Goal: Task Accomplishment & Management: Manage account settings

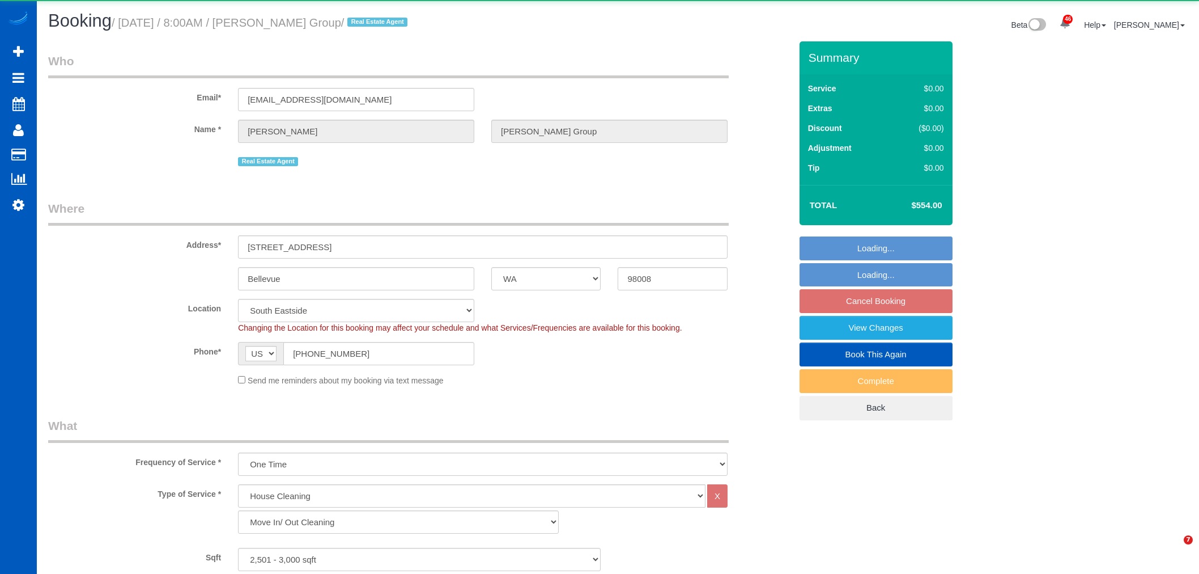
select select "WA"
select select "199"
select select "2501"
select select "4"
select select "3"
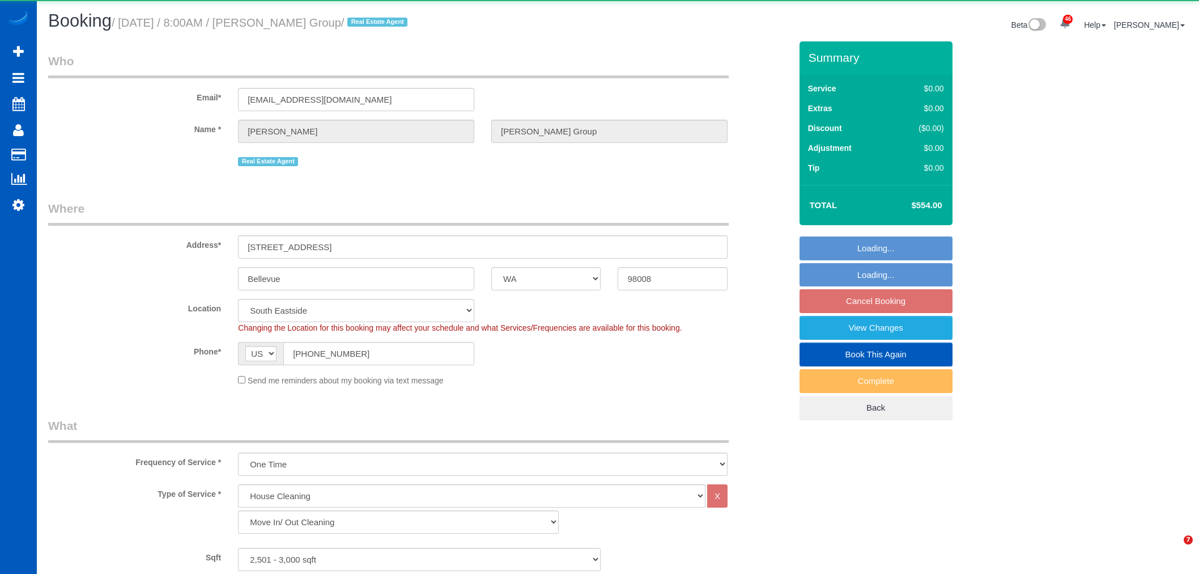
select select "number:10"
select select "object:12269"
select select "2501"
select select "4"
select select "3"
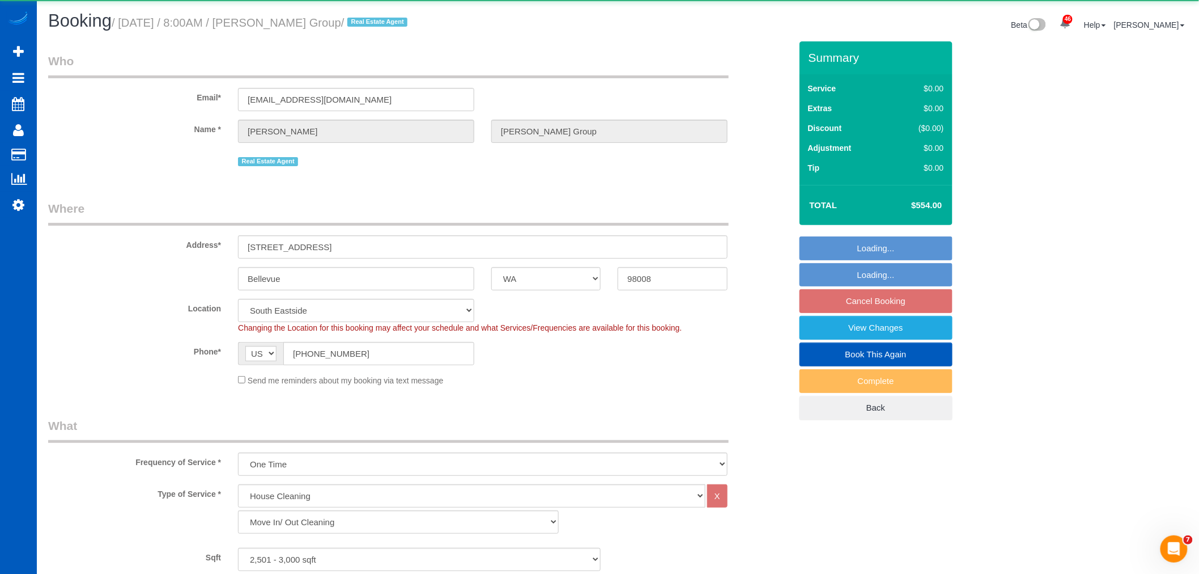
select select "spot26"
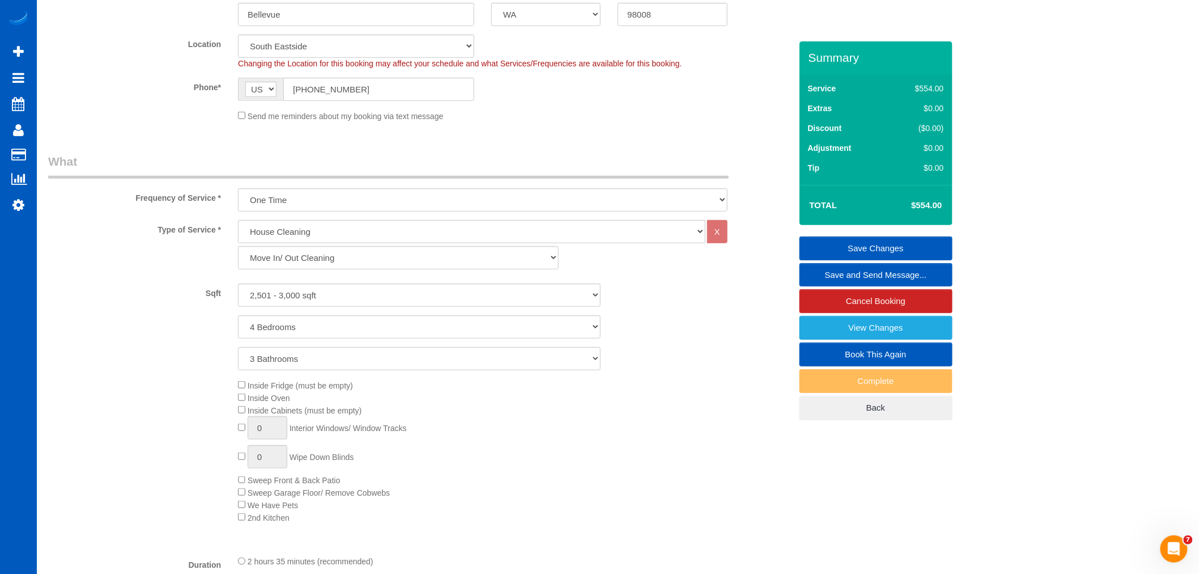
scroll to position [315, 0]
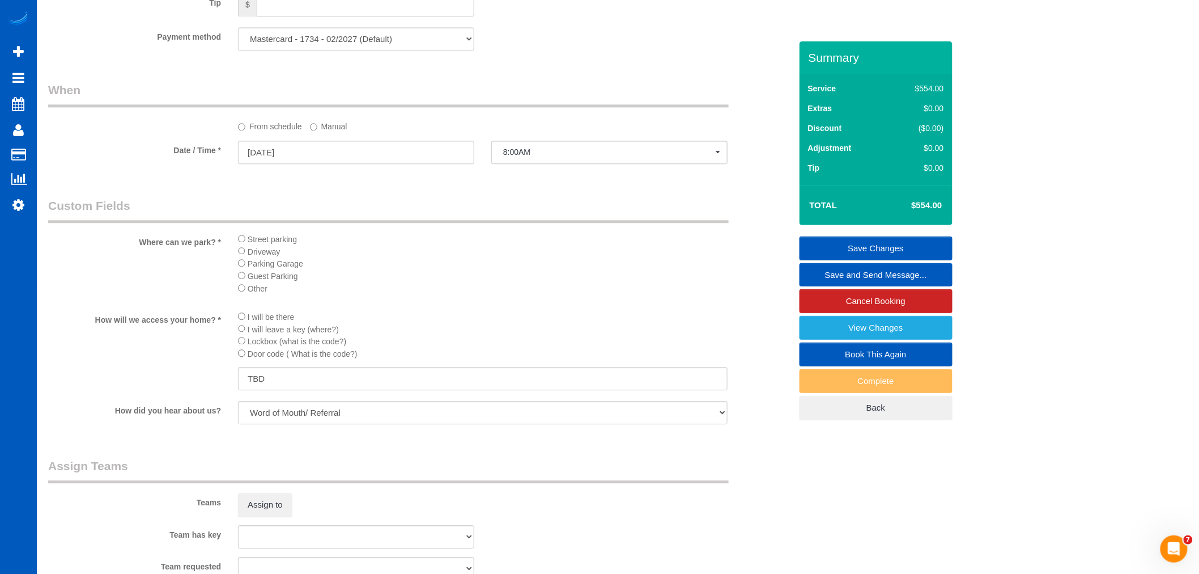
select select "spot43"
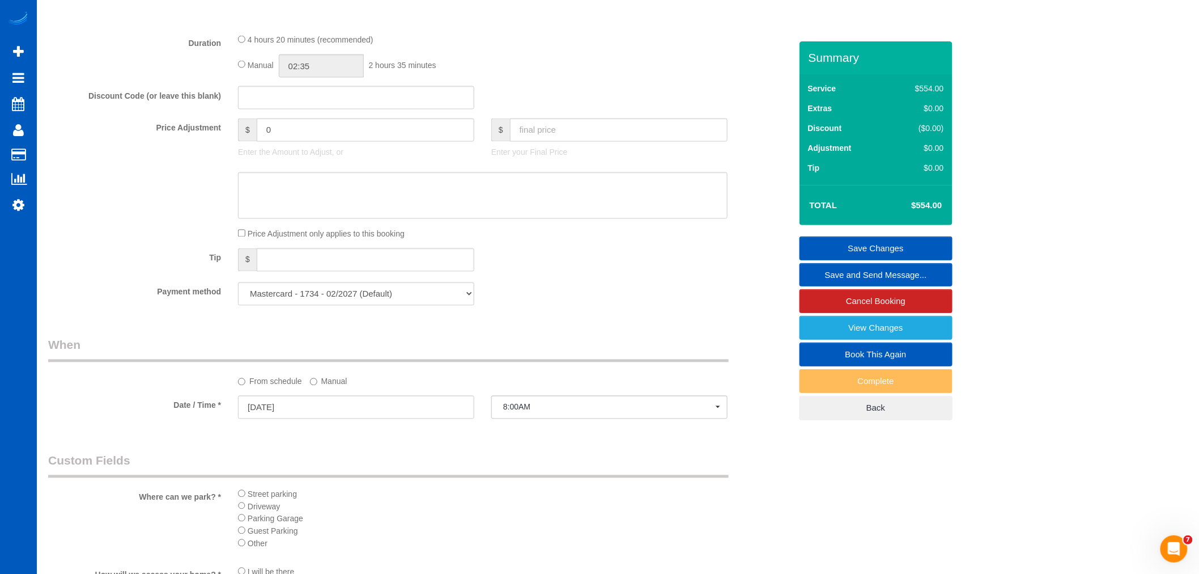
scroll to position [756, 0]
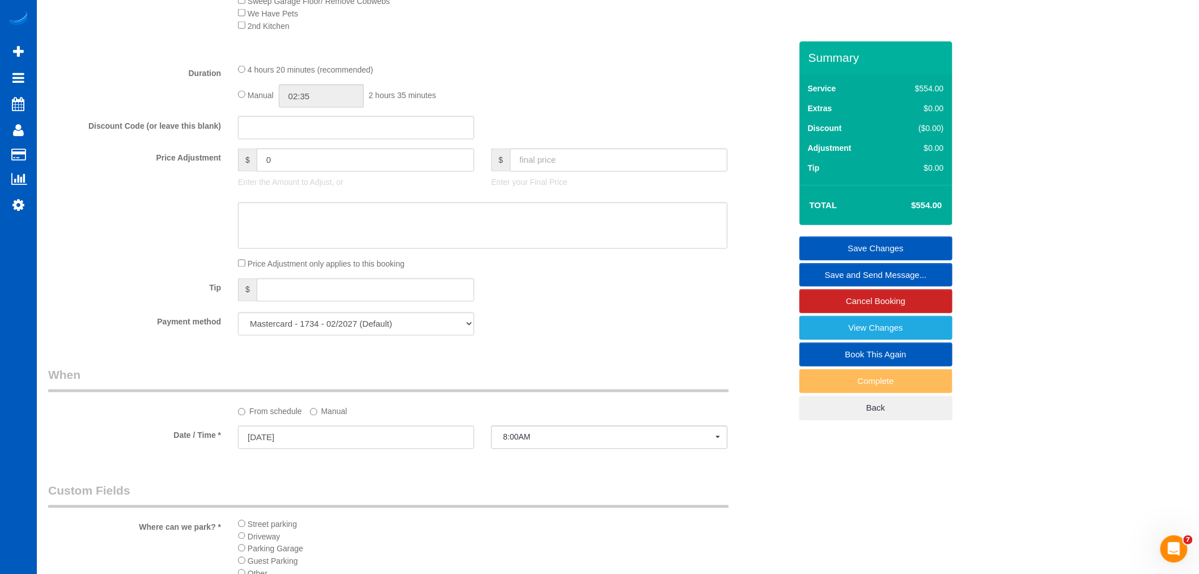
click at [923, 246] on link "Save Changes" at bounding box center [876, 248] width 153 height 24
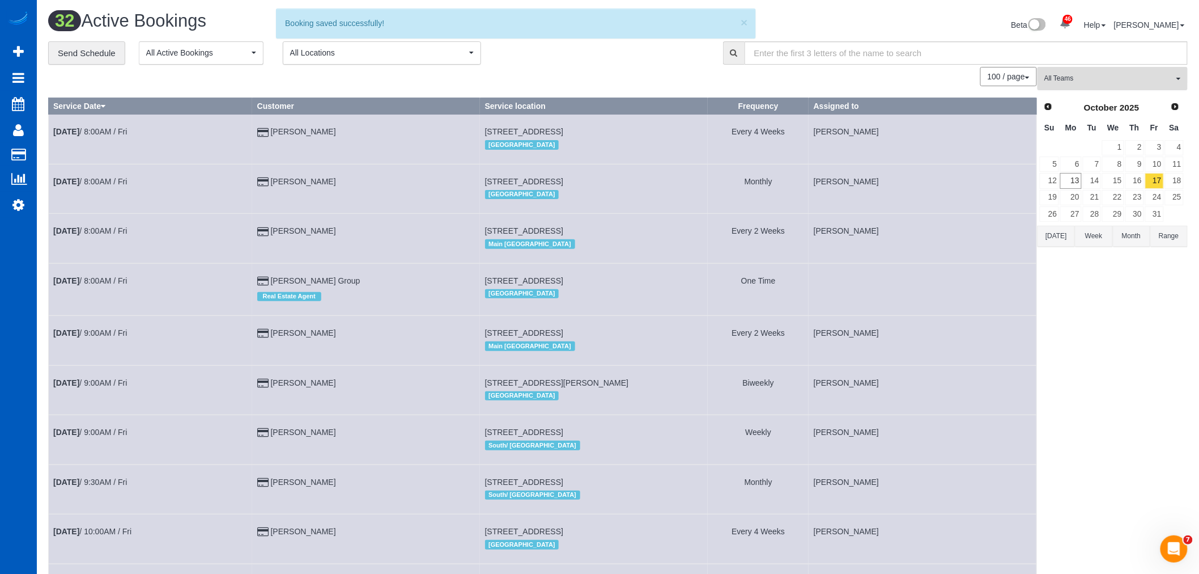
click at [1098, 79] on span "All Teams" at bounding box center [1109, 79] width 129 height 10
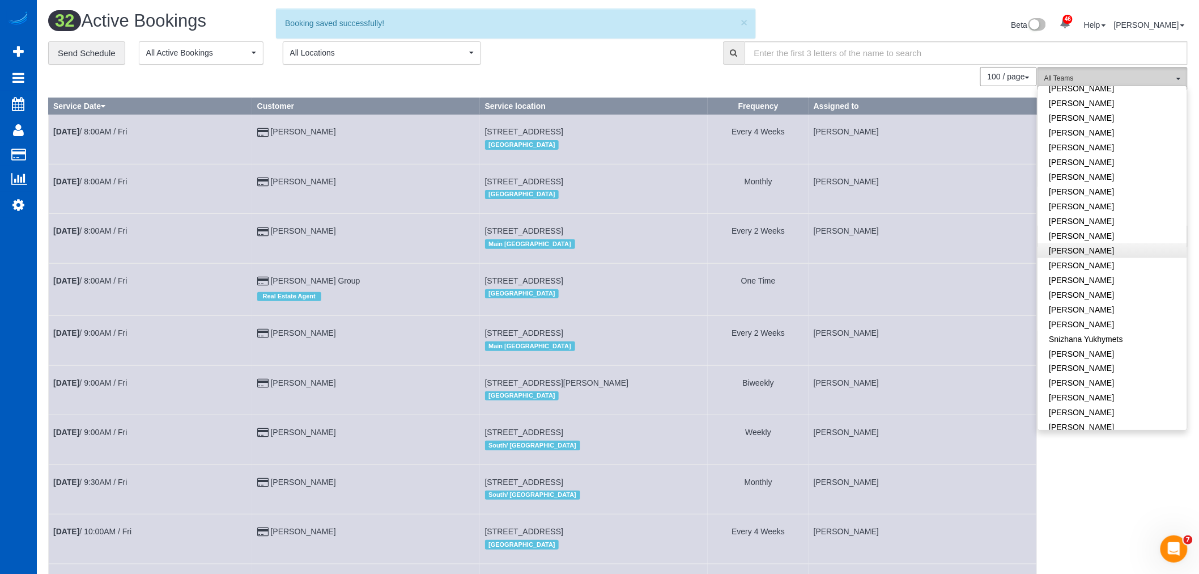
scroll to position [673, 0]
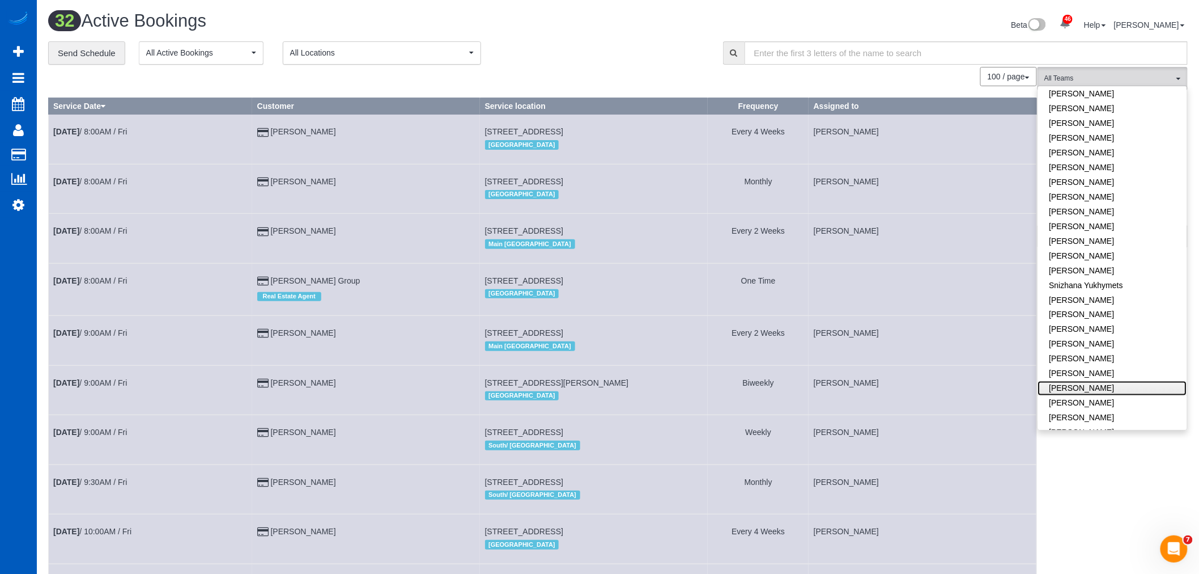
click at [1074, 381] on link "[PERSON_NAME]" at bounding box center [1112, 388] width 149 height 15
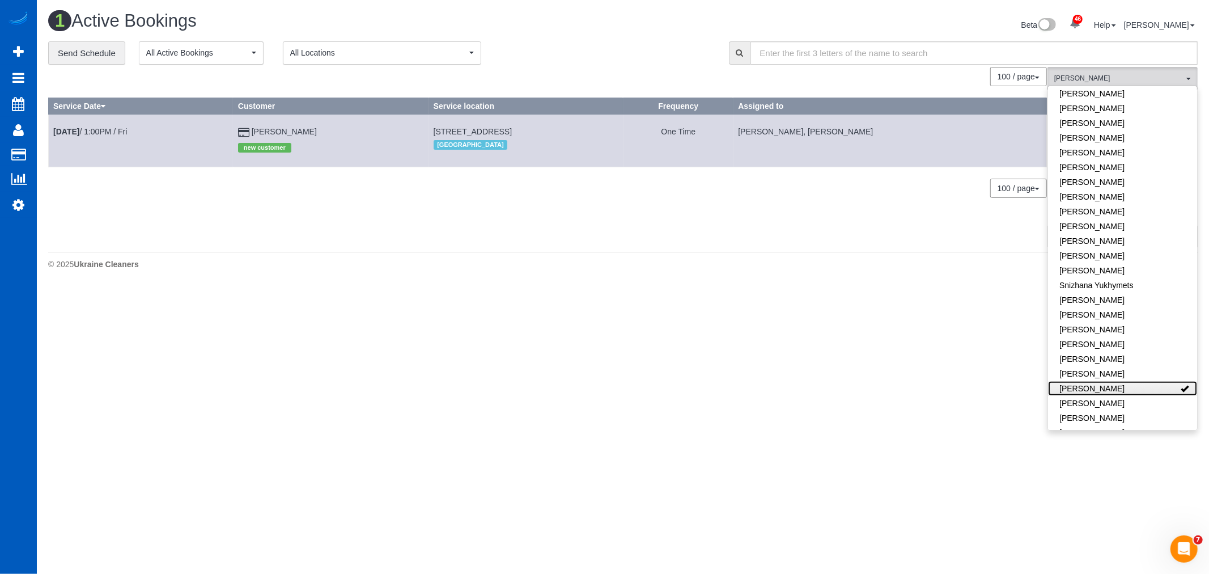
click at [1074, 381] on link "[PERSON_NAME]" at bounding box center [1122, 388] width 149 height 15
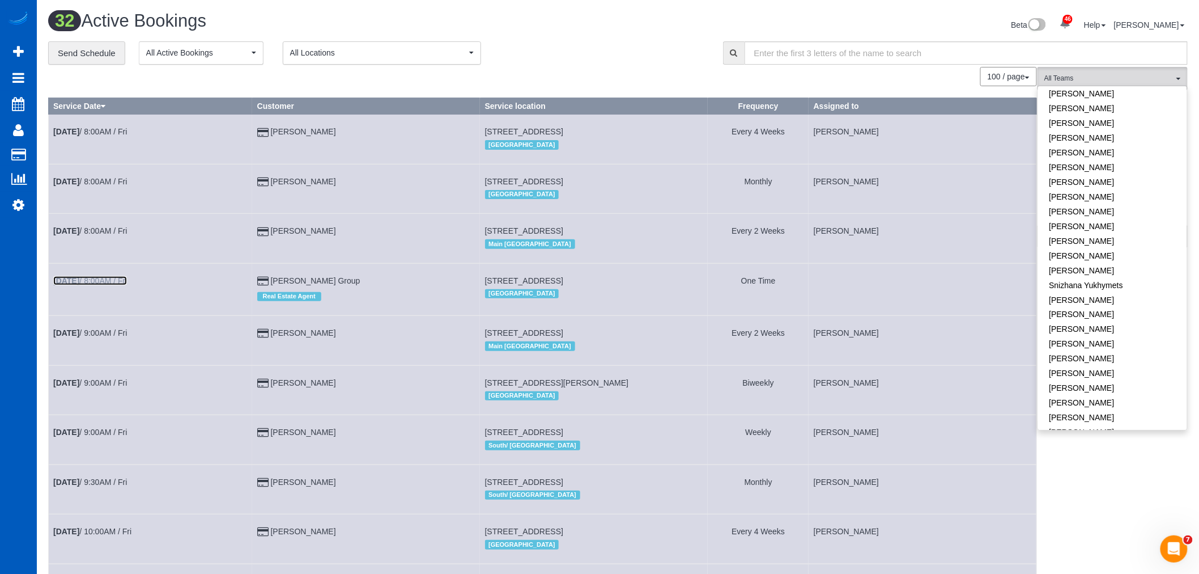
click at [92, 282] on link "Oct 17th / 8:00AM / Fri" at bounding box center [90, 280] width 74 height 9
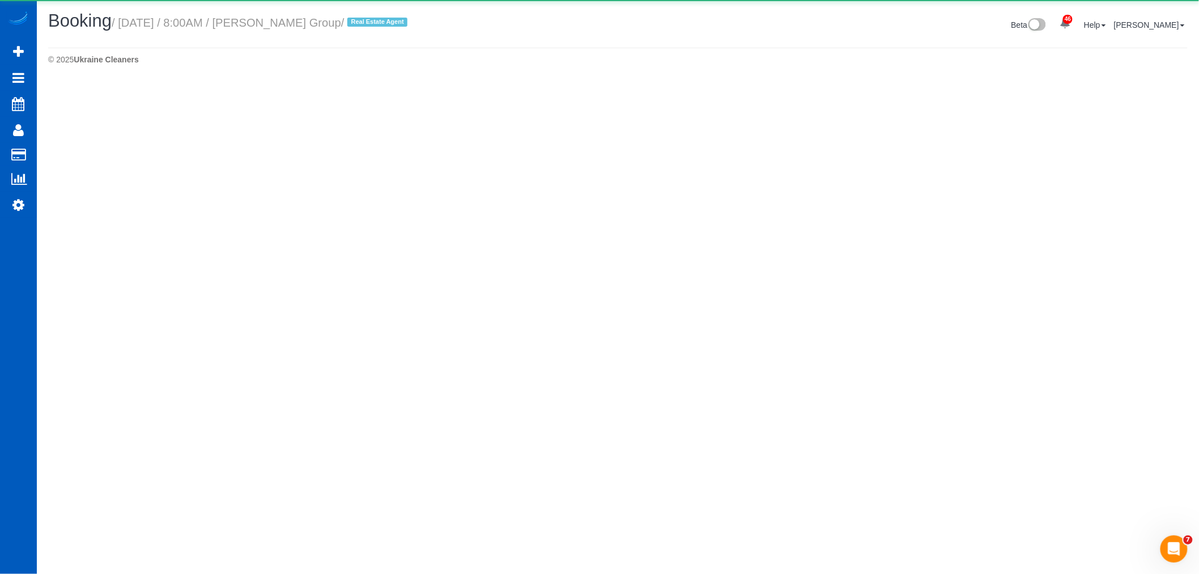
select select "WA"
select select "number:10"
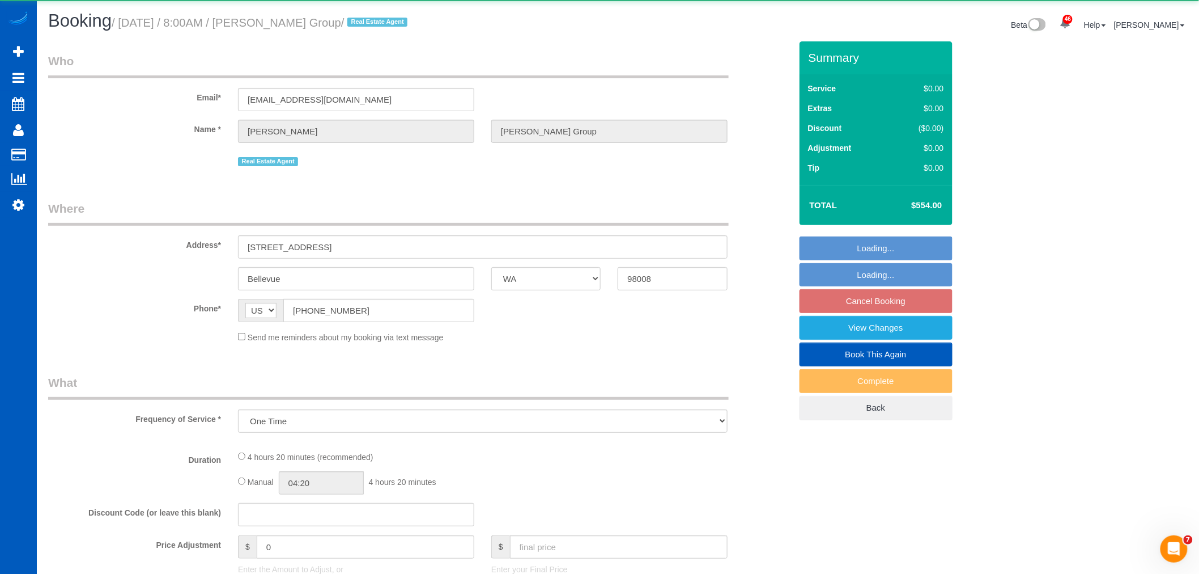
select select "object:14222"
select select "199"
select select "2501"
select select "4"
select select "3"
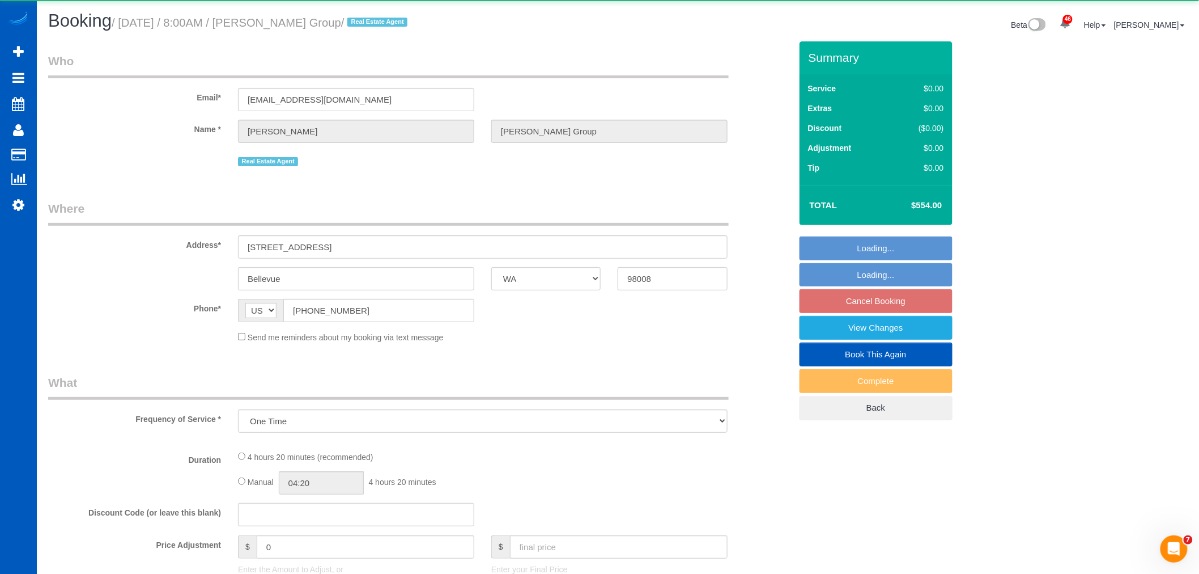
select select "spot60"
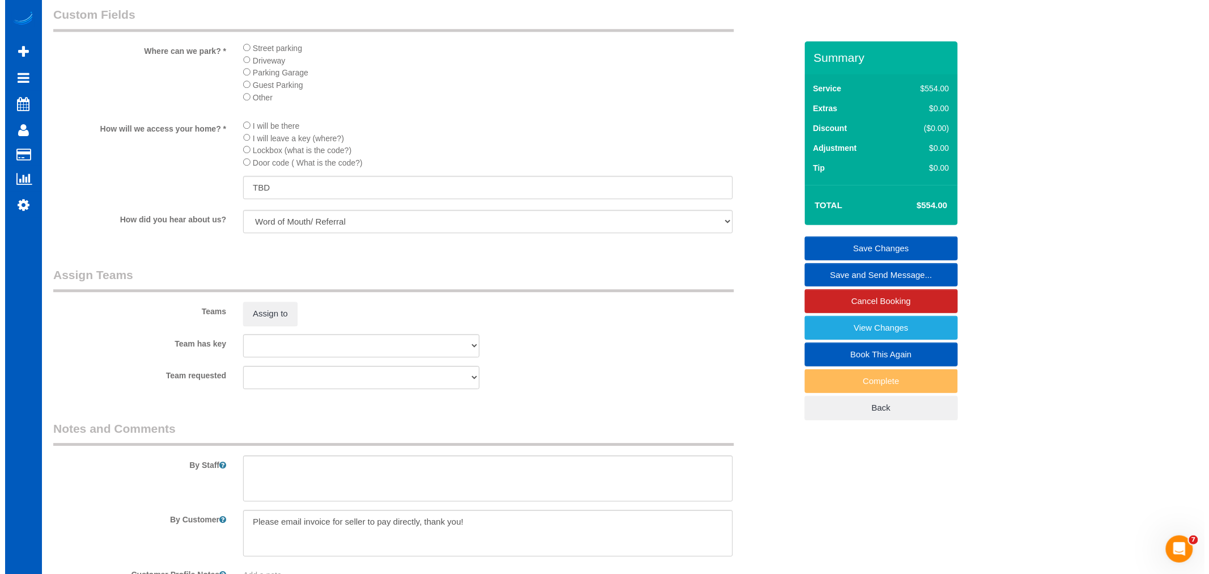
scroll to position [1385, 0]
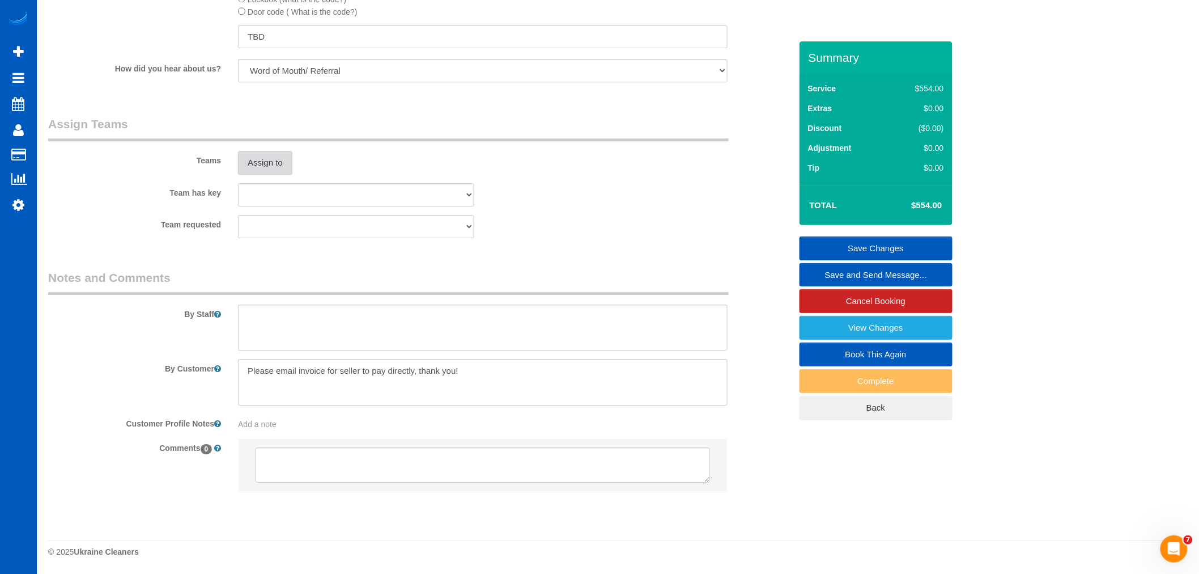
click at [261, 171] on button "Assign to" at bounding box center [265, 163] width 54 height 24
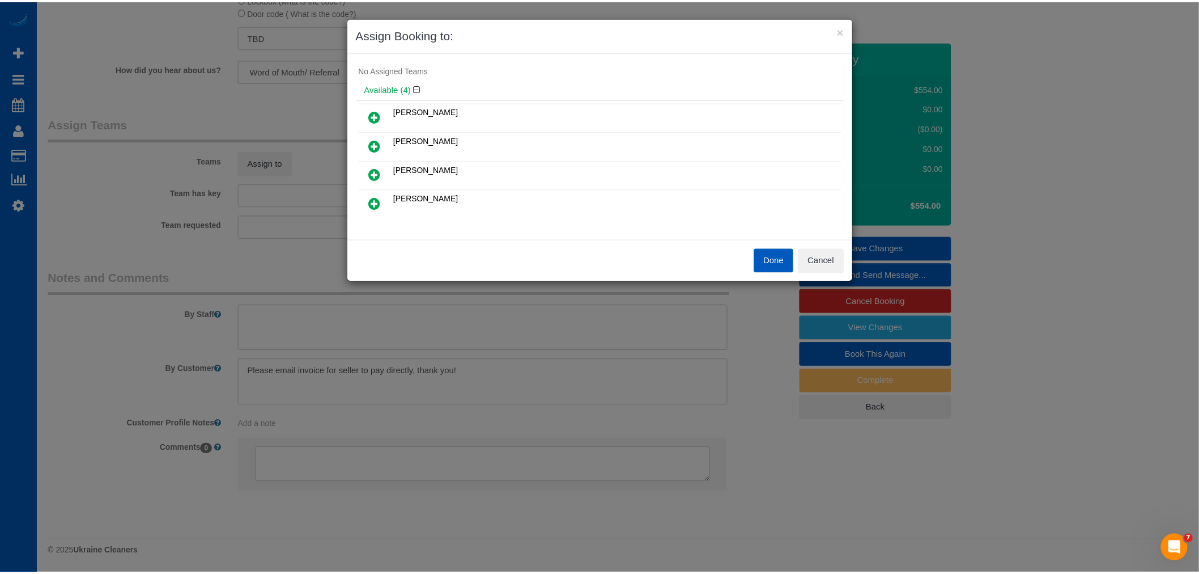
scroll to position [0, 0]
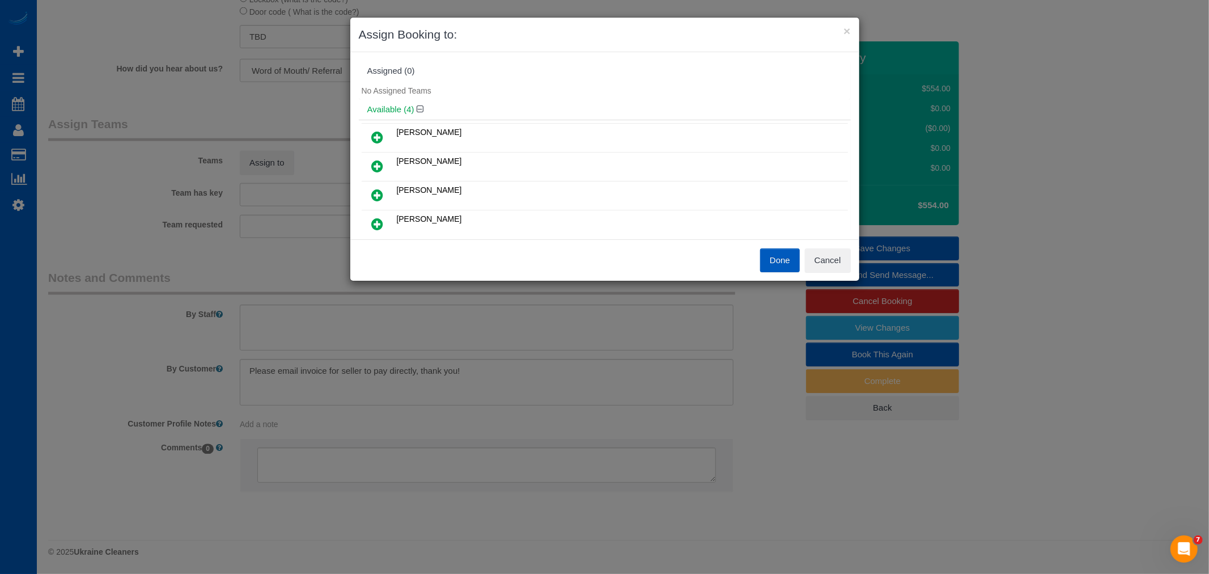
click at [779, 259] on button "Done" at bounding box center [780, 260] width 40 height 24
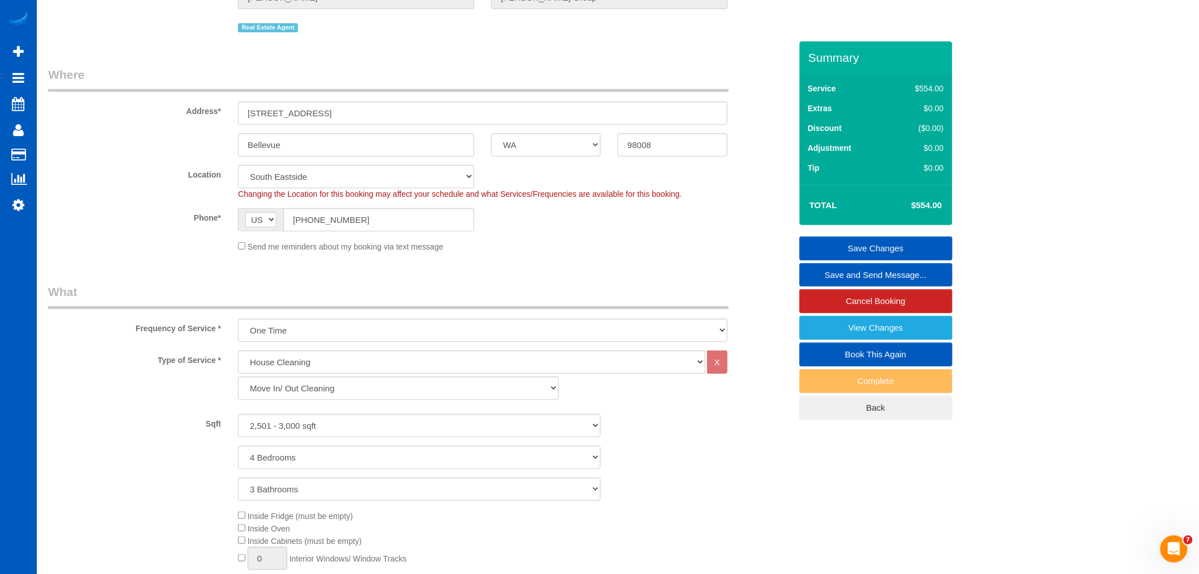
scroll to position [126, 0]
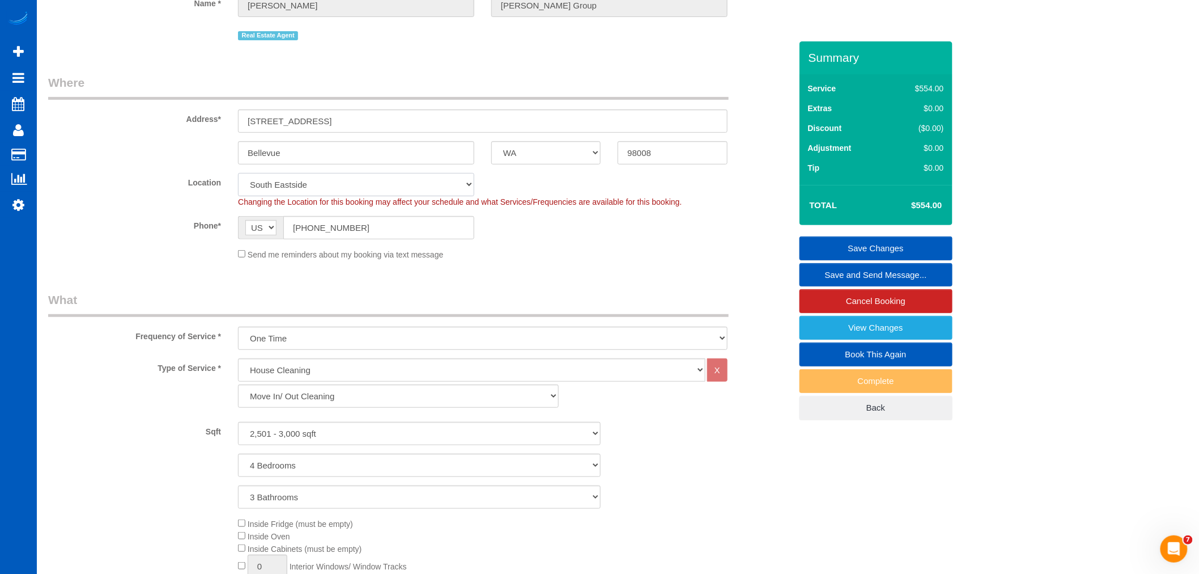
click at [346, 179] on select "North Seattle Atlanta GA Denver Everett Fort Worth TX Las Vegas Main Dallas Mai…" at bounding box center [356, 184] width 236 height 23
select select "6"
click at [238, 173] on select "North Seattle Atlanta GA Denver Everett Fort Worth TX Las Vegas Main Dallas Mai…" at bounding box center [356, 184] width 236 height 23
select select "object:14552"
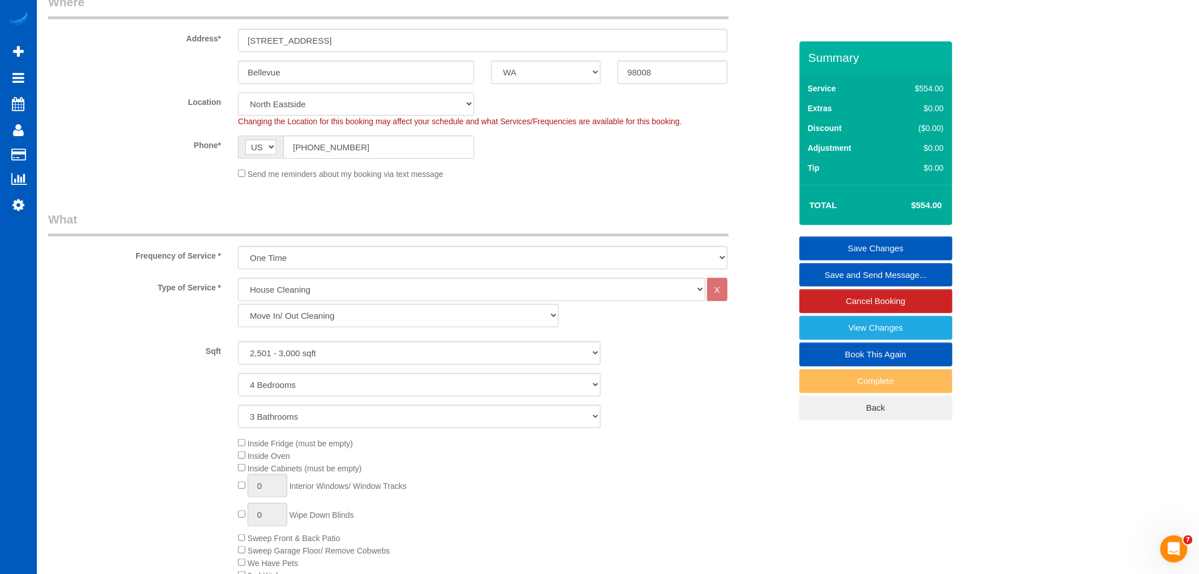
select select "2501"
select select "4"
select select "3"
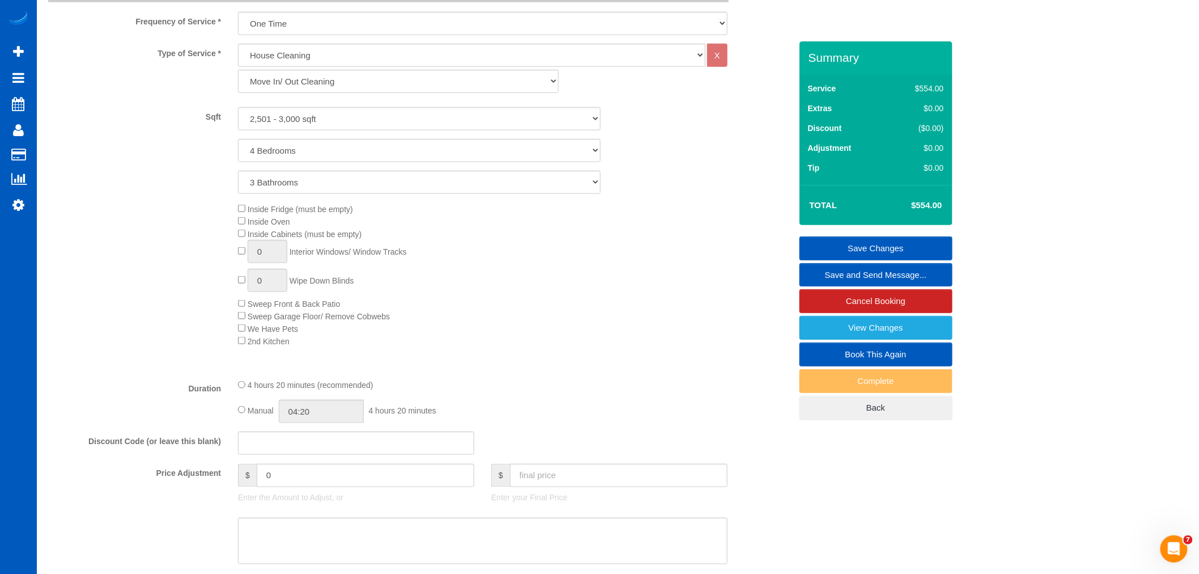
select select "spot76"
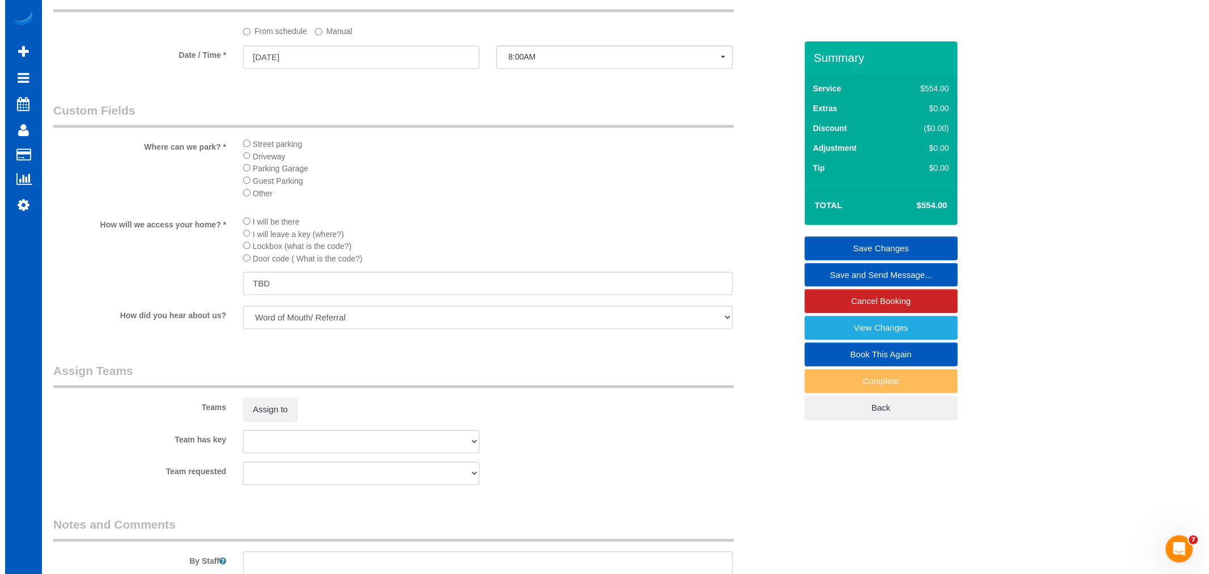
scroll to position [1259, 0]
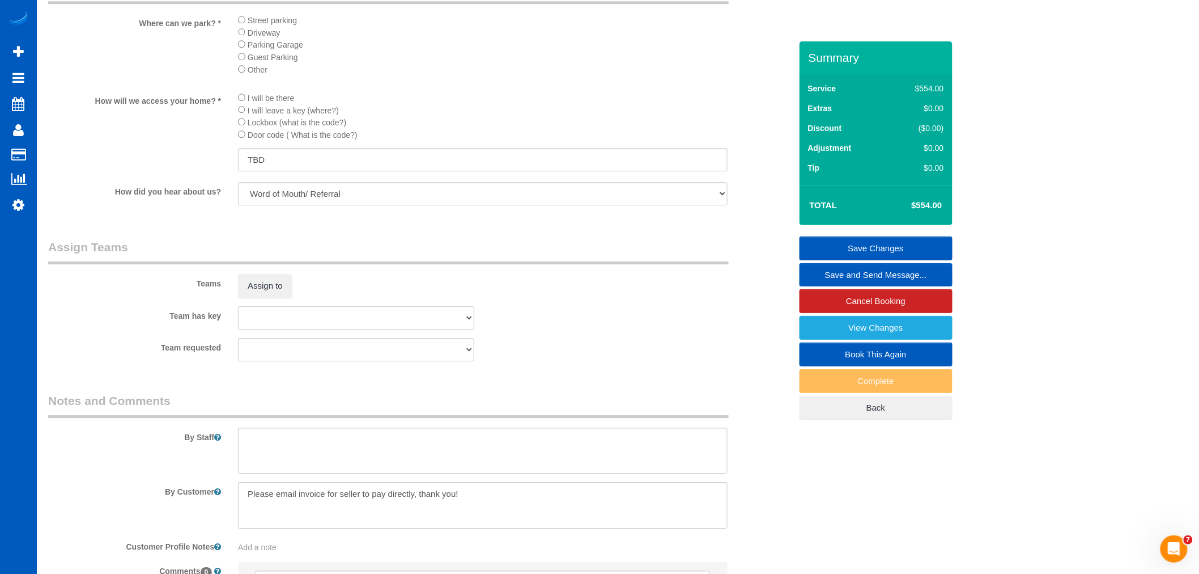
click at [268, 324] on select "Alona Tarasiuk Alona Vikhliaieva Anastasiia Ionova Anna Kovalevich Daryna Odzhu…" at bounding box center [356, 317] width 236 height 23
click at [266, 318] on sui-booking-teams "Teams Assign to Team has key Alona Tarasiuk Alona Vikhliaieva Anastasiia Ionova…" at bounding box center [419, 300] width 743 height 122
click at [246, 298] on button "Assign to" at bounding box center [265, 286] width 54 height 24
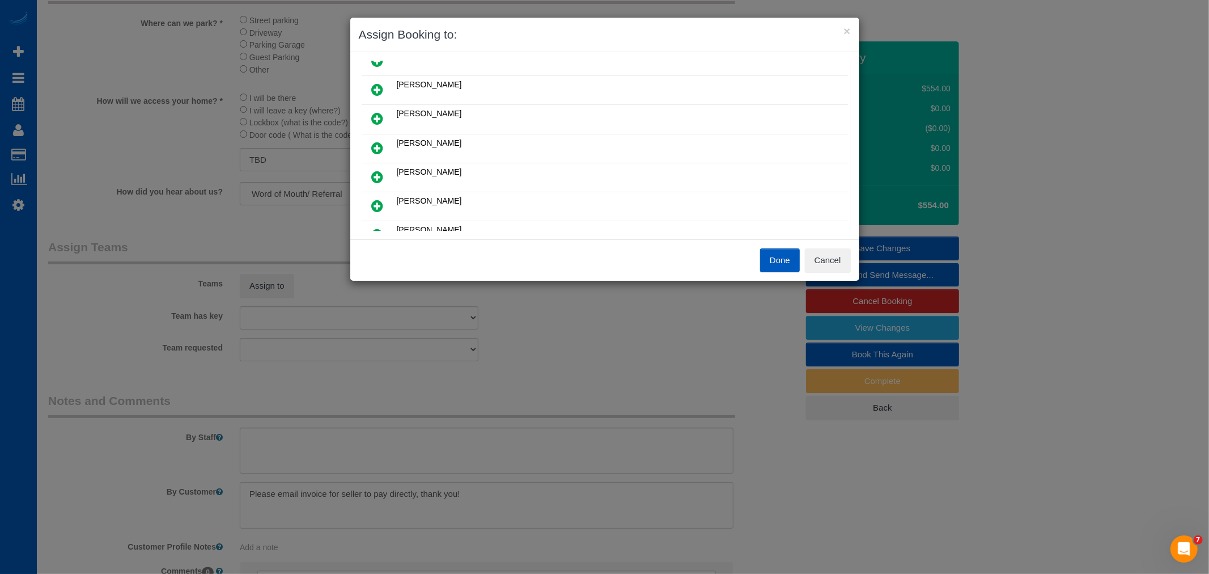
scroll to position [126, 0]
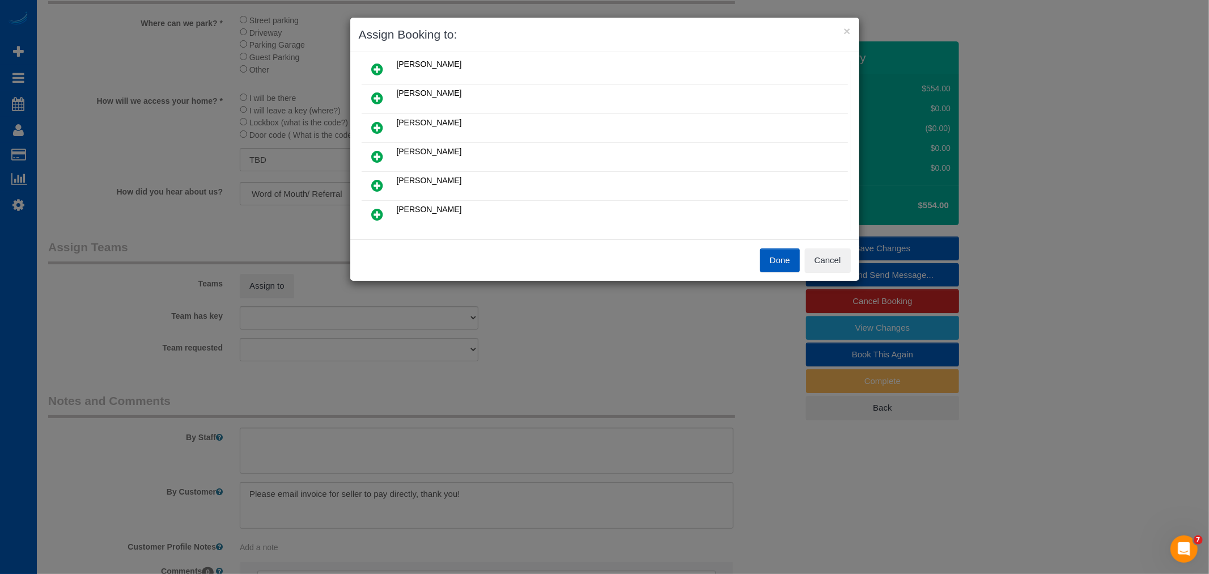
click at [381, 209] on icon at bounding box center [378, 214] width 12 height 14
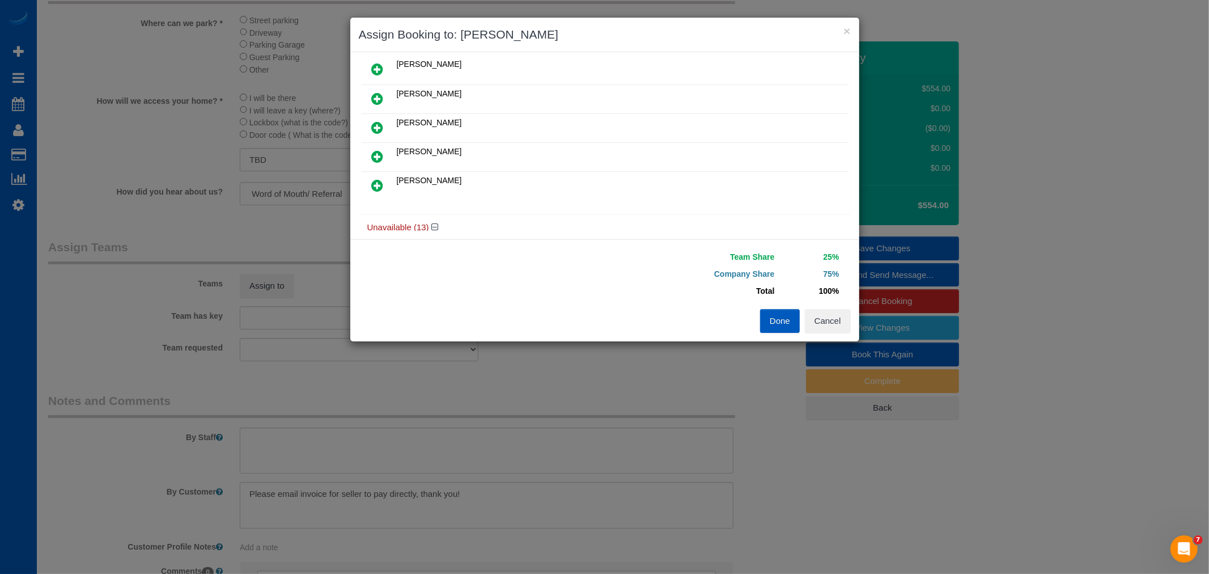
click at [378, 186] on icon at bounding box center [378, 186] width 12 height 14
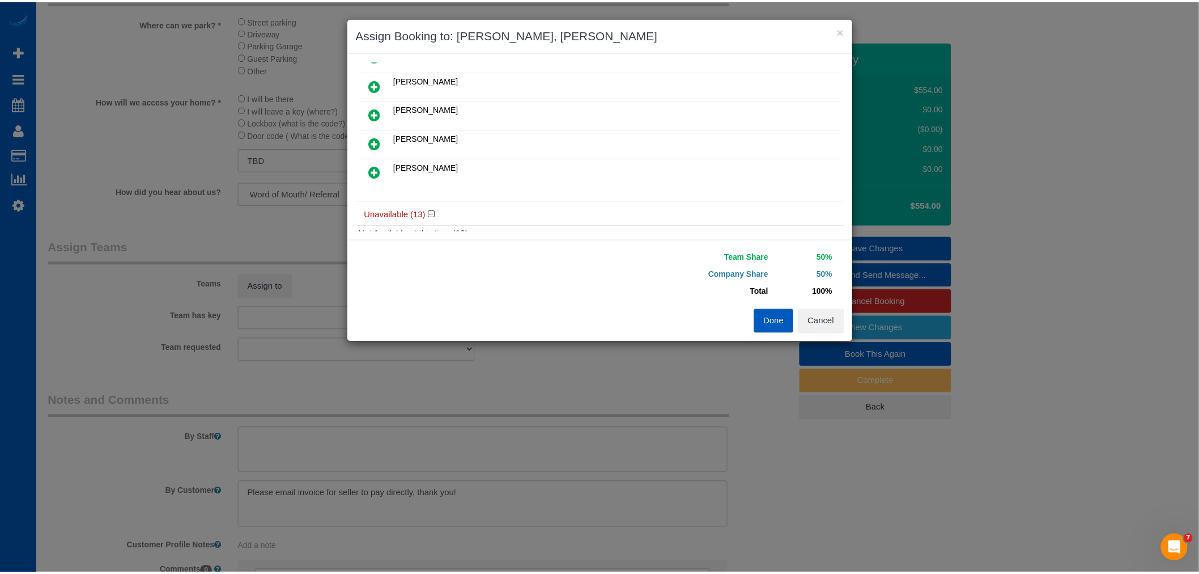
scroll to position [189, 0]
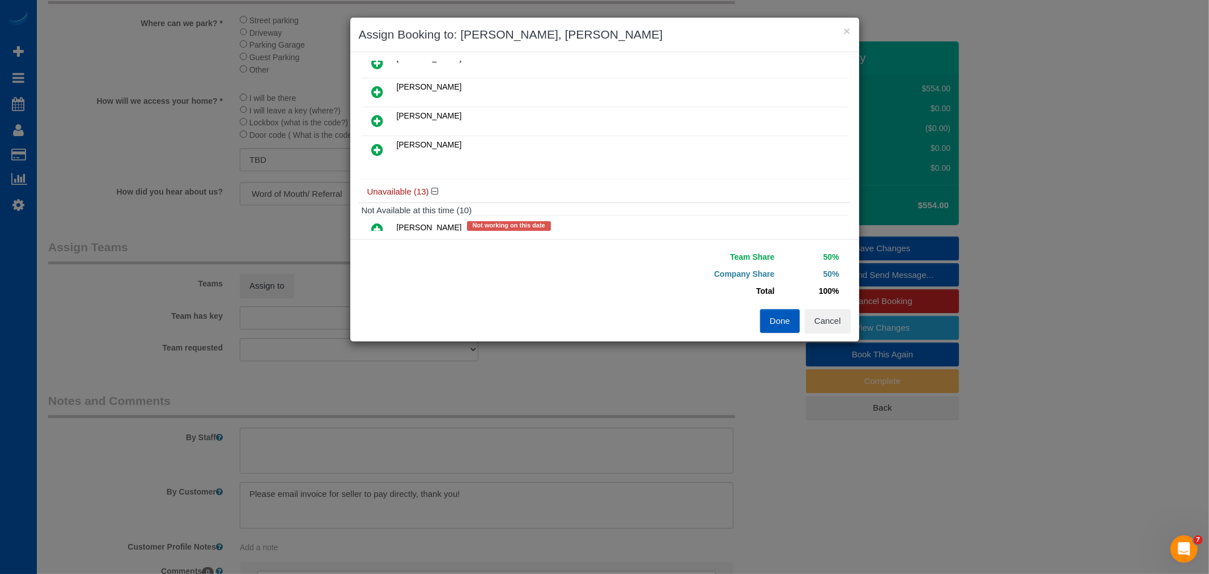
click at [787, 324] on button "Done" at bounding box center [780, 321] width 40 height 24
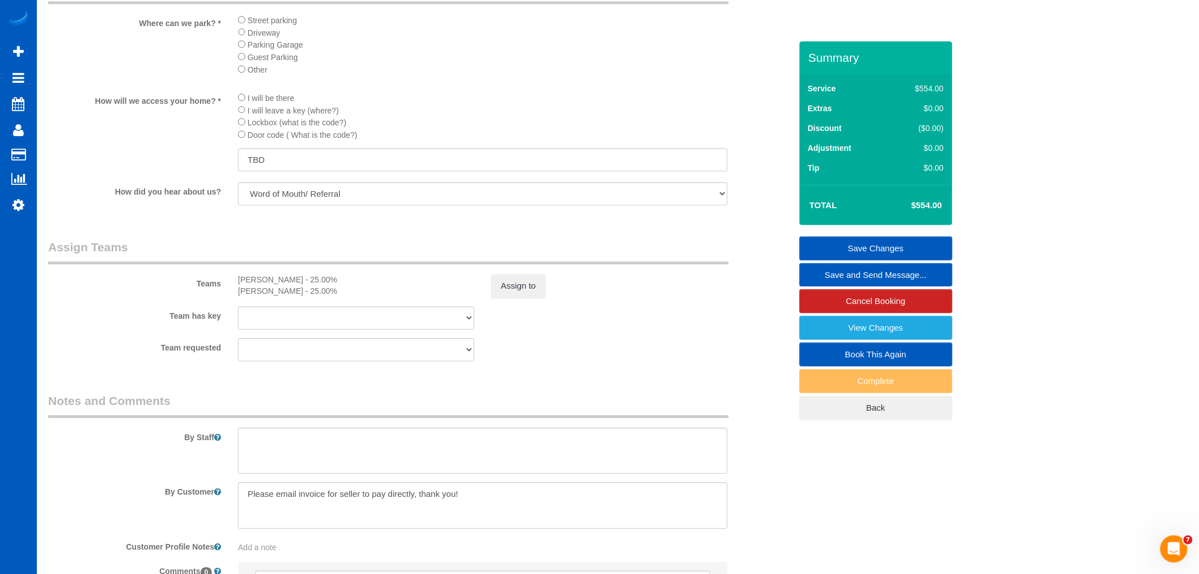
click at [868, 241] on link "Save Changes" at bounding box center [876, 248] width 153 height 24
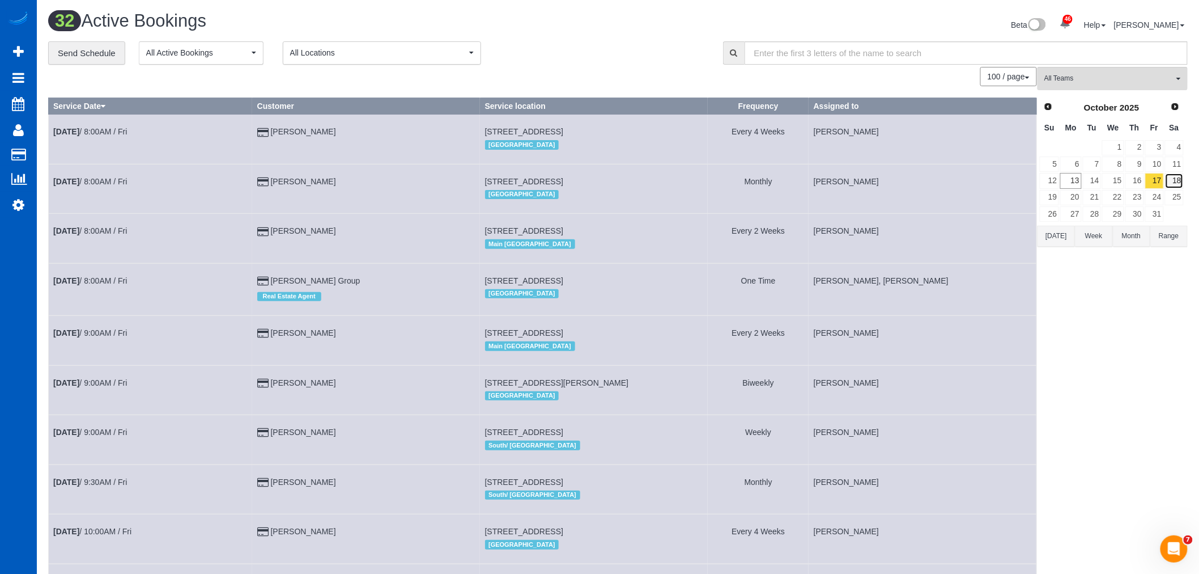
click at [1176, 179] on link "18" at bounding box center [1174, 180] width 19 height 15
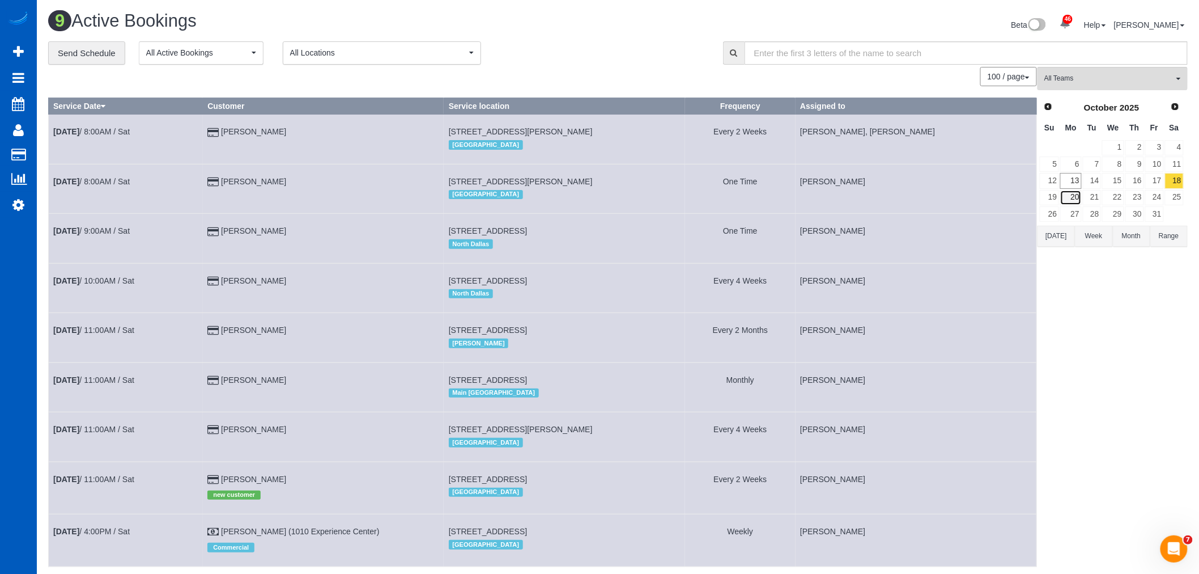
click at [1078, 197] on link "20" at bounding box center [1071, 197] width 21 height 15
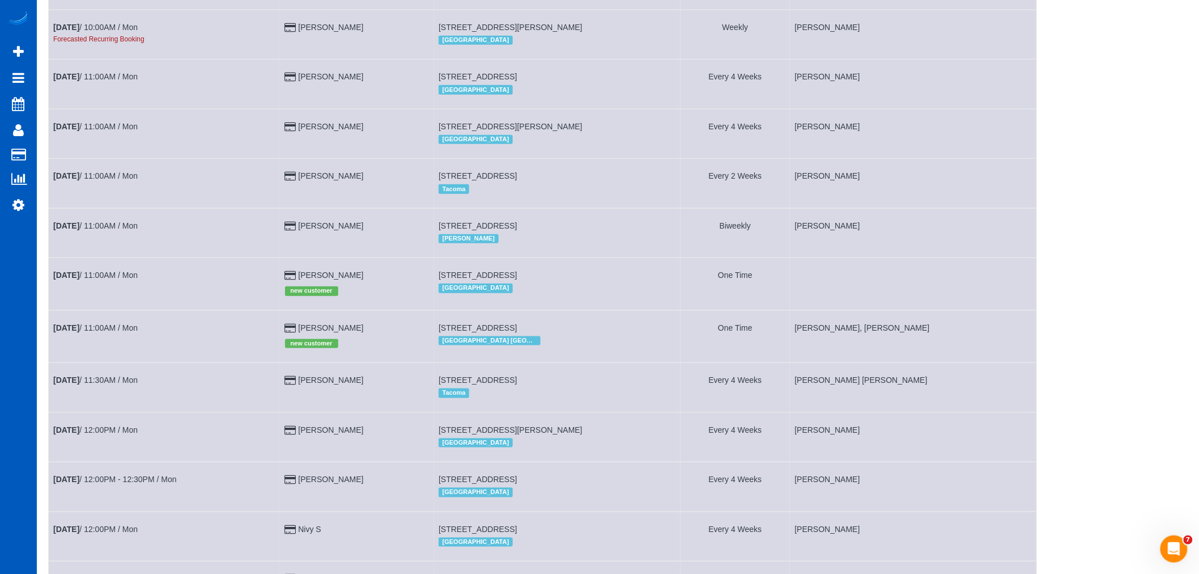
scroll to position [378, 0]
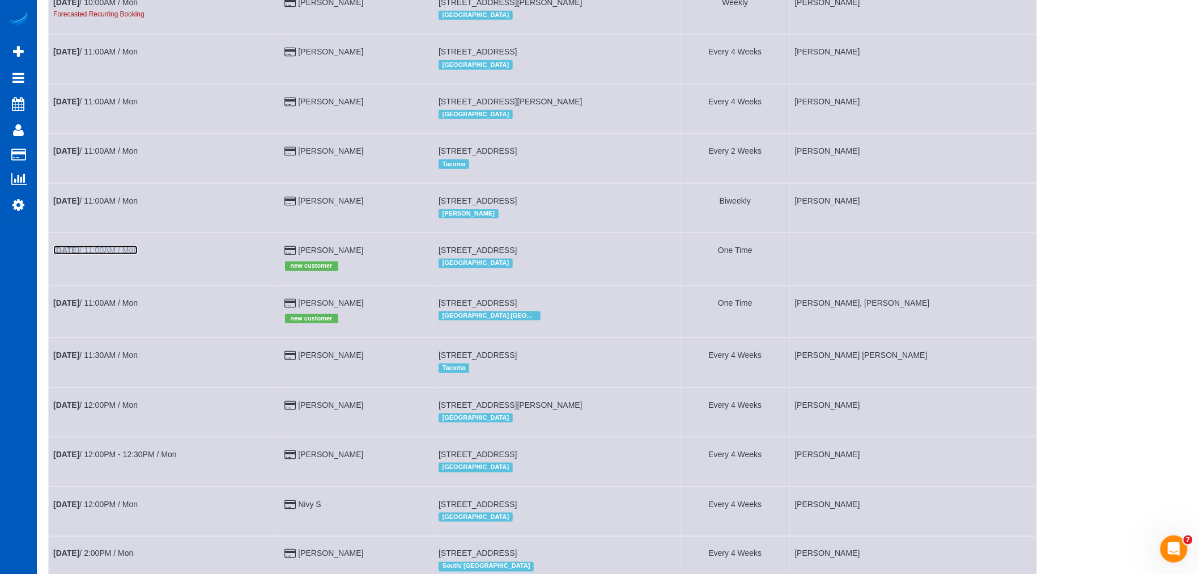
click at [88, 255] on link "Oct 20th / 11:00AM / Mon" at bounding box center [95, 249] width 84 height 9
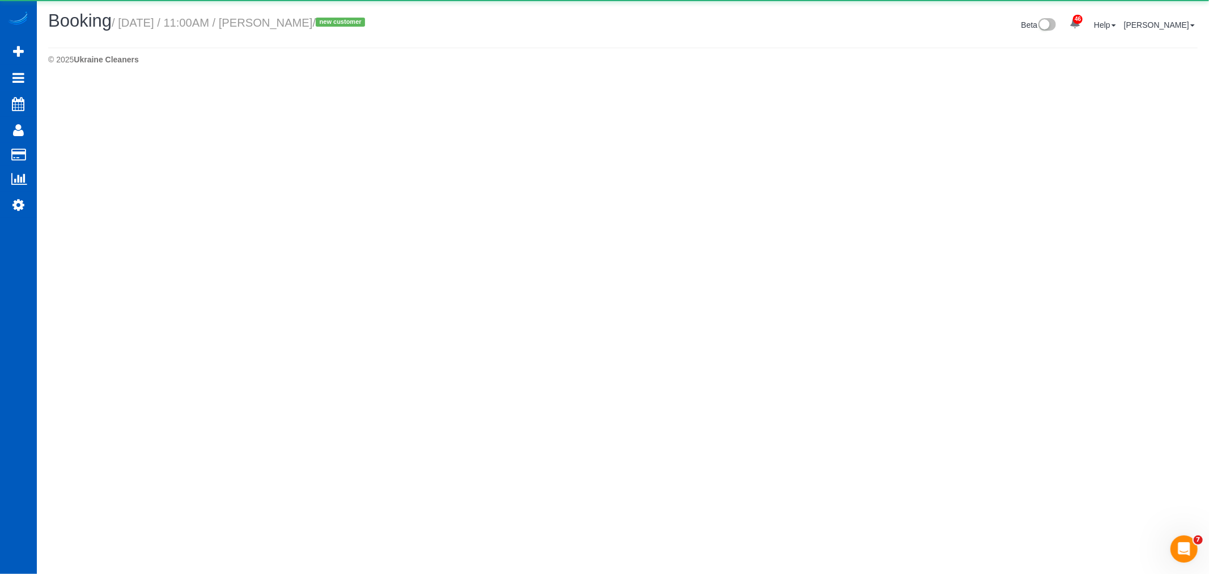
select select "OR"
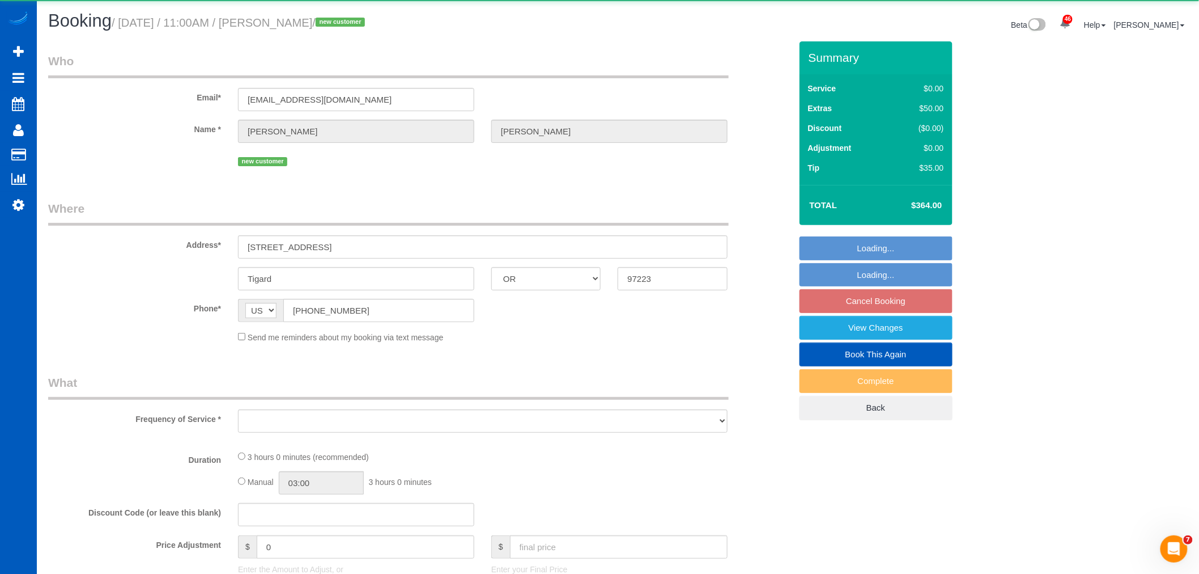
select select "object:16777"
select select "string:fspay-7dc330f3-4c94-4166-a876-6a769d876d73"
select select "199"
select select "1001"
select select "3"
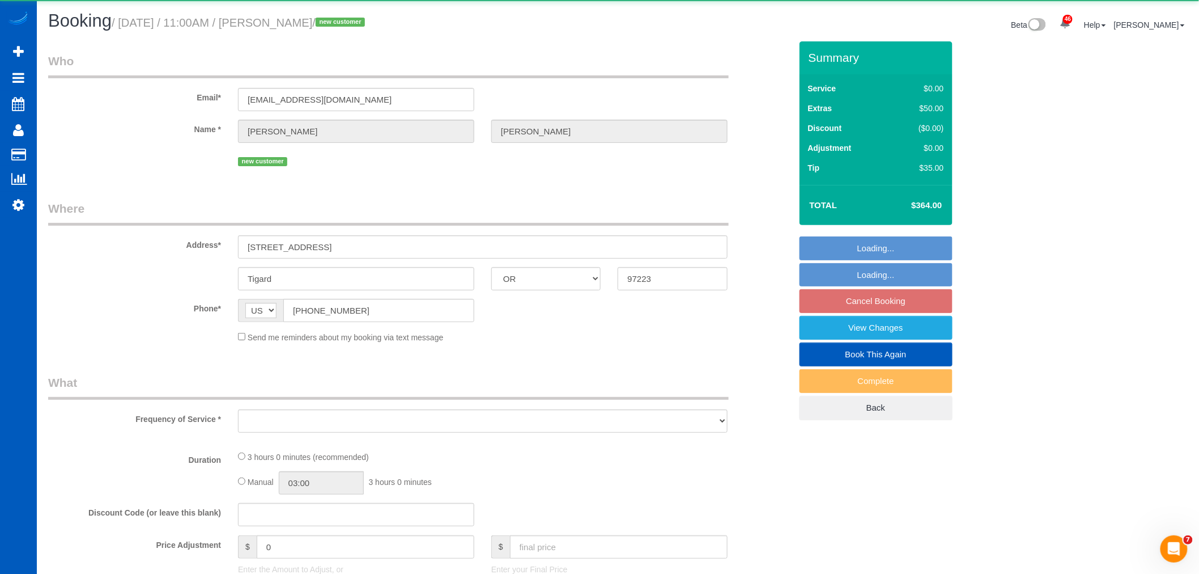
select select "3"
select select "spot94"
select select "number:8"
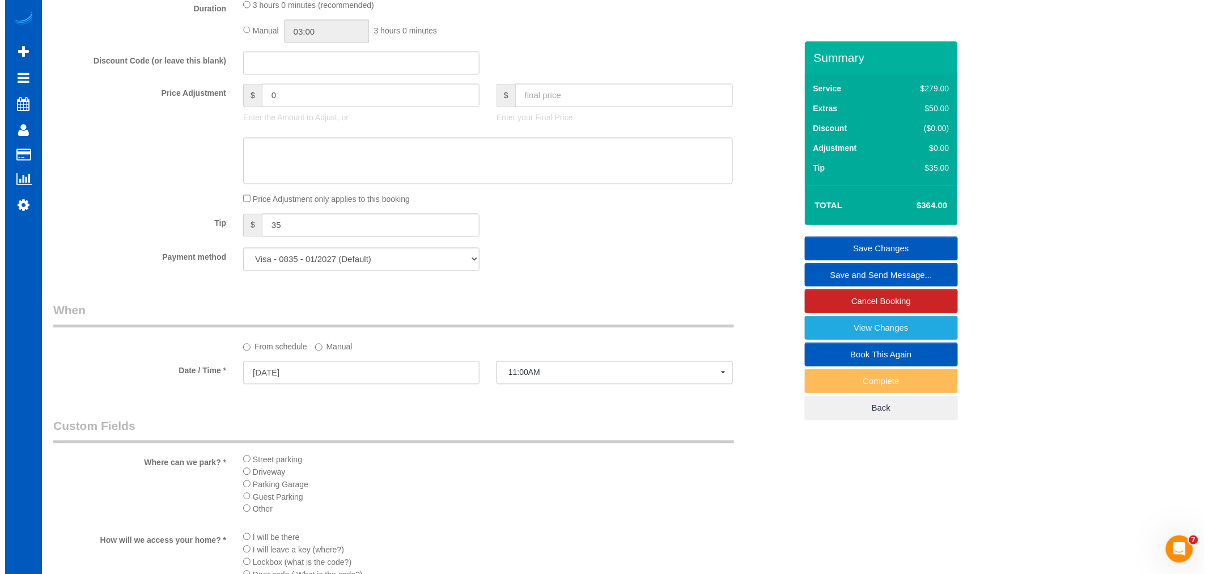
scroll to position [840, 0]
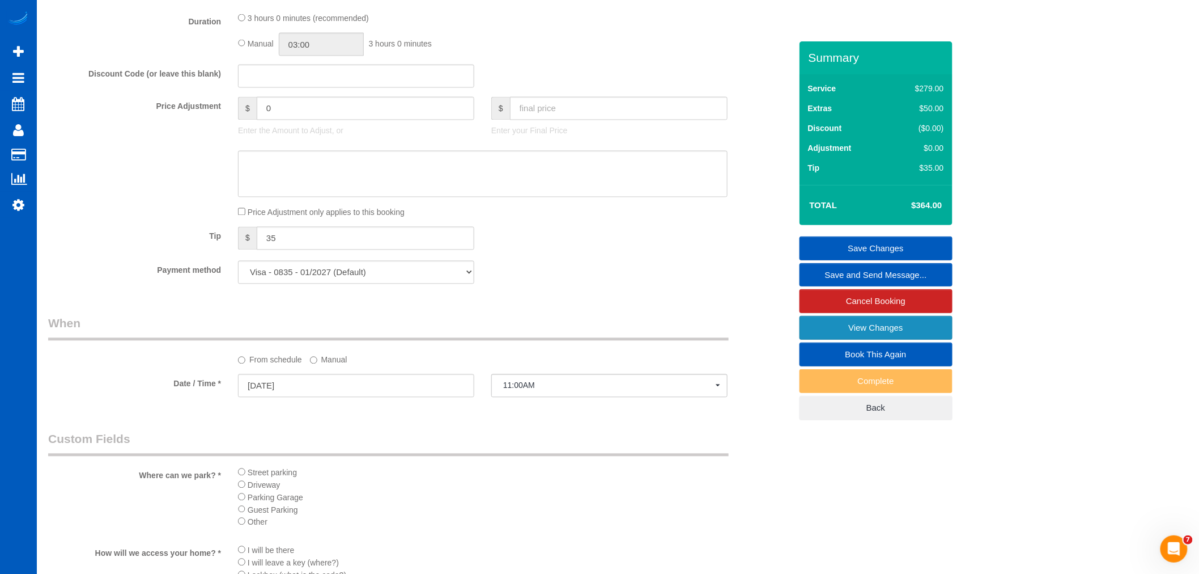
click at [866, 337] on link "View Changes" at bounding box center [876, 328] width 153 height 24
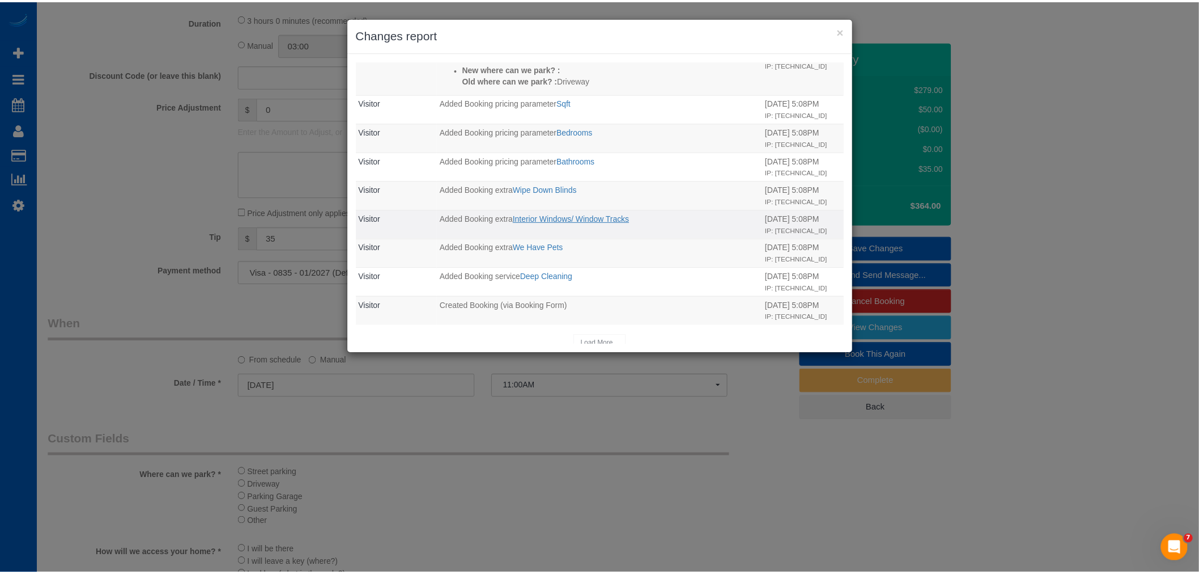
scroll to position [171, 0]
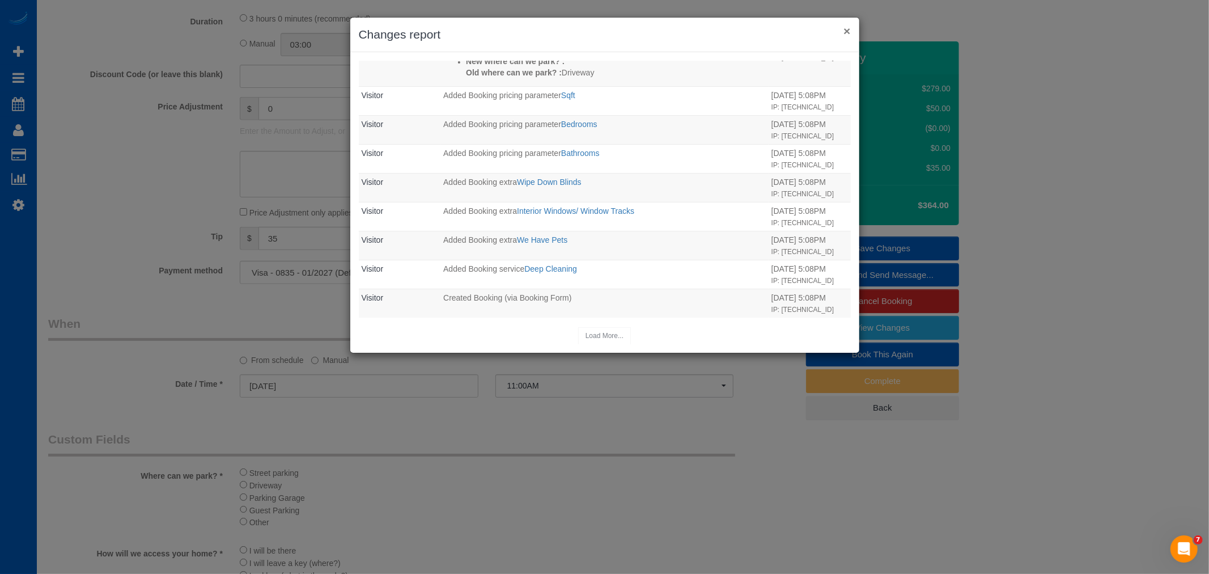
click at [850, 29] on button "×" at bounding box center [846, 31] width 7 height 12
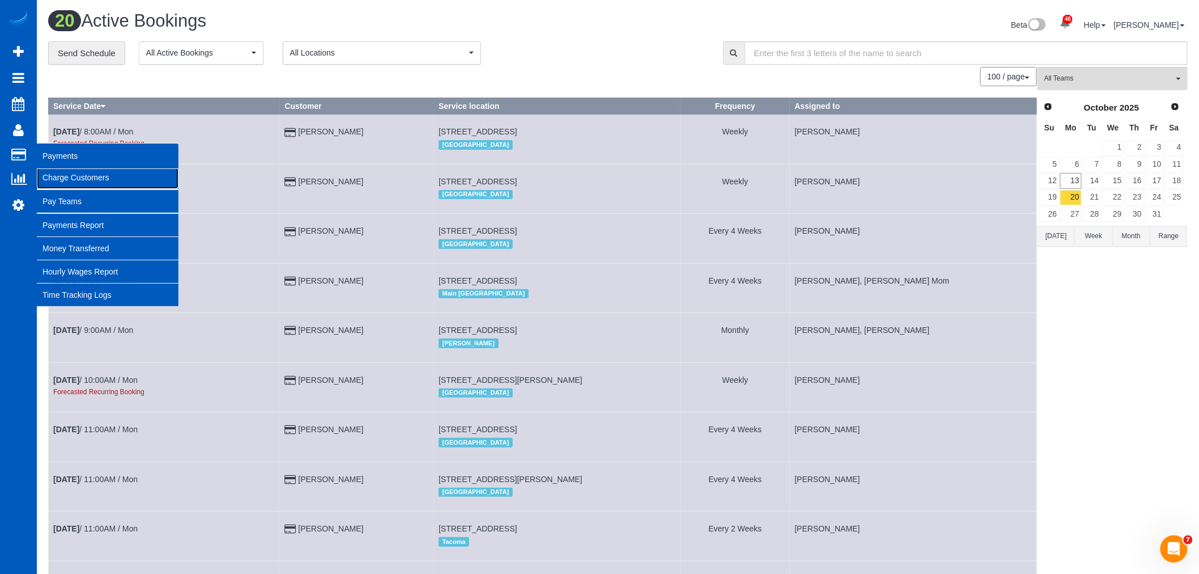
click at [66, 184] on link "Charge Customers" at bounding box center [108, 177] width 142 height 23
select select
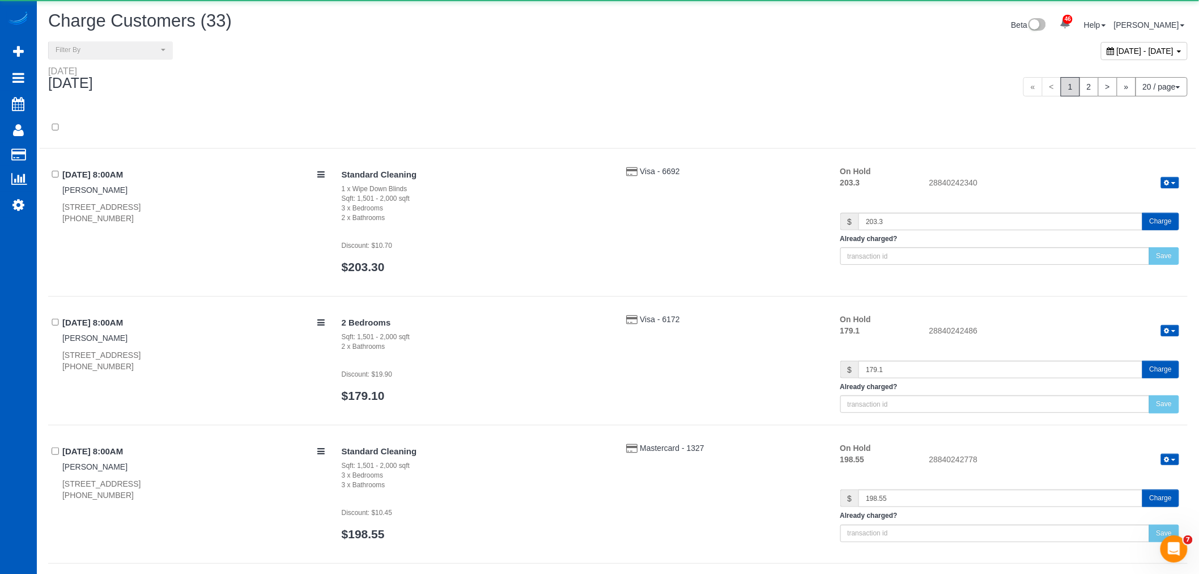
click at [1110, 57] on div "October 13, 2025 - October 13, 2025" at bounding box center [1144, 51] width 87 height 18
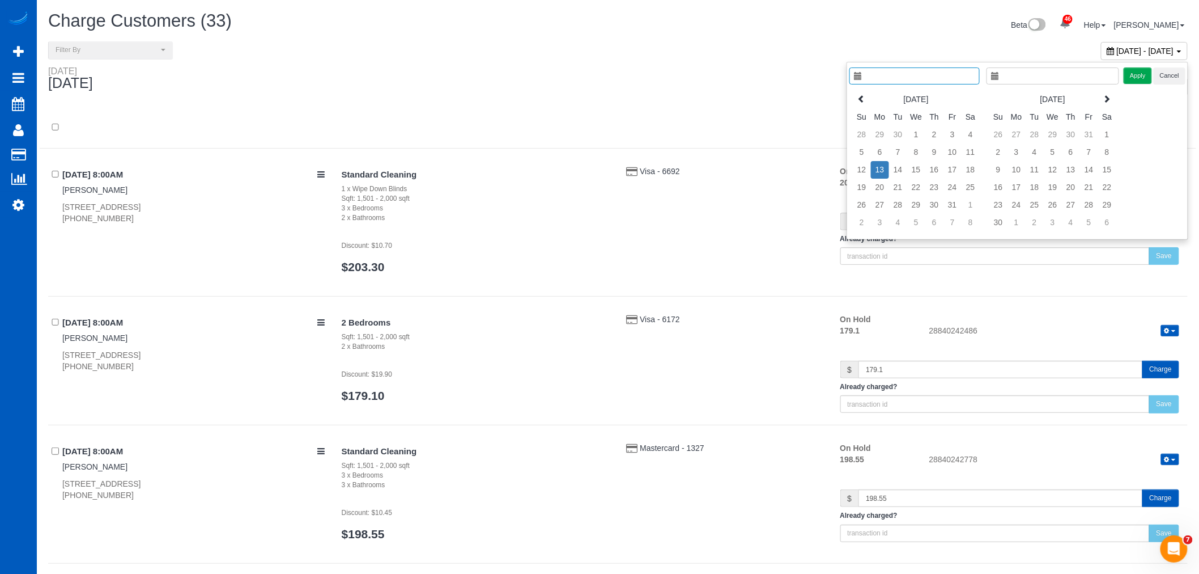
type input "**********"
click at [855, 155] on td "5" at bounding box center [862, 152] width 18 height 18
type input "**********"
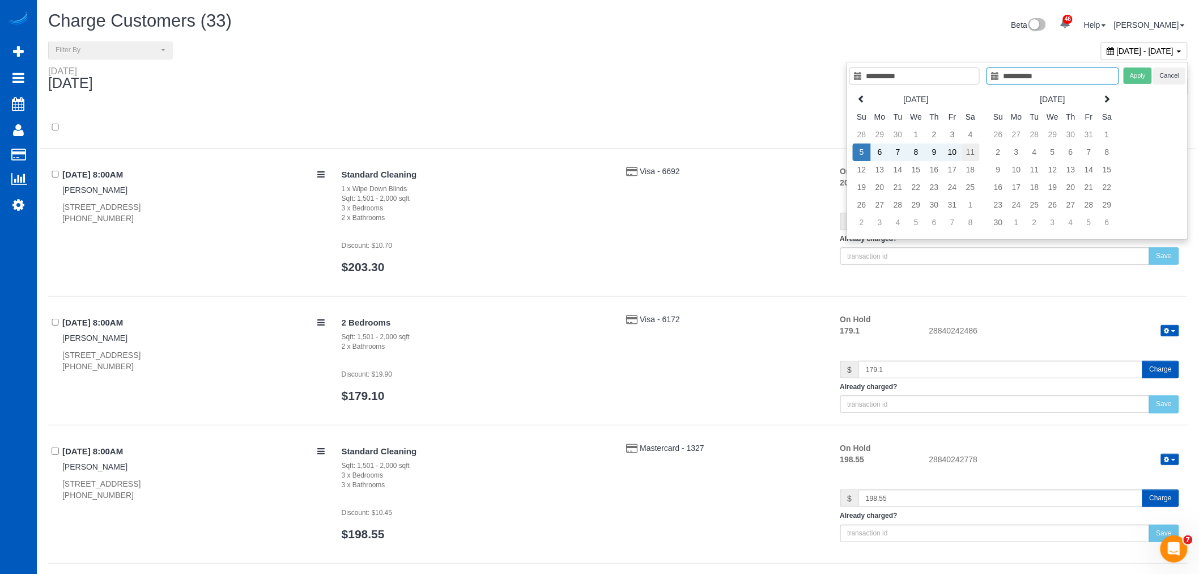
click at [967, 154] on td "11" at bounding box center [971, 152] width 18 height 18
type input "**********"
click at [1131, 78] on button "Apply" at bounding box center [1138, 75] width 28 height 16
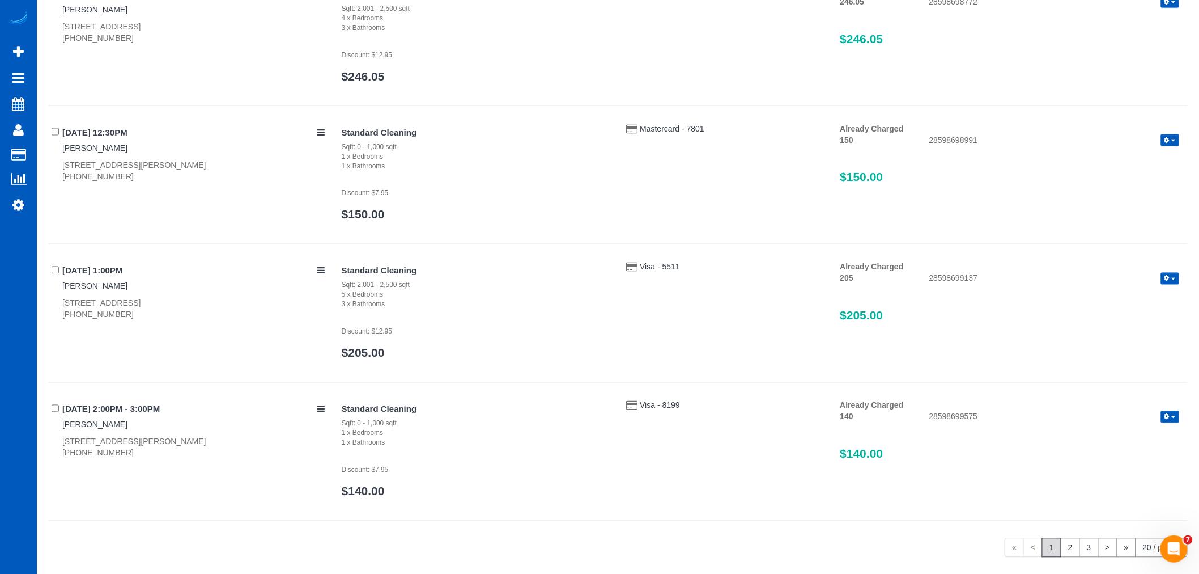
scroll to position [2554, 0]
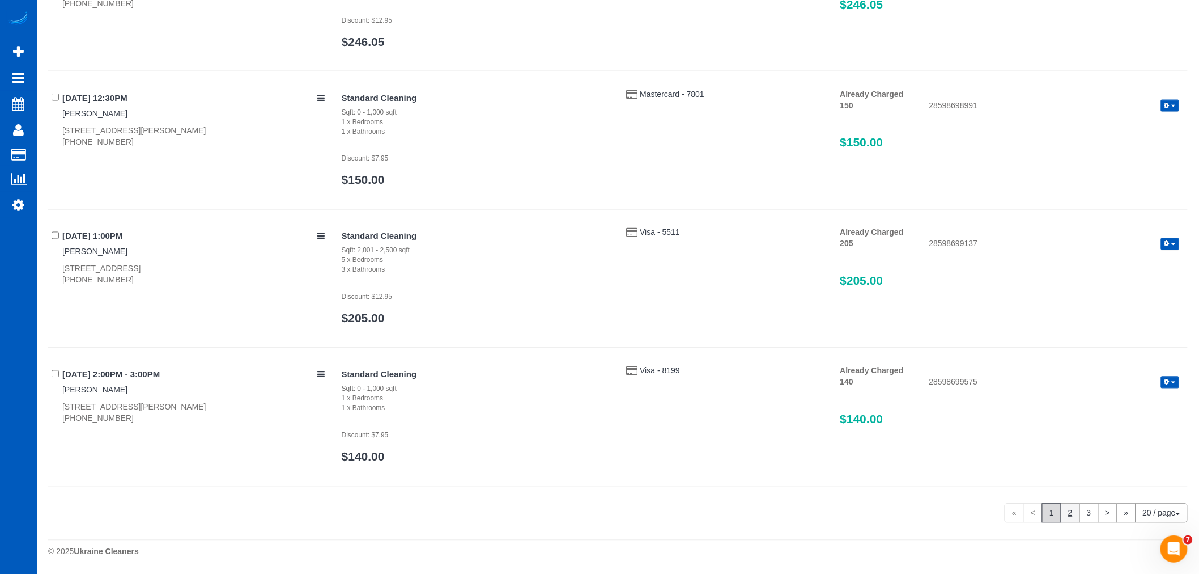
click at [1069, 506] on link "2" at bounding box center [1070, 512] width 19 height 19
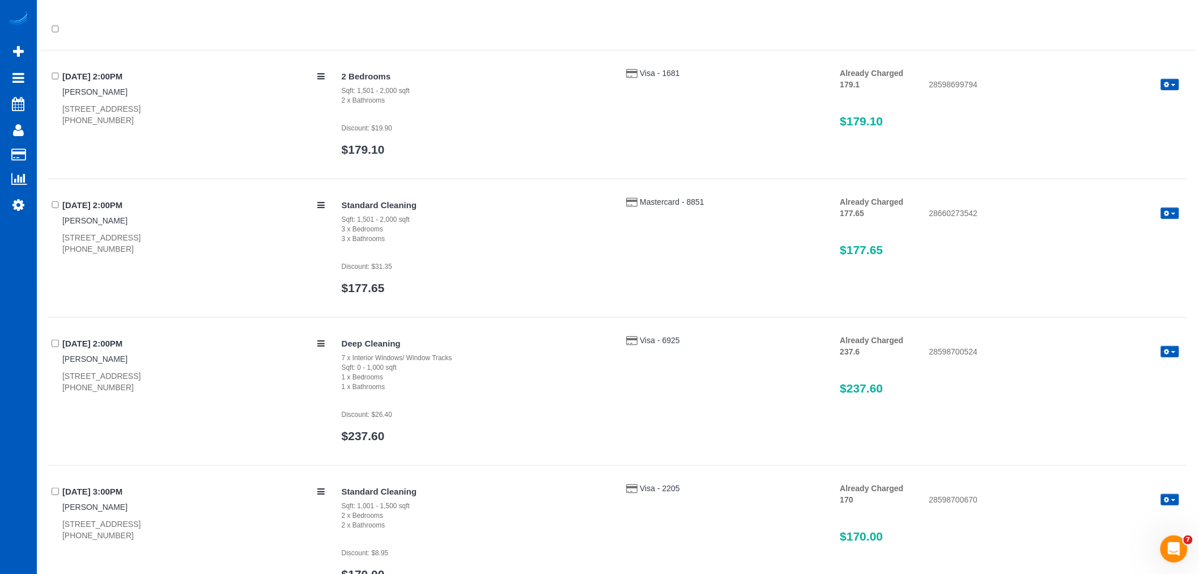
scroll to position [0, 0]
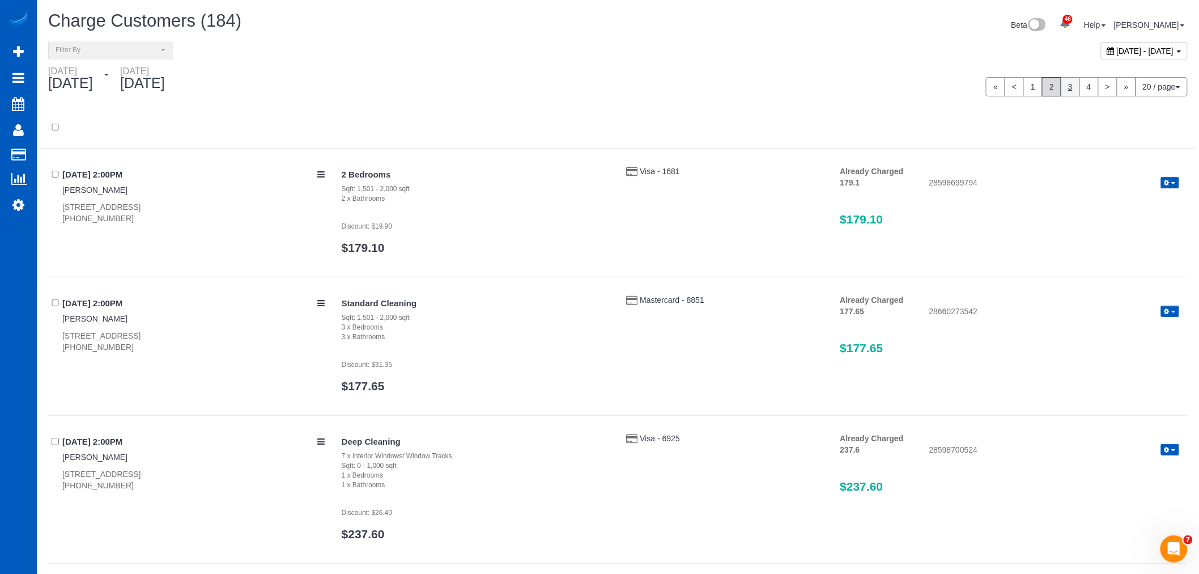
click at [1067, 88] on link "3" at bounding box center [1070, 86] width 19 height 19
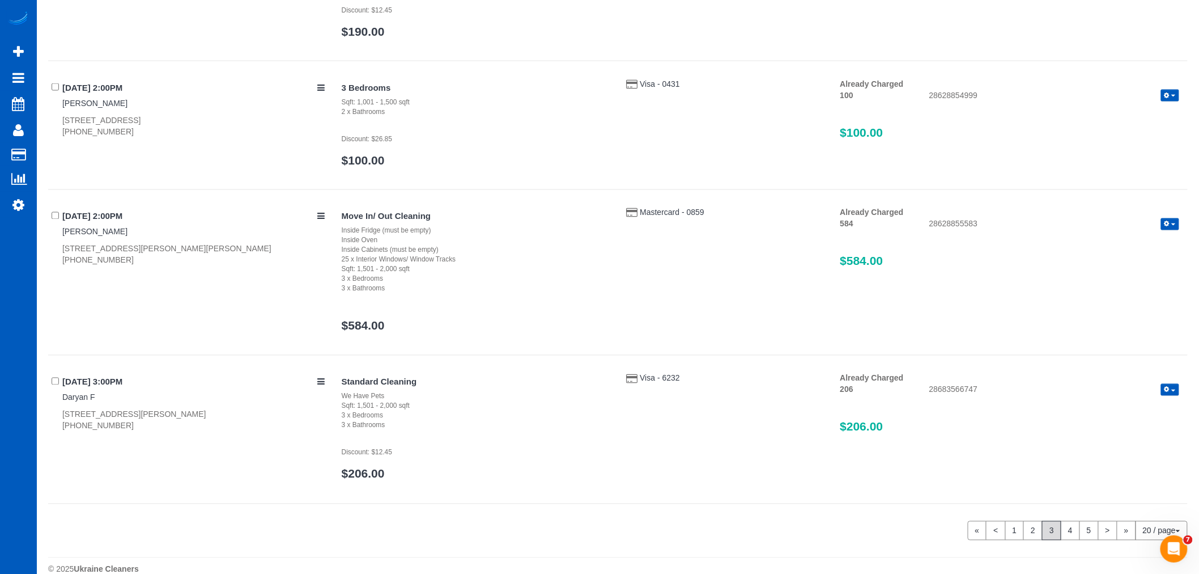
scroll to position [2514, 0]
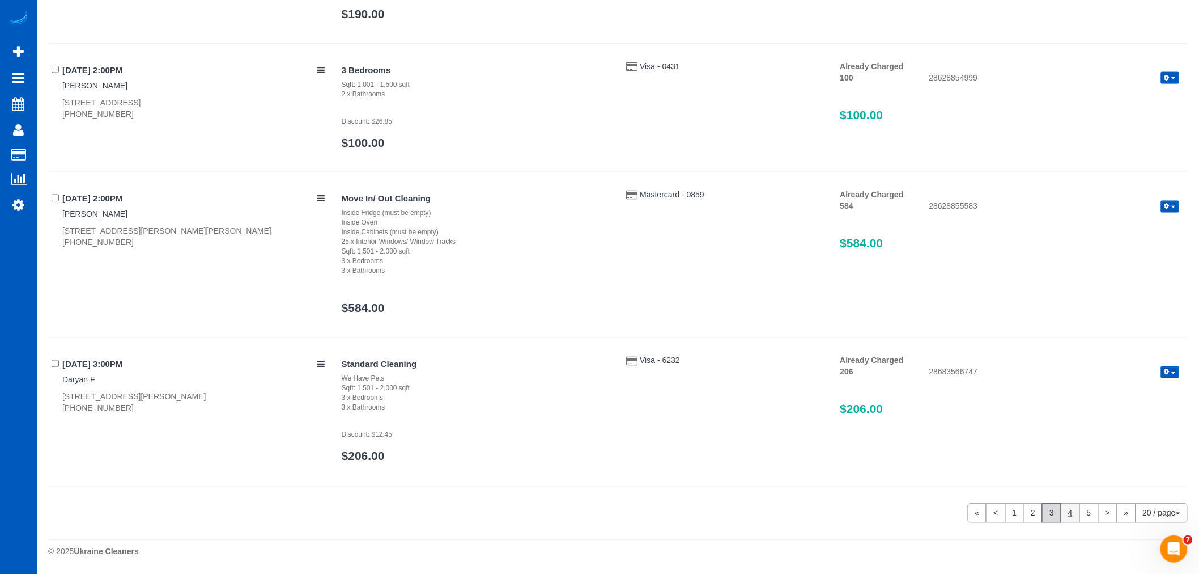
click at [1063, 511] on link "4" at bounding box center [1070, 512] width 19 height 19
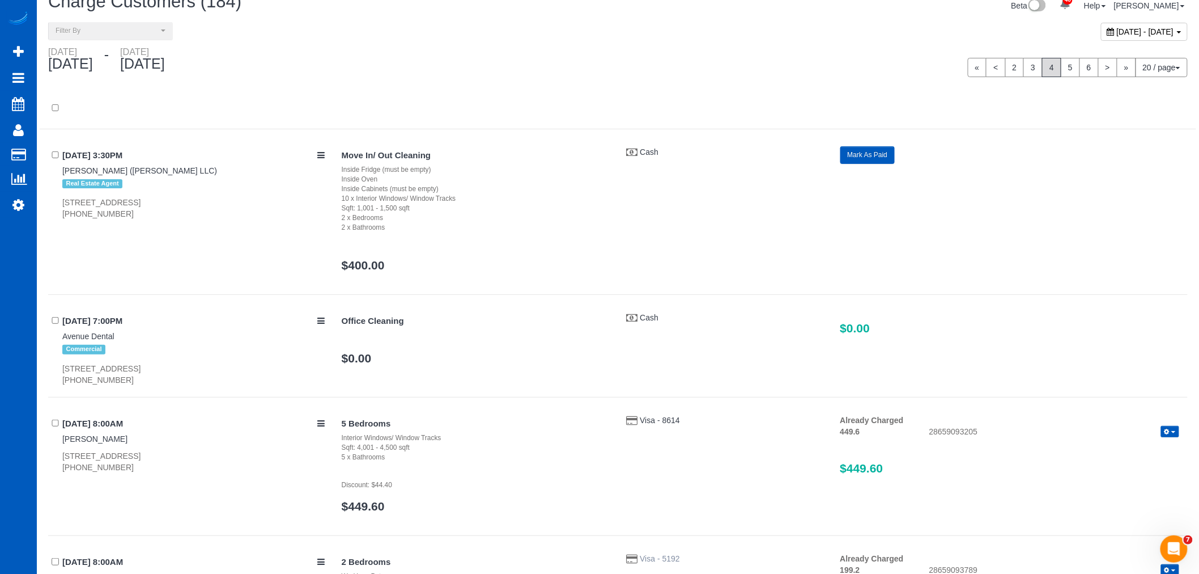
scroll to position [0, 0]
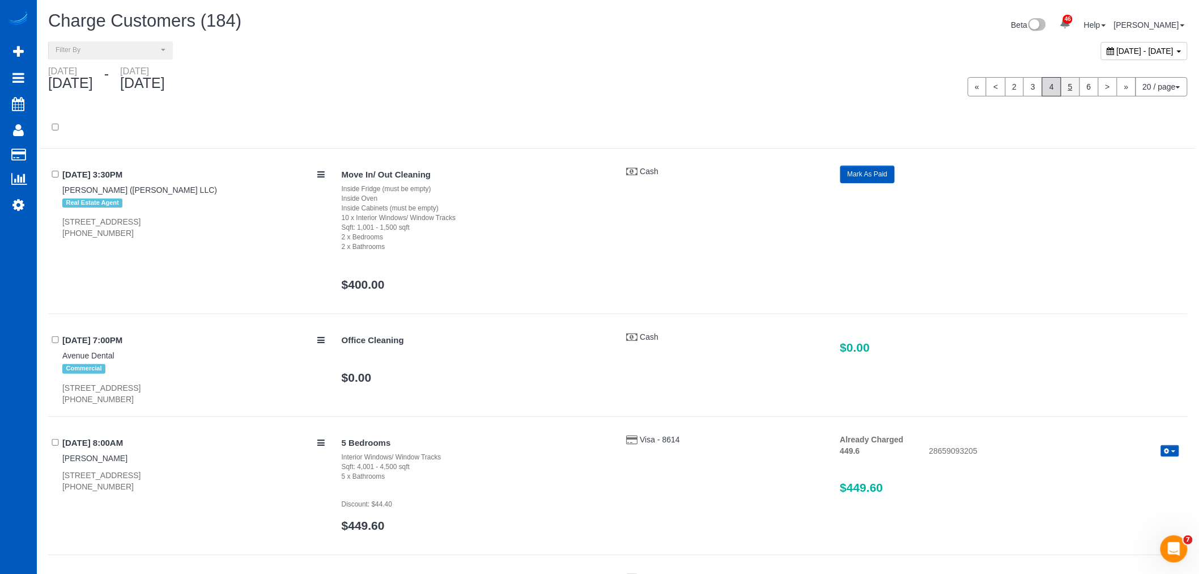
click at [1075, 89] on link "5" at bounding box center [1070, 86] width 19 height 19
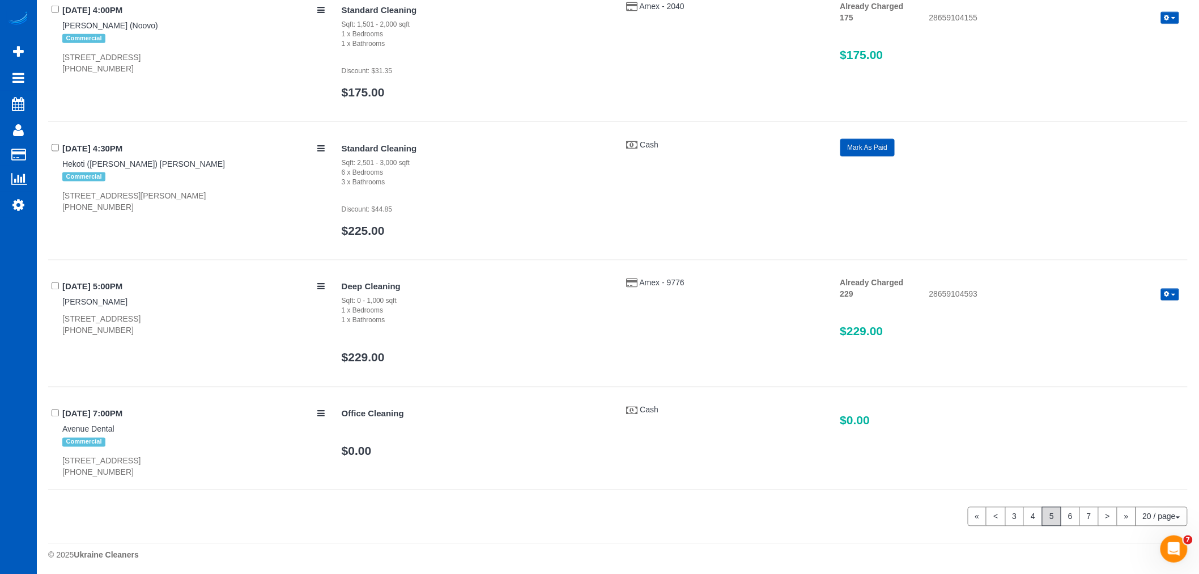
scroll to position [2424, 0]
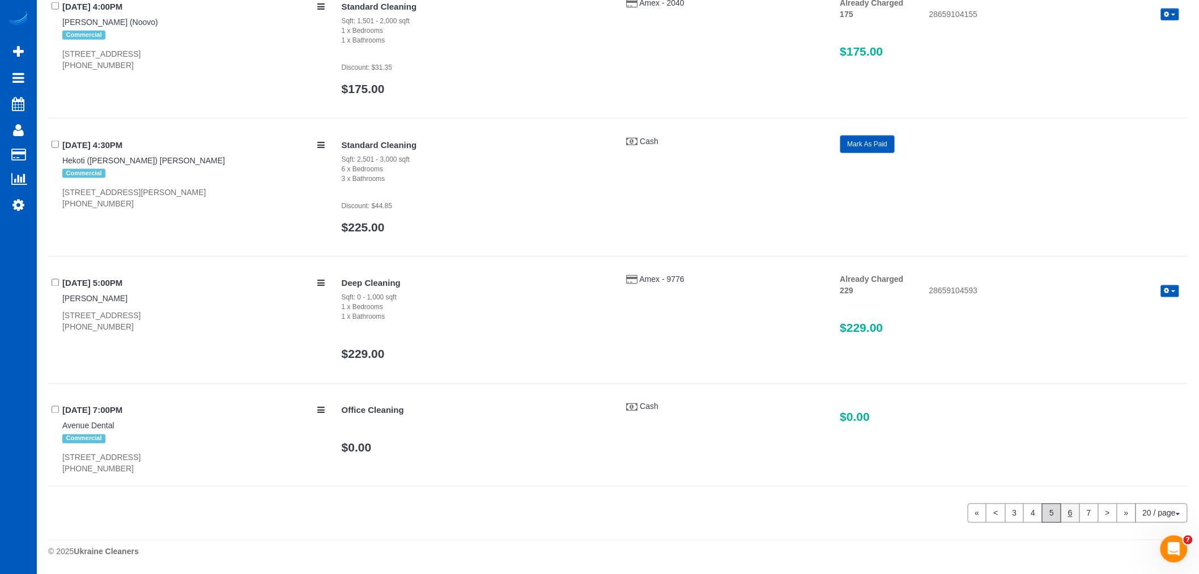
click at [1068, 513] on link "6" at bounding box center [1070, 512] width 19 height 19
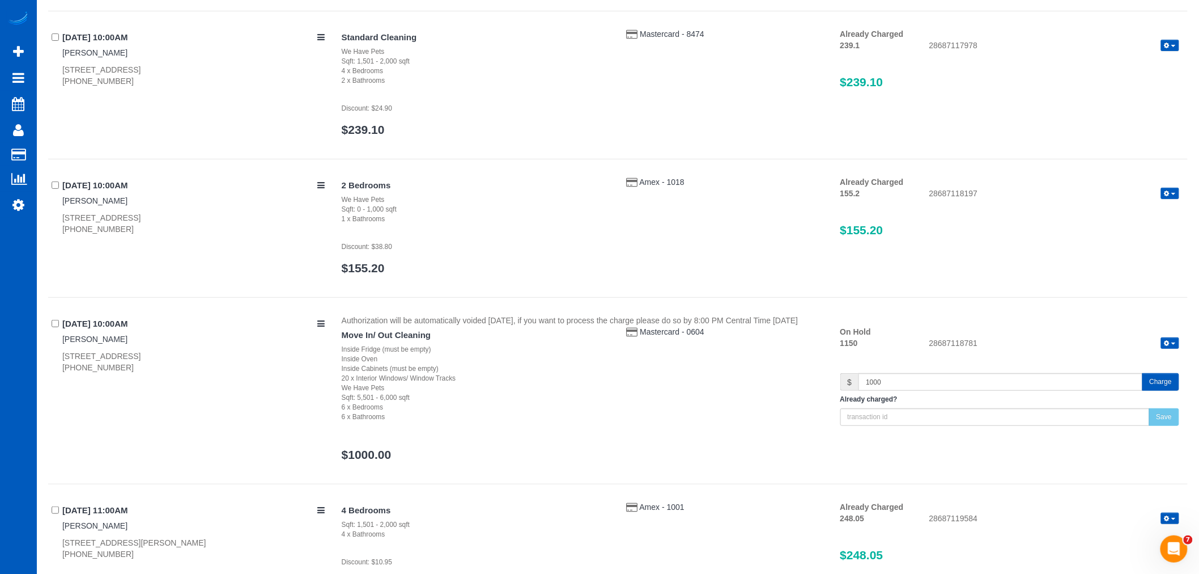
scroll to position [1857, 0]
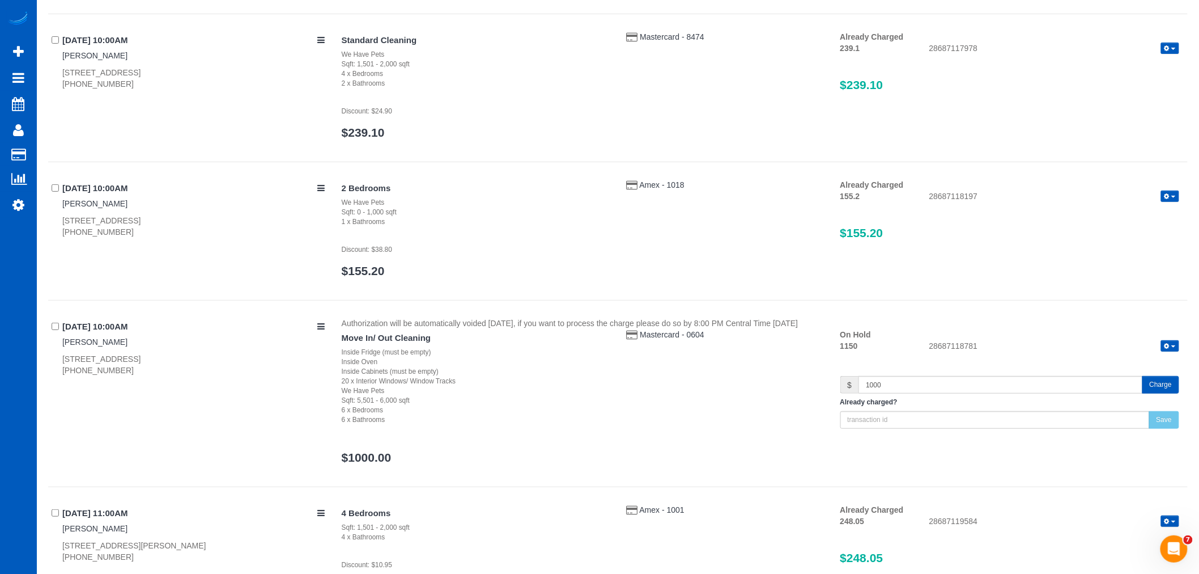
click at [1155, 383] on button "Charge" at bounding box center [1161, 385] width 37 height 18
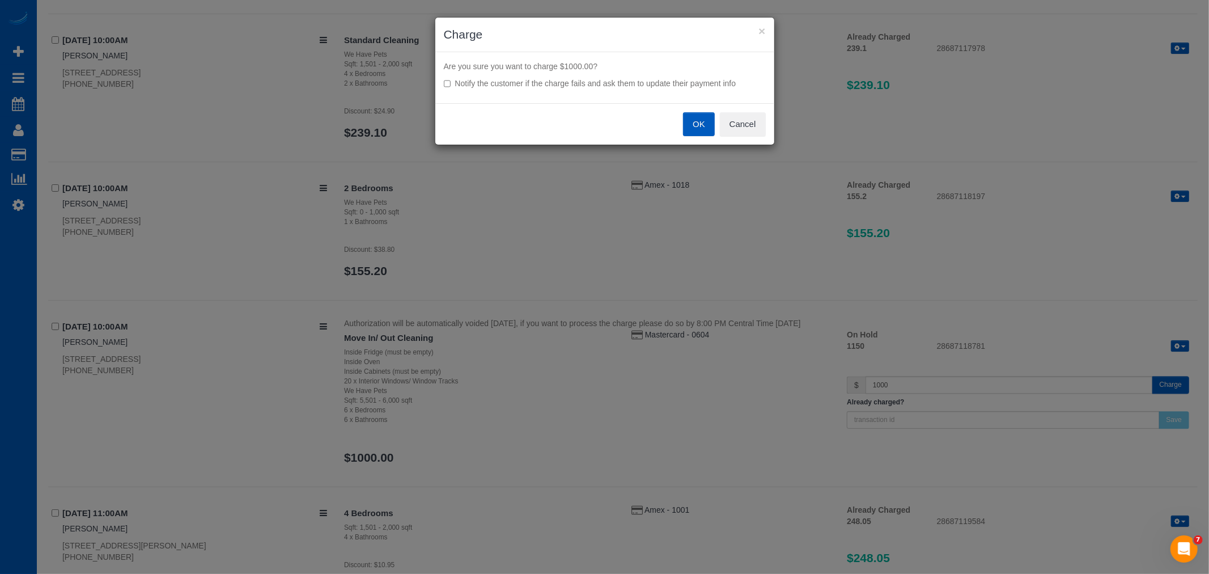
click at [698, 119] on button "OK" at bounding box center [699, 124] width 32 height 24
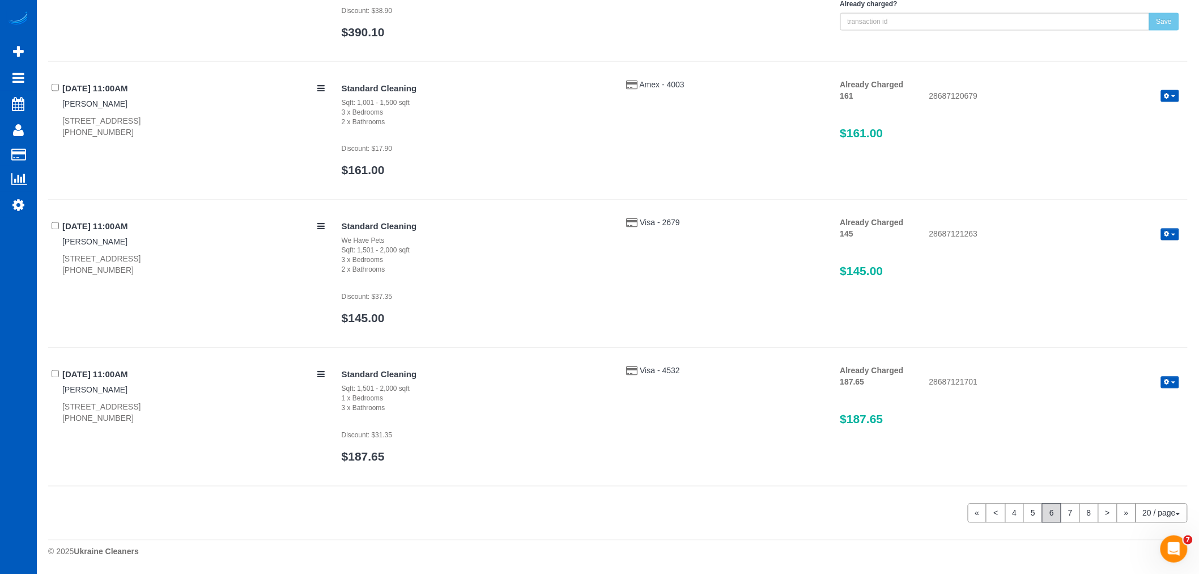
scroll to position [2559, 0]
click at [1073, 519] on link "7" at bounding box center [1070, 512] width 19 height 19
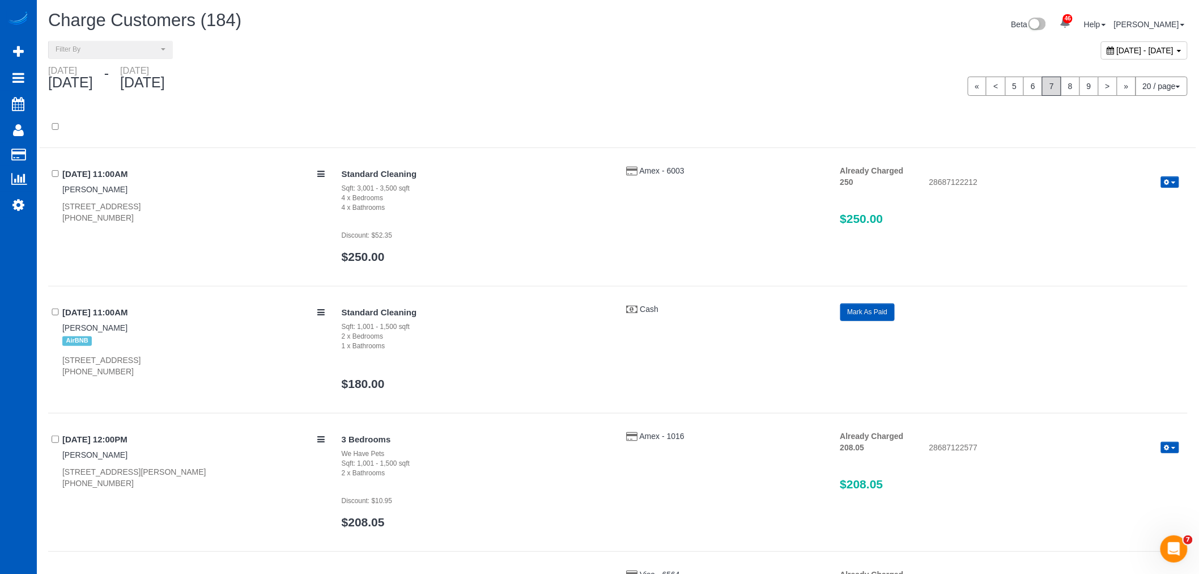
scroll to position [0, 0]
click at [1069, 95] on link "8" at bounding box center [1070, 86] width 19 height 19
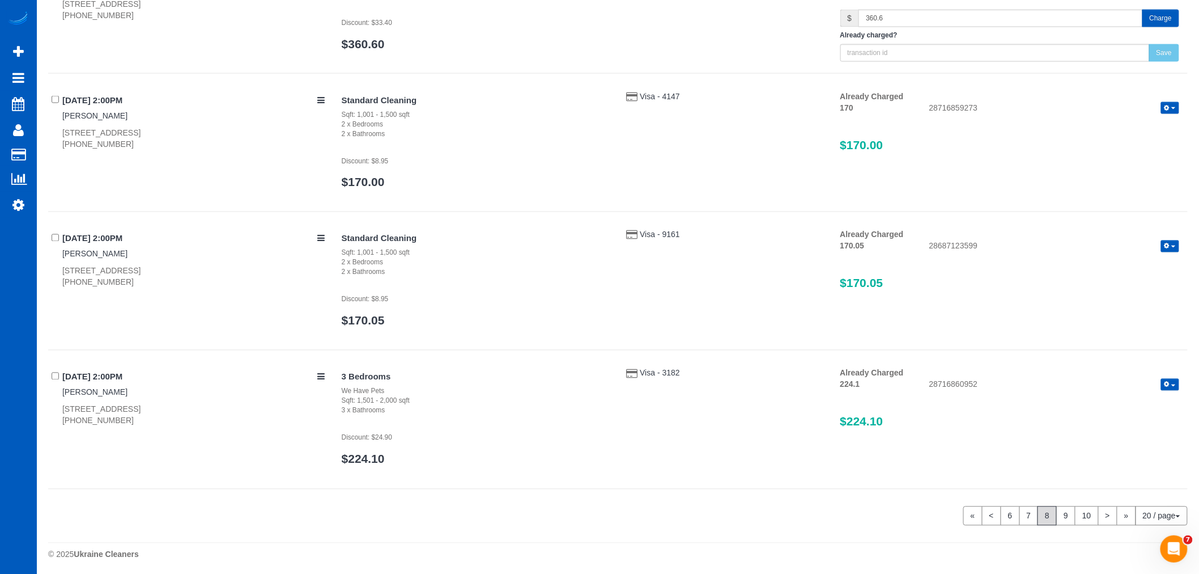
scroll to position [2539, 0]
click at [1059, 516] on link "9" at bounding box center [1066, 512] width 19 height 19
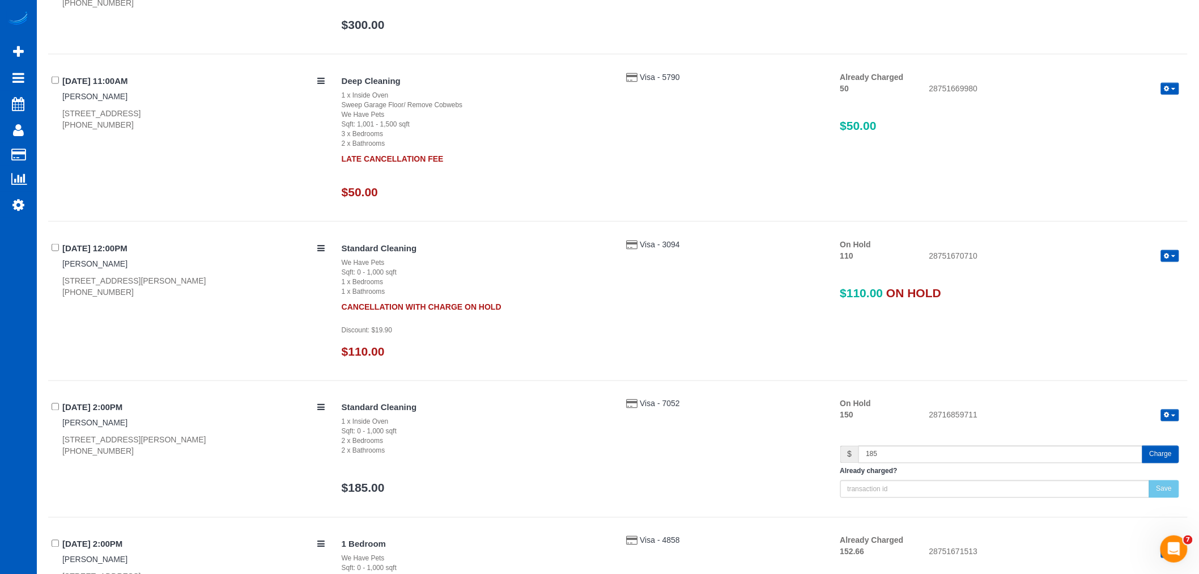
scroll to position [2318, 0]
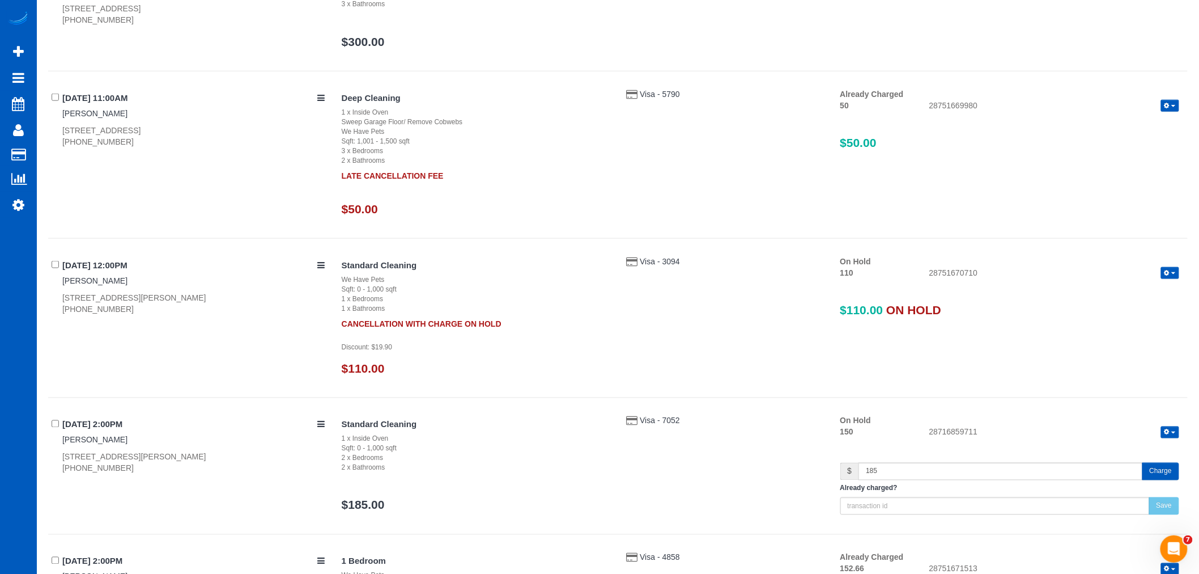
click at [1172, 279] on button "button" at bounding box center [1170, 273] width 18 height 12
click at [1161, 293] on link "Release Hold" at bounding box center [1134, 292] width 90 height 15
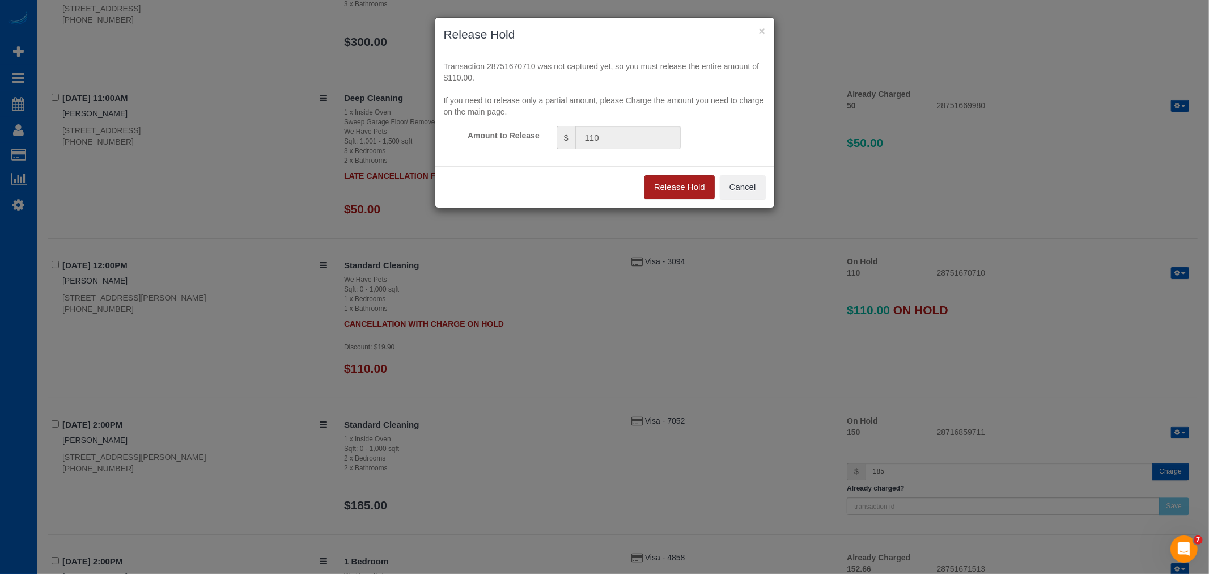
click at [704, 184] on button "Release Hold" at bounding box center [679, 187] width 70 height 24
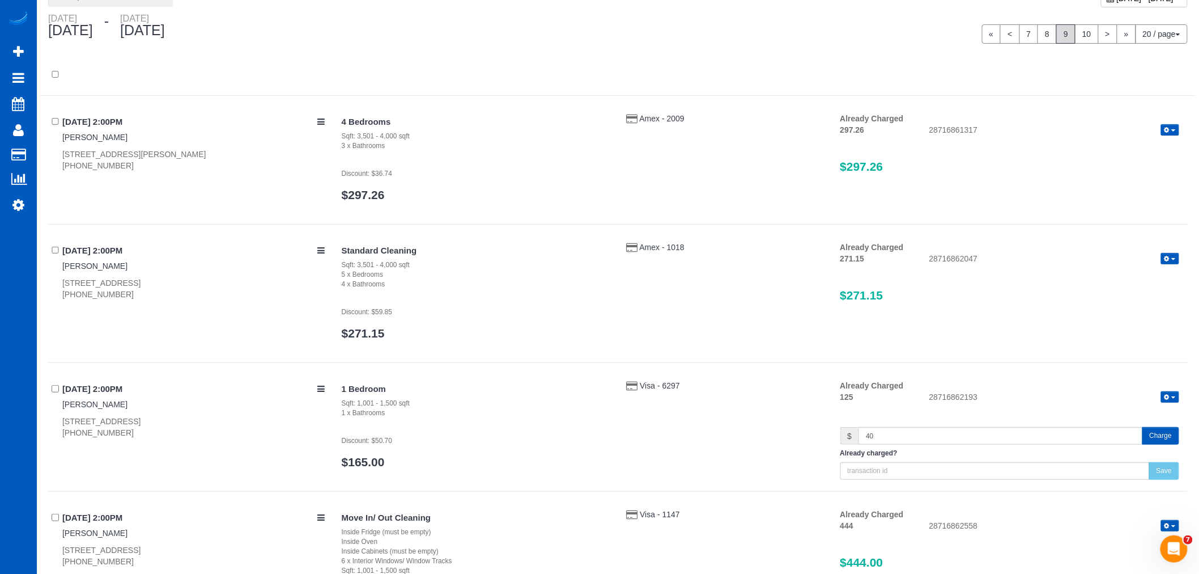
scroll to position [0, 0]
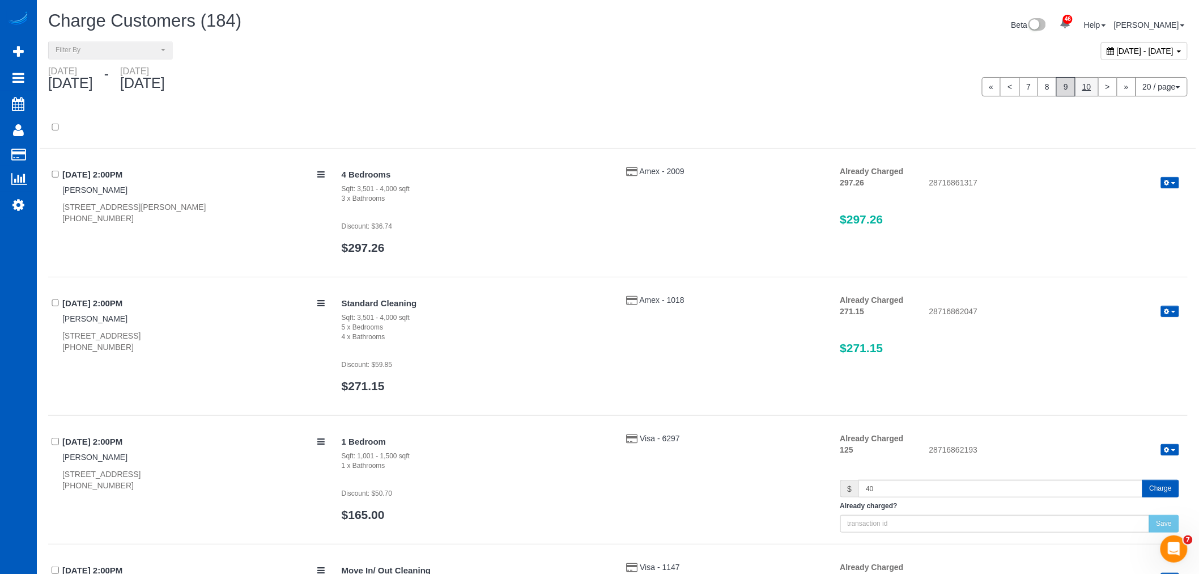
click at [1085, 87] on link "10" at bounding box center [1087, 86] width 24 height 19
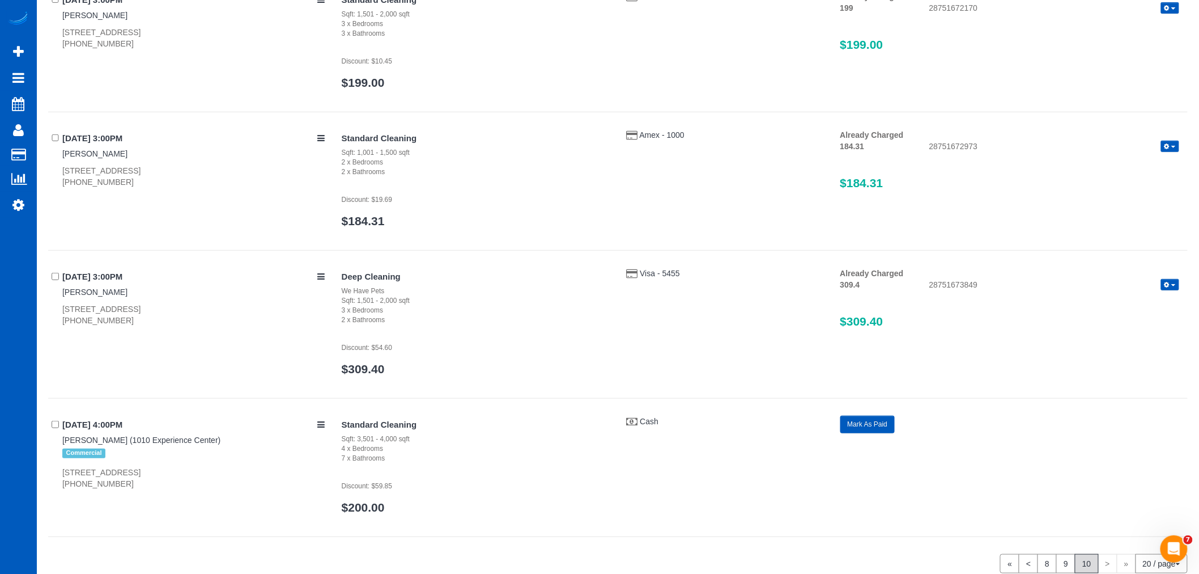
scroll to position [226, 0]
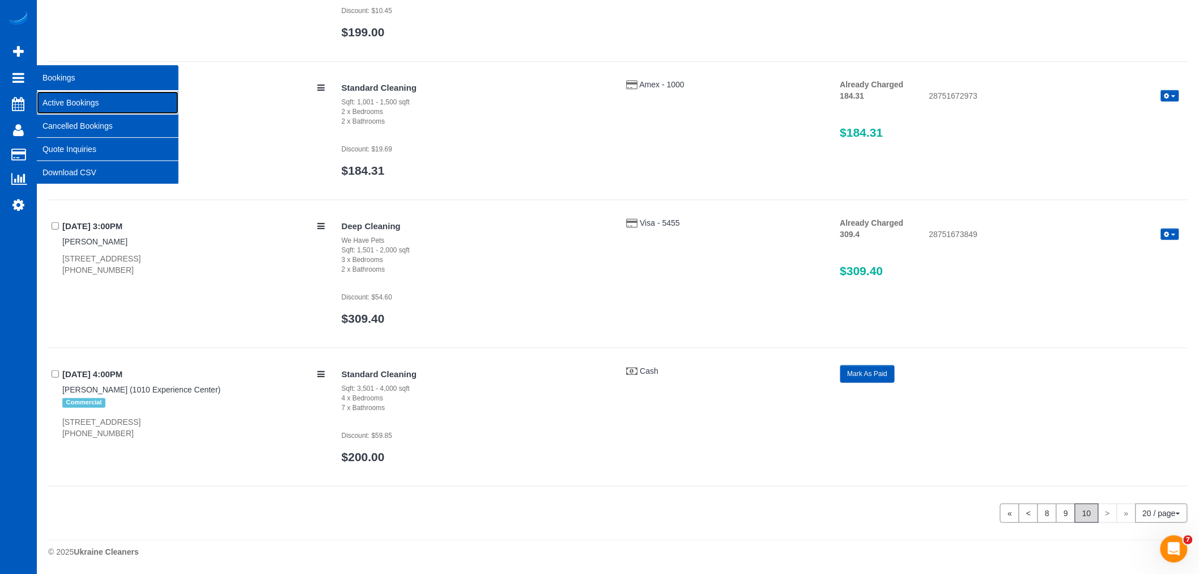
click at [63, 97] on link "Active Bookings" at bounding box center [108, 102] width 142 height 23
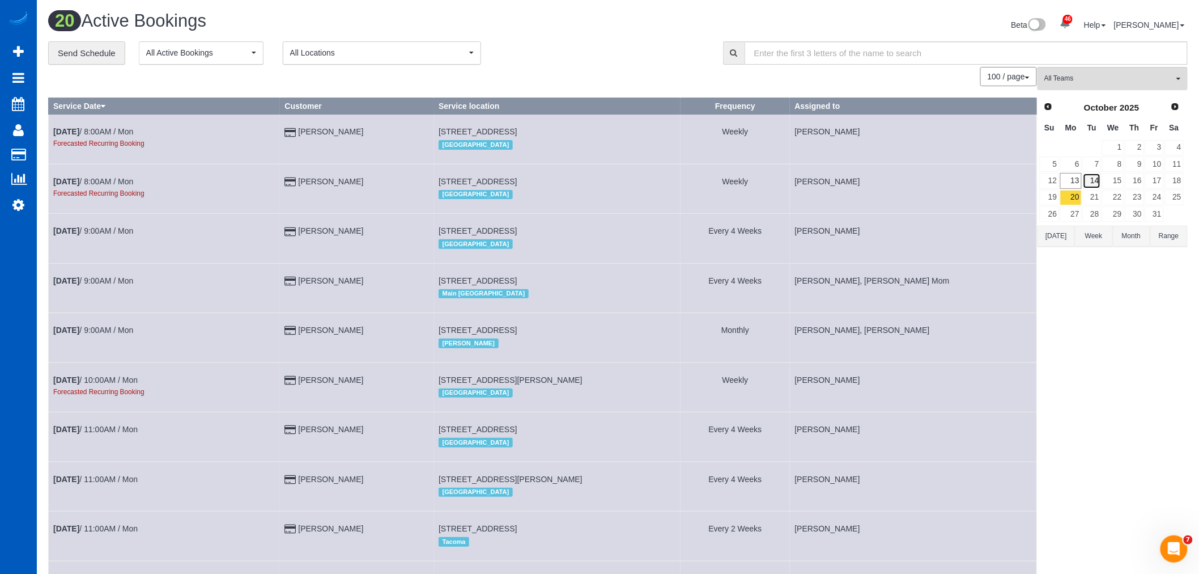
click at [1087, 188] on link "14" at bounding box center [1092, 180] width 19 height 15
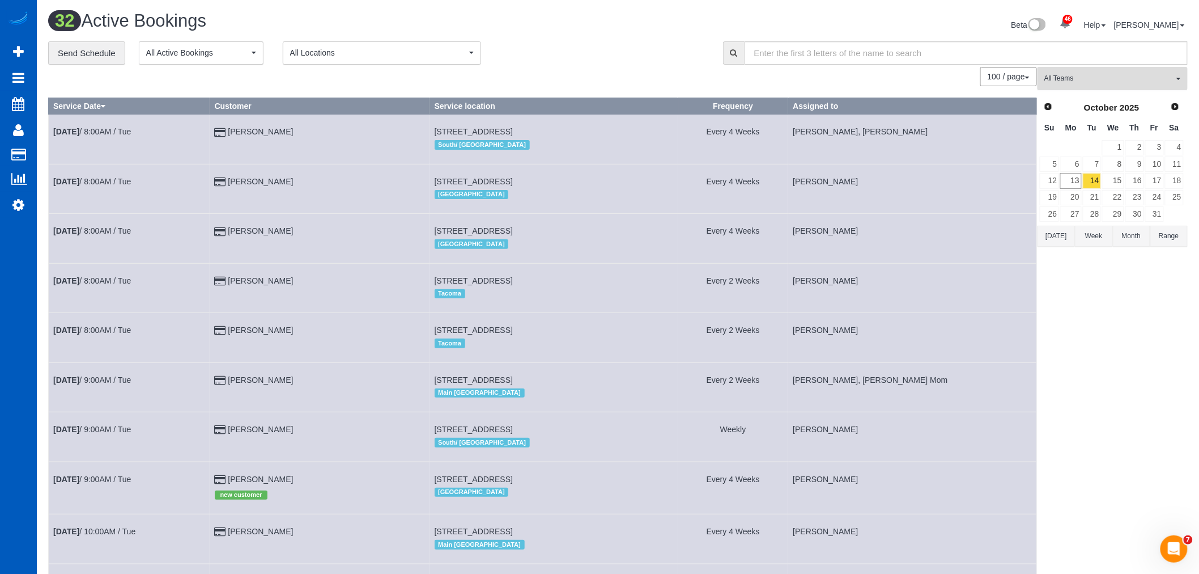
click at [1102, 78] on span "All Teams" at bounding box center [1109, 79] width 129 height 10
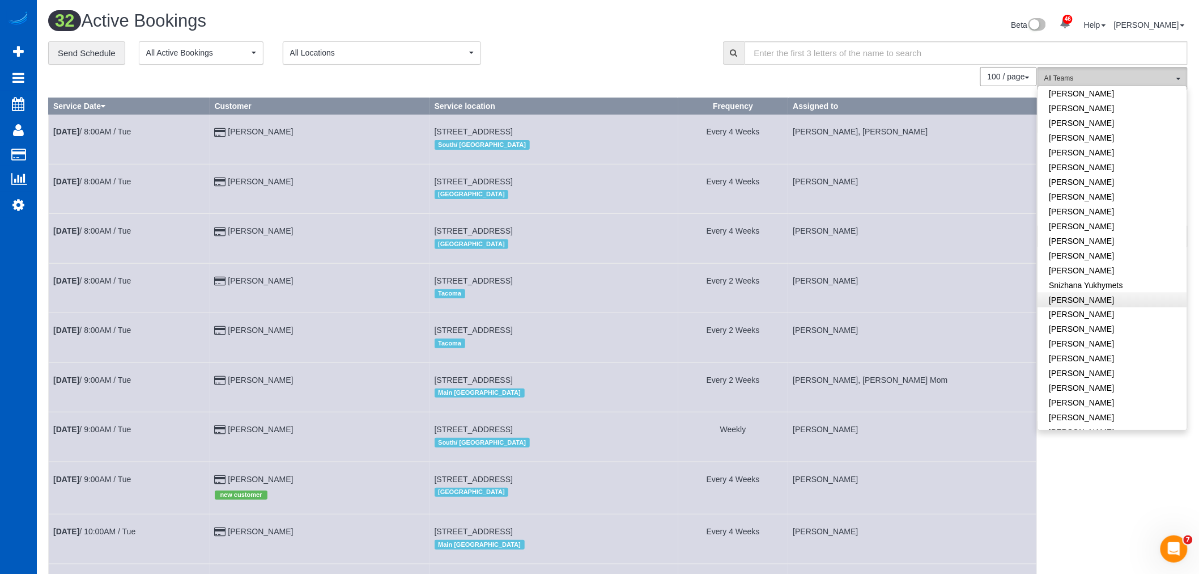
scroll to position [610, 0]
click at [1104, 149] on link "Olena Datsyk" at bounding box center [1112, 156] width 149 height 15
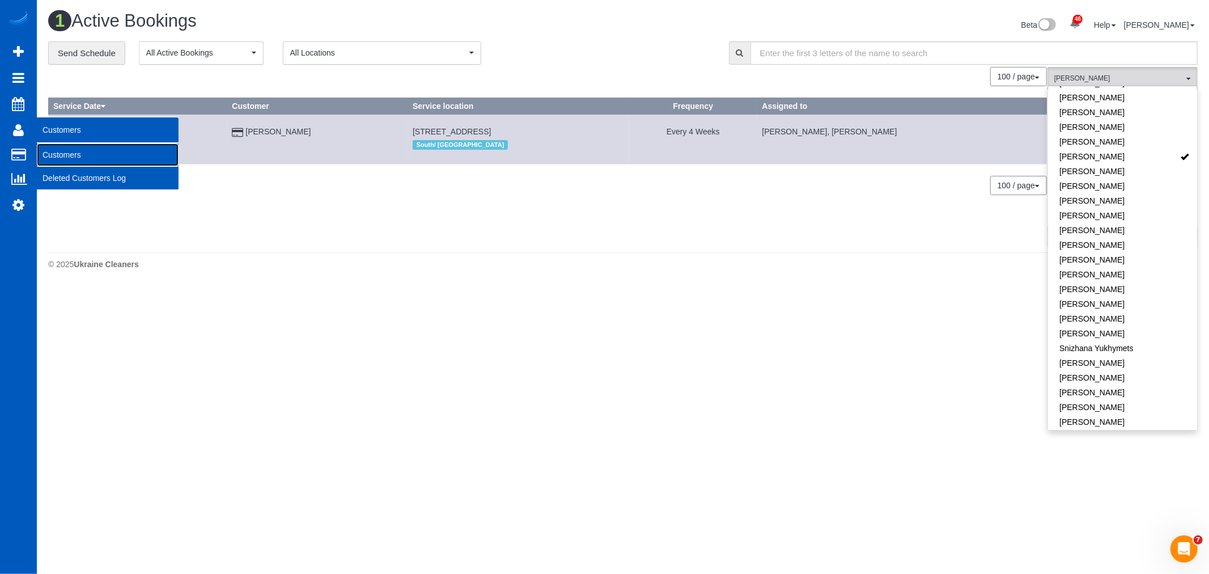
click at [64, 157] on link "Customers" at bounding box center [108, 154] width 142 height 23
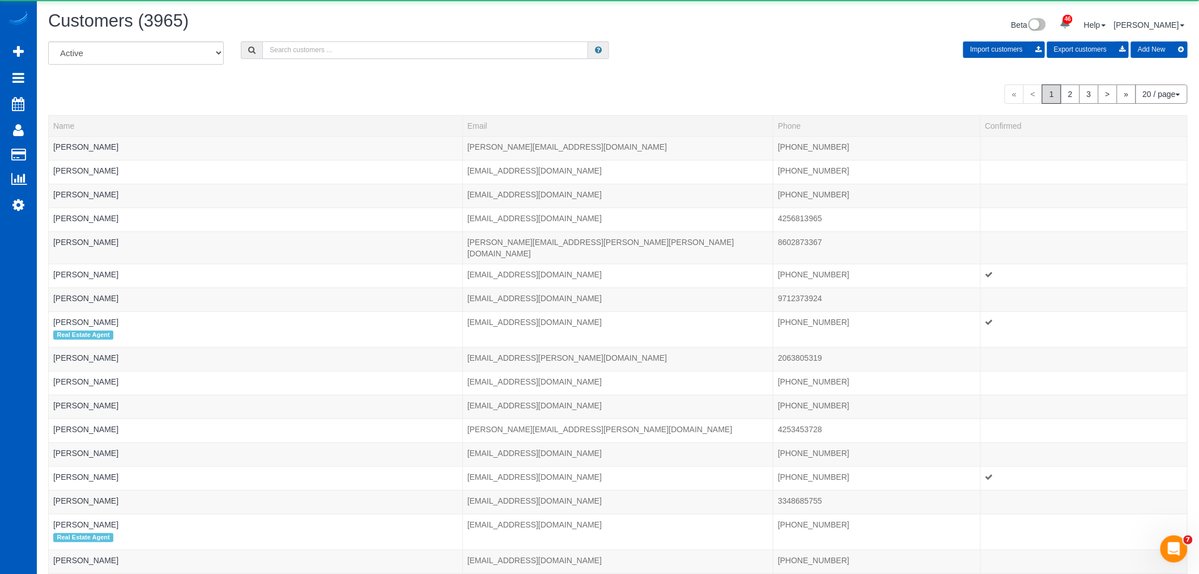
click at [406, 55] on input "text" at bounding box center [425, 50] width 326 height 18
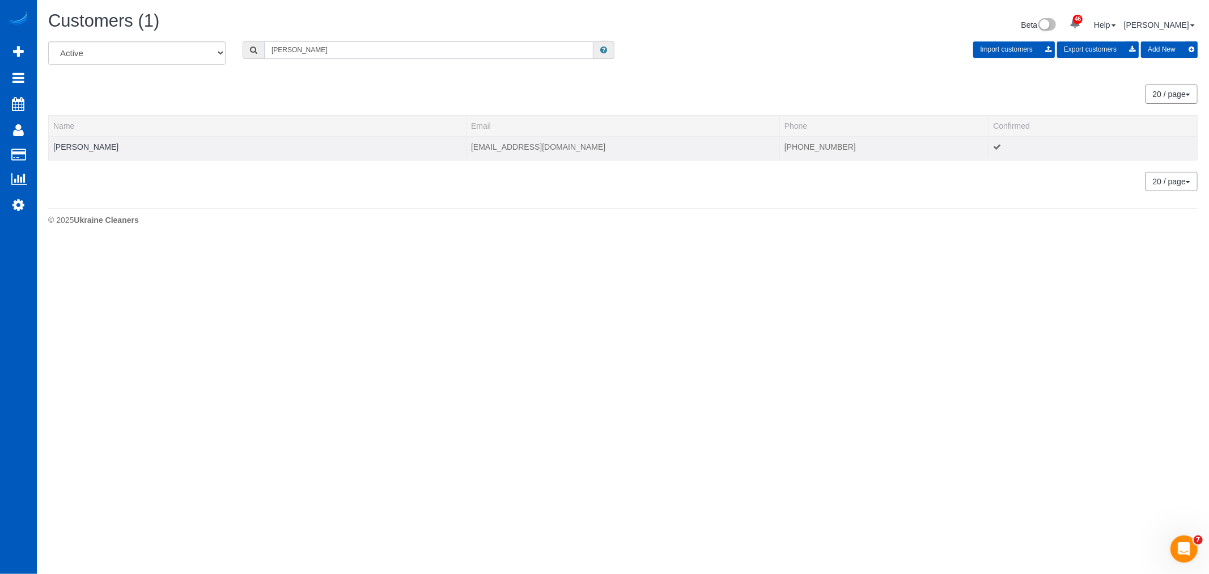
type input "tonya"
click at [85, 140] on td "Tonya Ronstadt" at bounding box center [258, 148] width 418 height 24
click at [82, 143] on link "Tonya Ronstadt" at bounding box center [85, 146] width 65 height 9
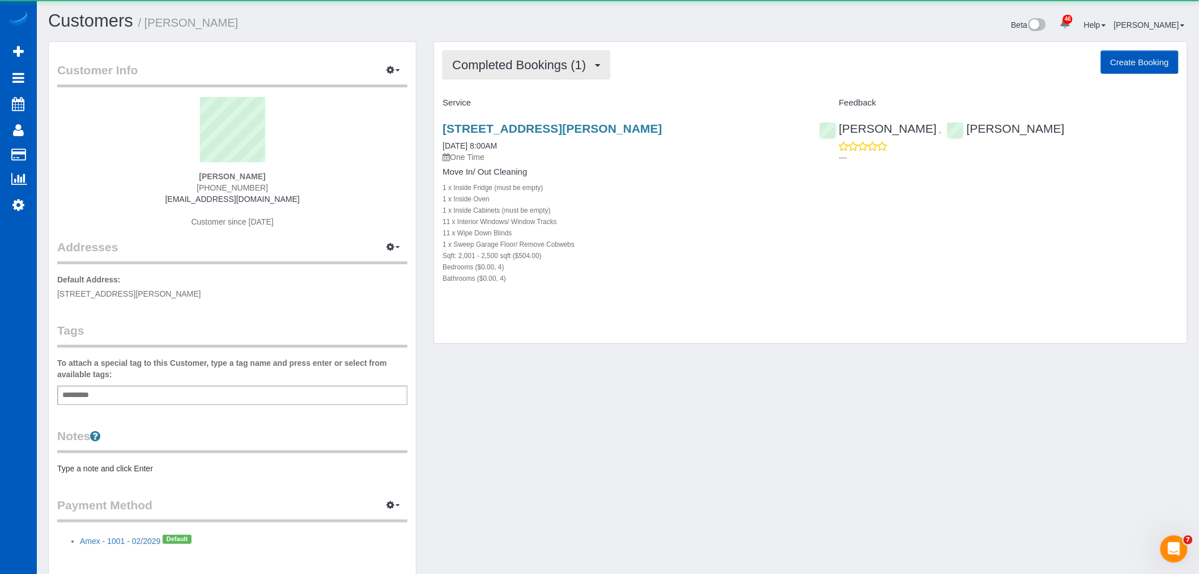
click at [485, 74] on button "Completed Bookings (1)" at bounding box center [527, 64] width 168 height 29
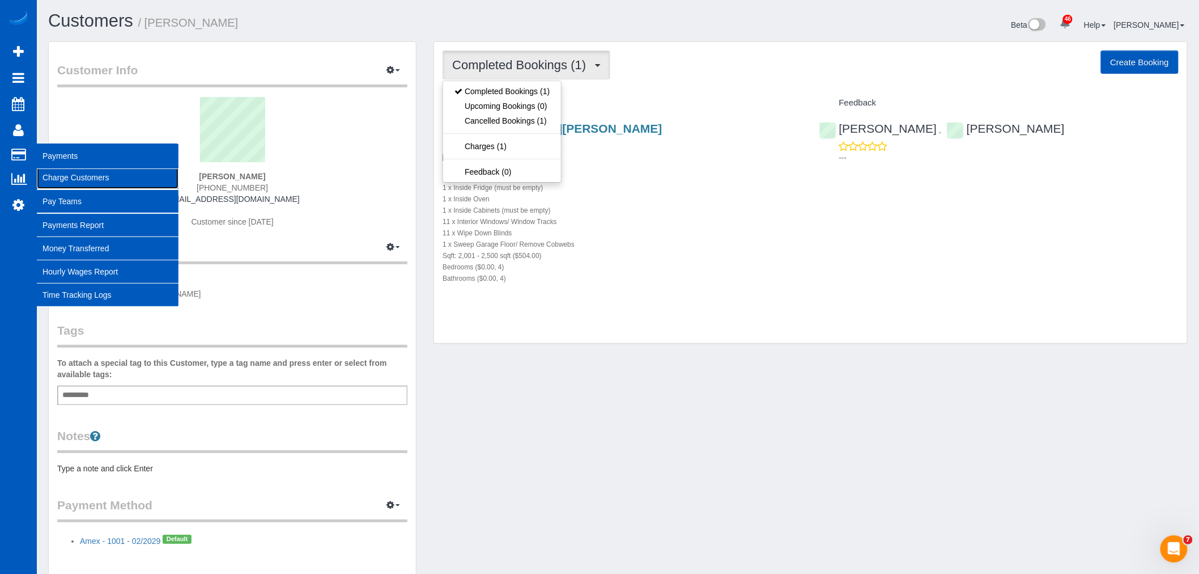
click at [52, 173] on link "Charge Customers" at bounding box center [108, 177] width 142 height 23
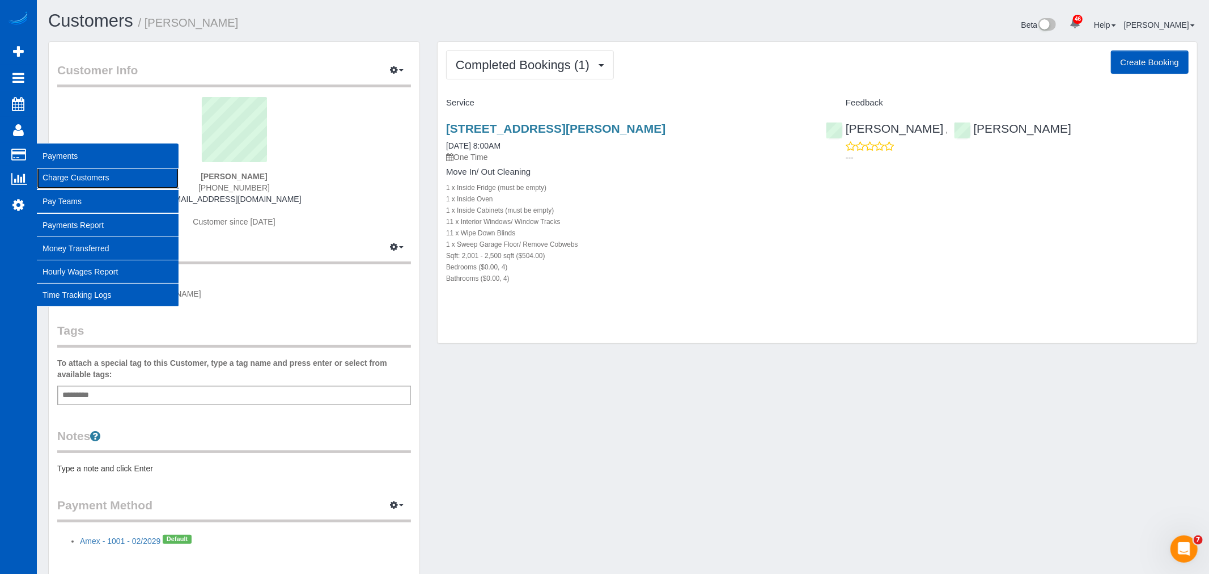
select select
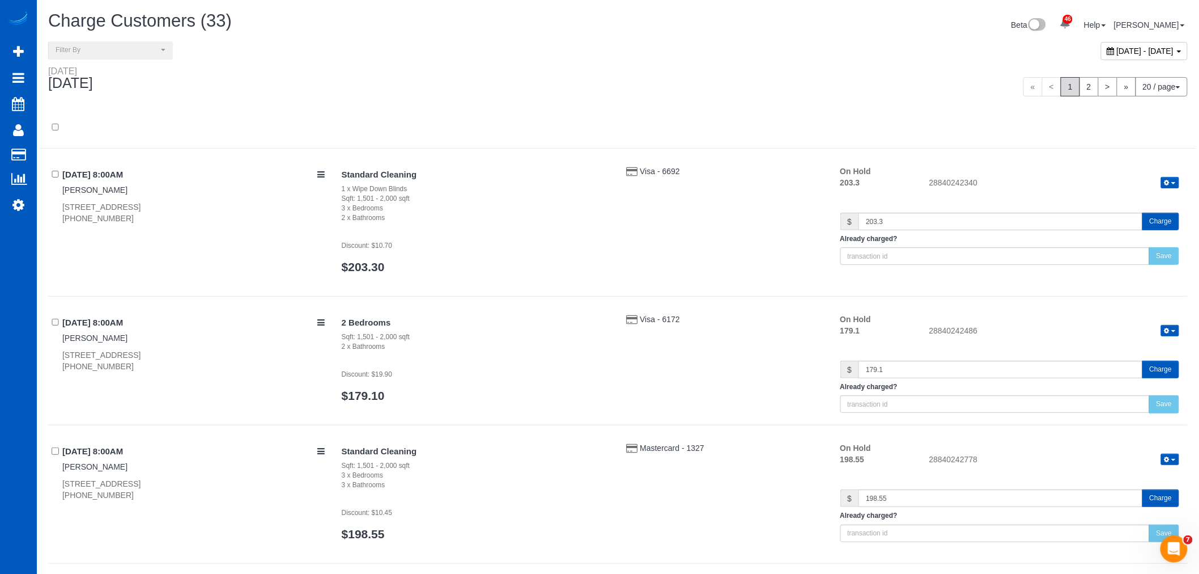
click at [1117, 47] on span "October 13, 2025 - October 13, 2025" at bounding box center [1145, 50] width 57 height 9
type input "**********"
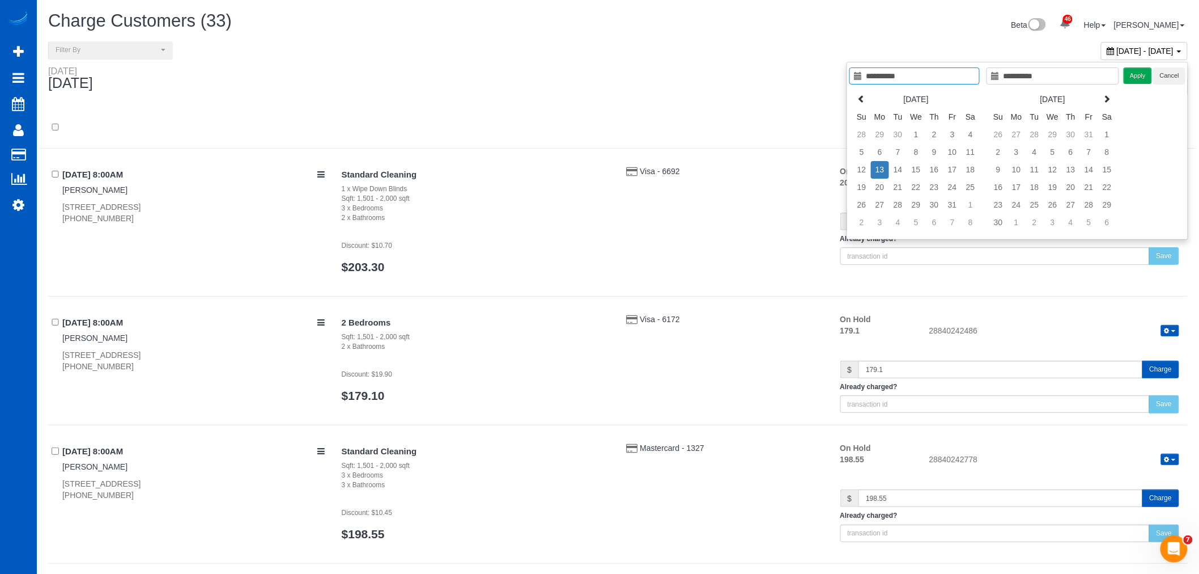
click at [879, 171] on td "13" at bounding box center [880, 170] width 18 height 18
type input "**********"
click at [1151, 78] on button "Apply" at bounding box center [1138, 75] width 28 height 16
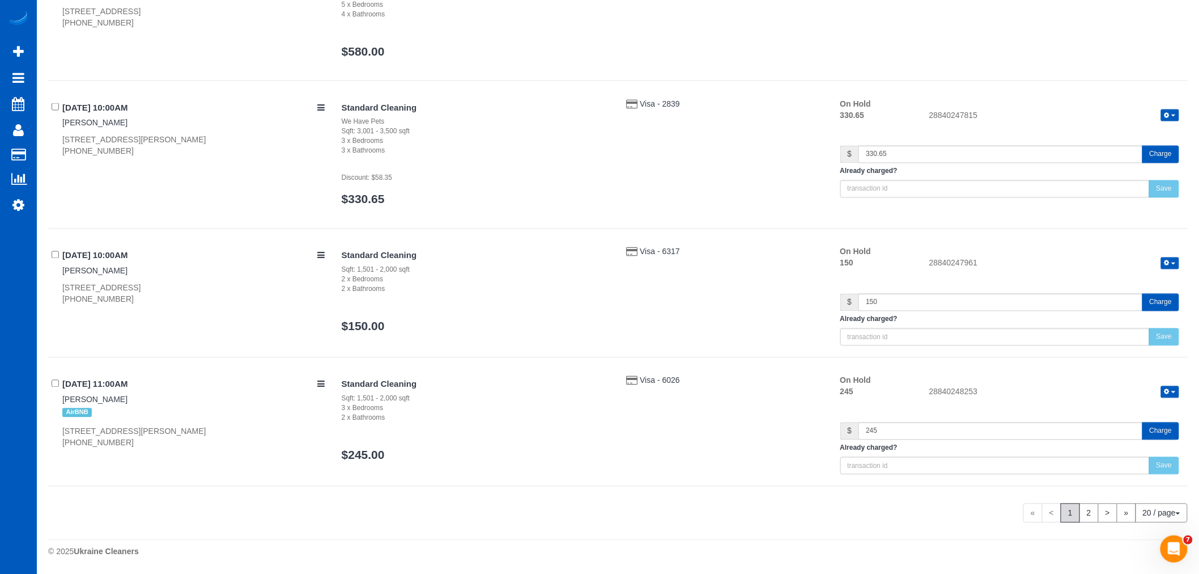
scroll to position [2582, 0]
click at [1092, 515] on link "2" at bounding box center [1089, 512] width 19 height 19
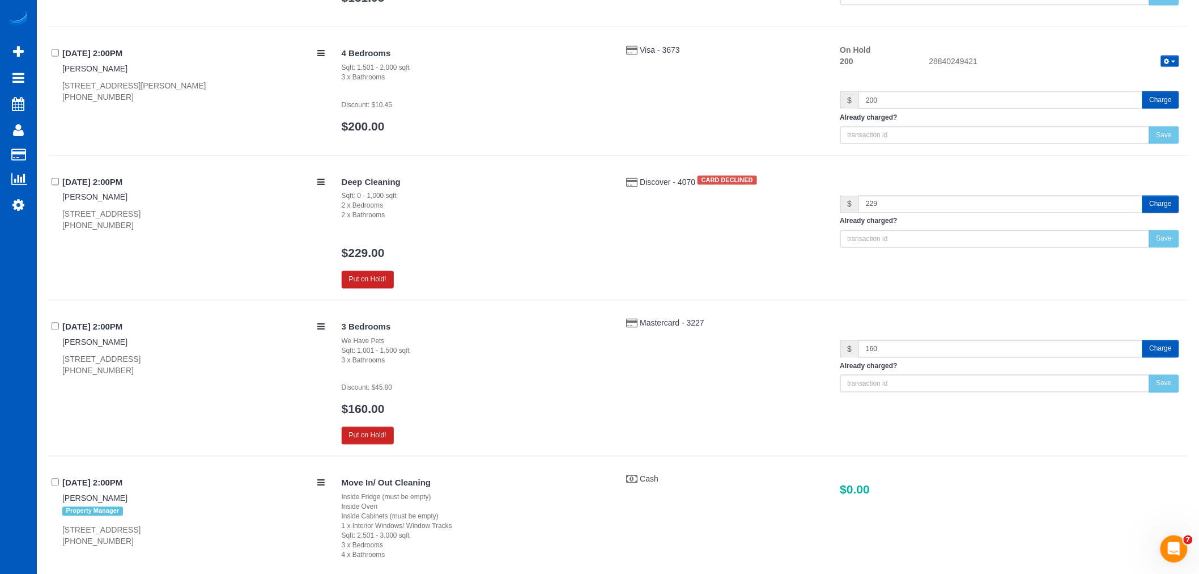
scroll to position [697, 0]
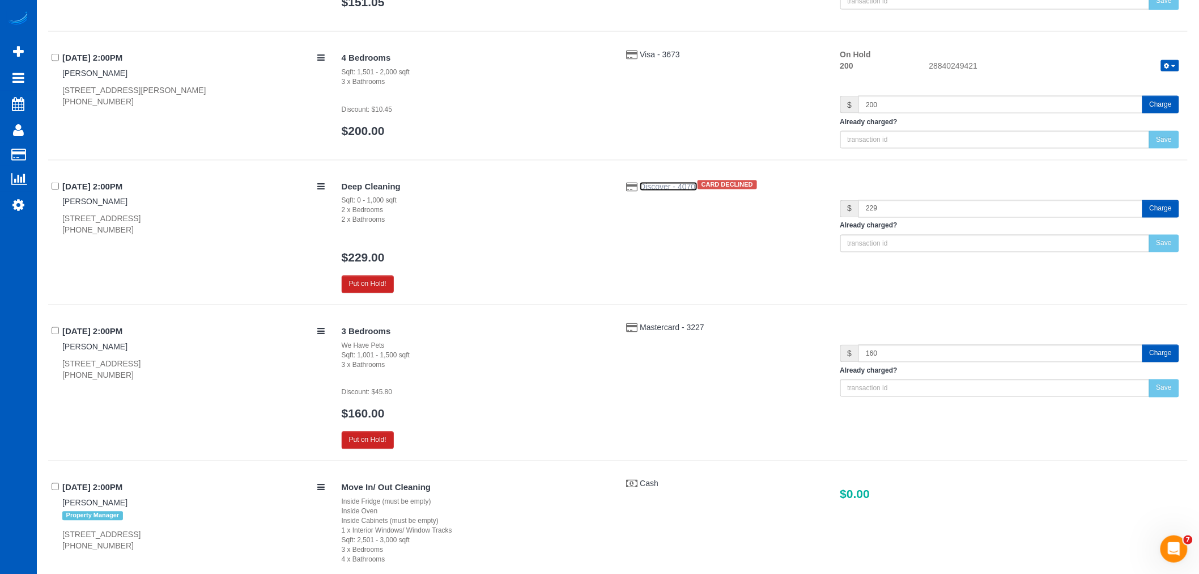
click at [675, 188] on span "Discover - 4070" at bounding box center [669, 186] width 58 height 9
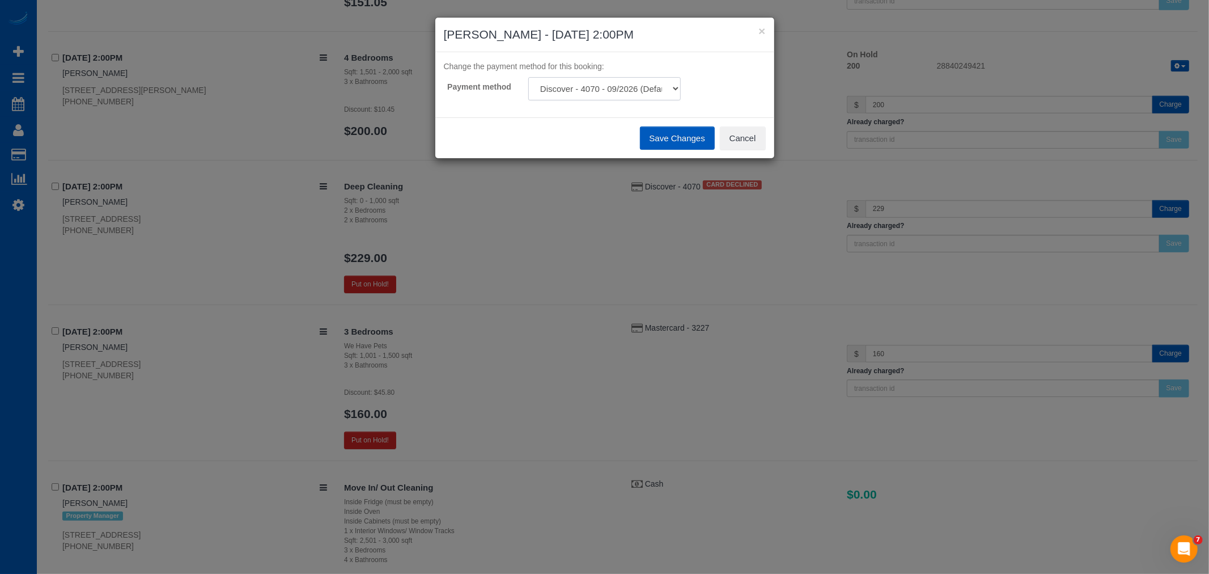
click at [652, 83] on select "Discover - 4070 - 09/2026 (Default) Discover - 4070 - 09/2026 Add Credit Card ─…" at bounding box center [604, 88] width 152 height 23
click at [735, 137] on button "Cancel" at bounding box center [743, 138] width 46 height 24
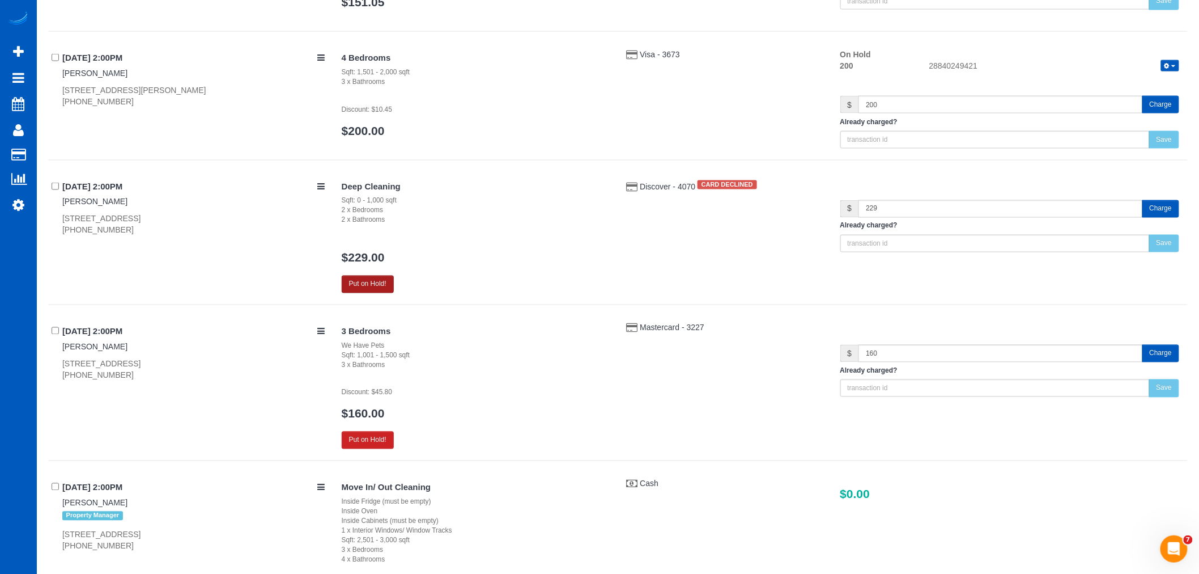
click at [380, 292] on button "Put on Hold!" at bounding box center [368, 284] width 52 height 18
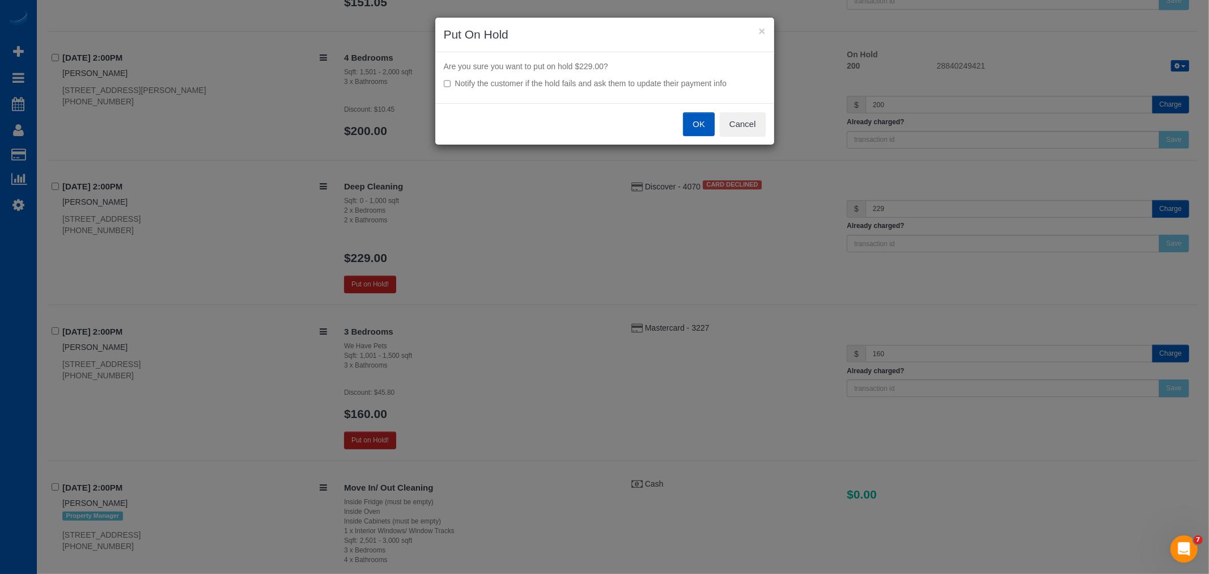
click at [706, 121] on button "OK" at bounding box center [699, 124] width 32 height 24
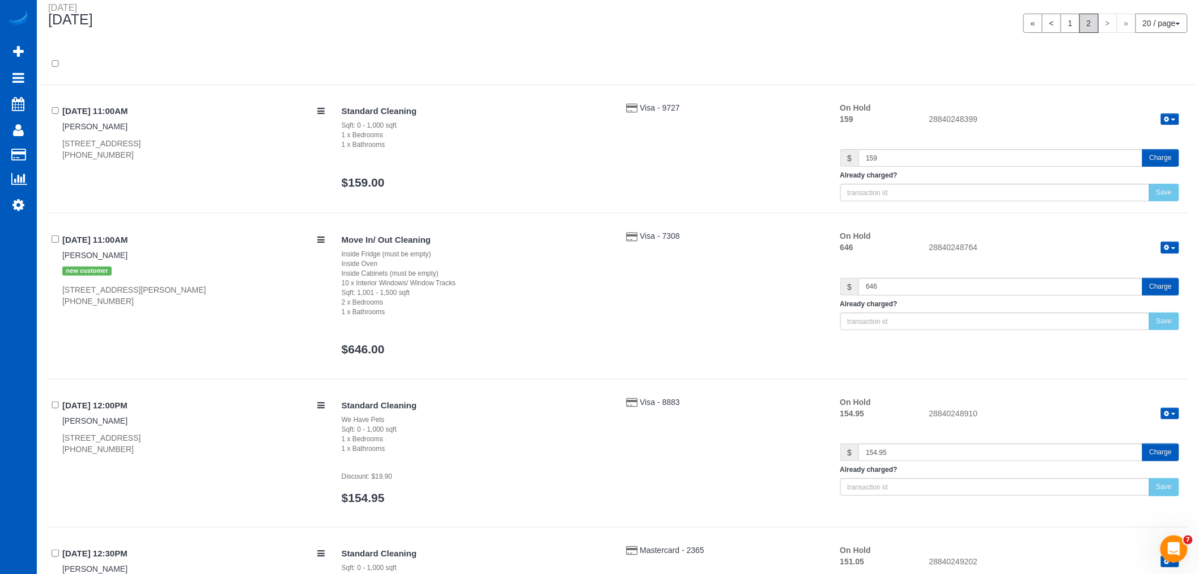
scroll to position [0, 0]
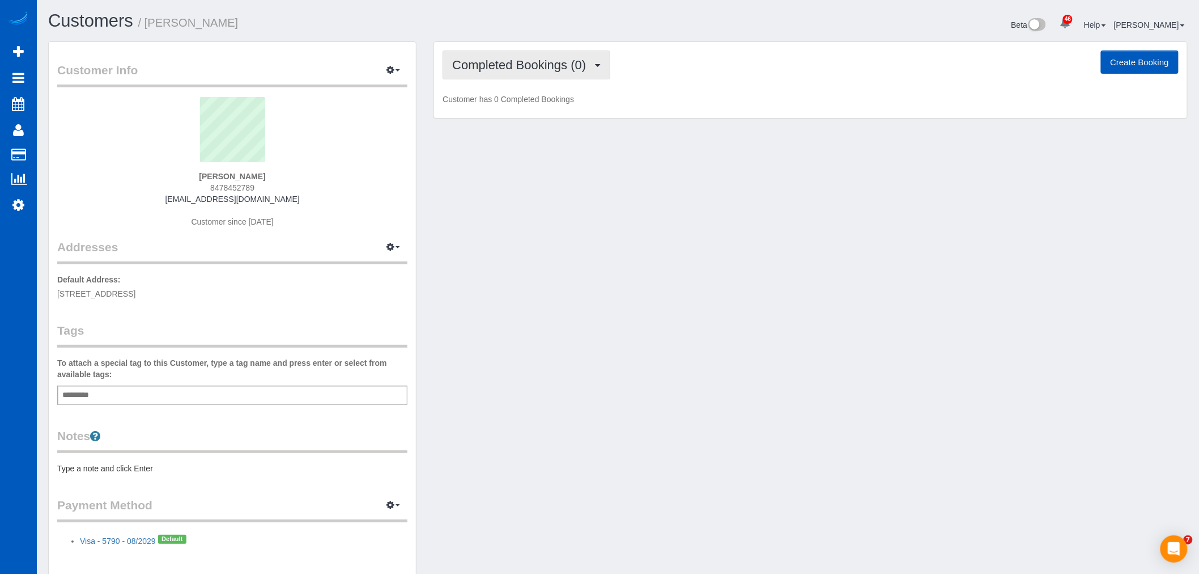
click at [564, 56] on button "Completed Bookings (0)" at bounding box center [527, 64] width 168 height 29
click at [539, 120] on link "Cancelled Bookings (1)" at bounding box center [502, 120] width 118 height 15
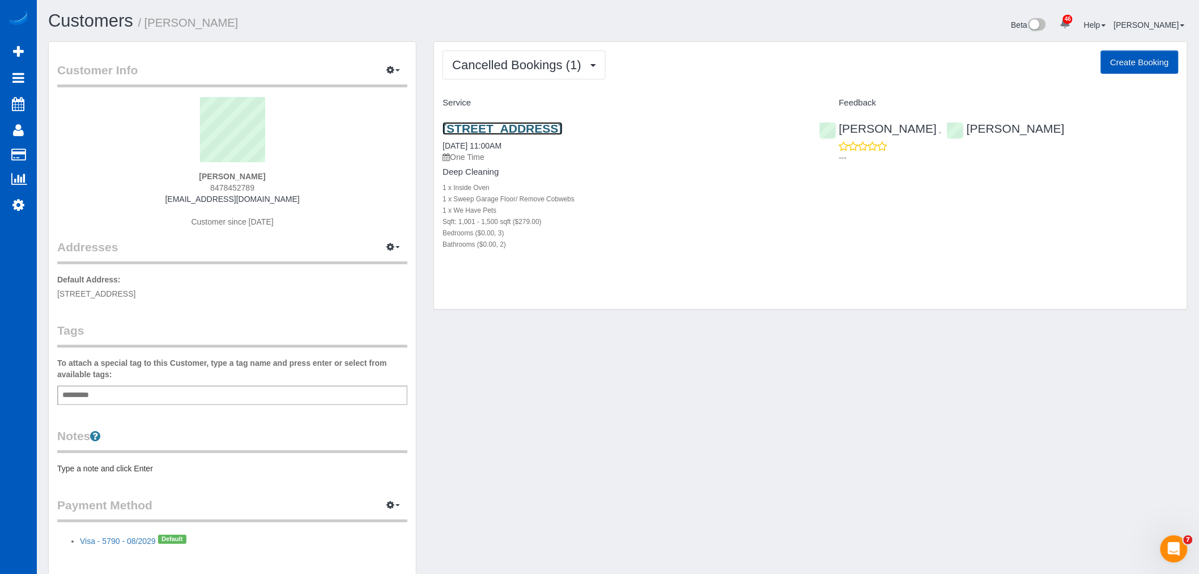
click at [515, 129] on link "6820 Ne 63rd Ave, Vancouver, WA 98661" at bounding box center [503, 128] width 120 height 13
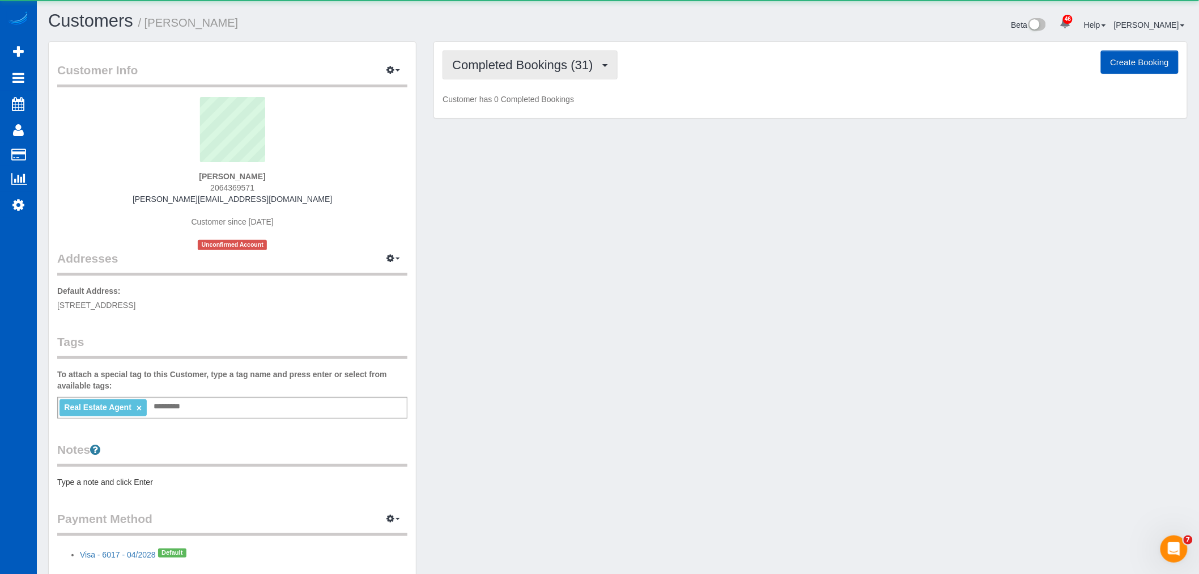
click at [546, 67] on span "Completed Bookings (31)" at bounding box center [525, 65] width 146 height 14
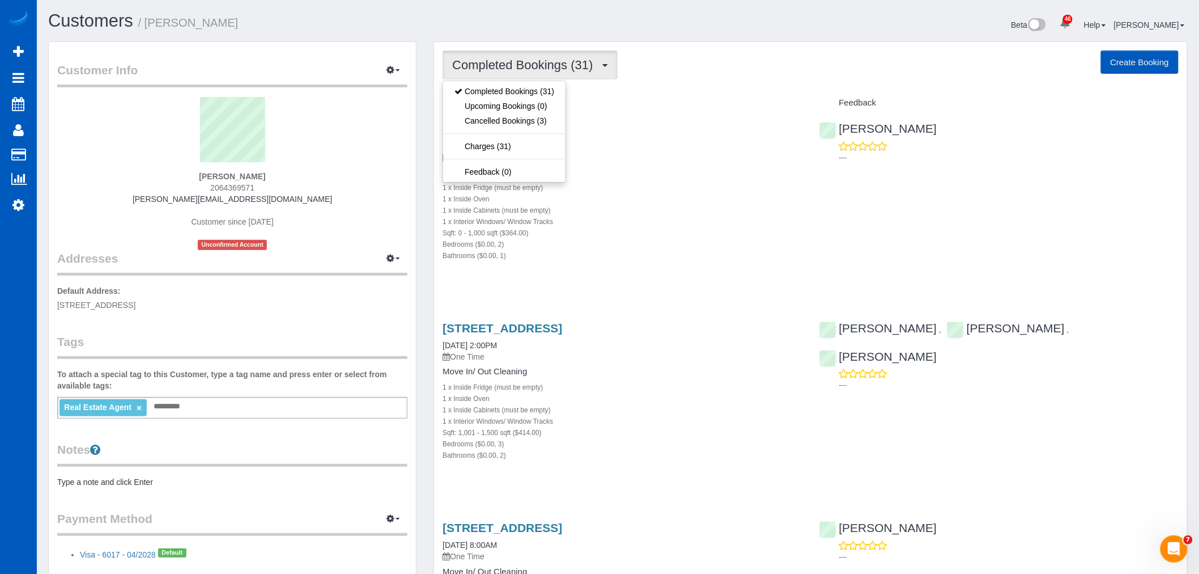
click at [753, 199] on div "1 x Inside Oven" at bounding box center [622, 198] width 359 height 11
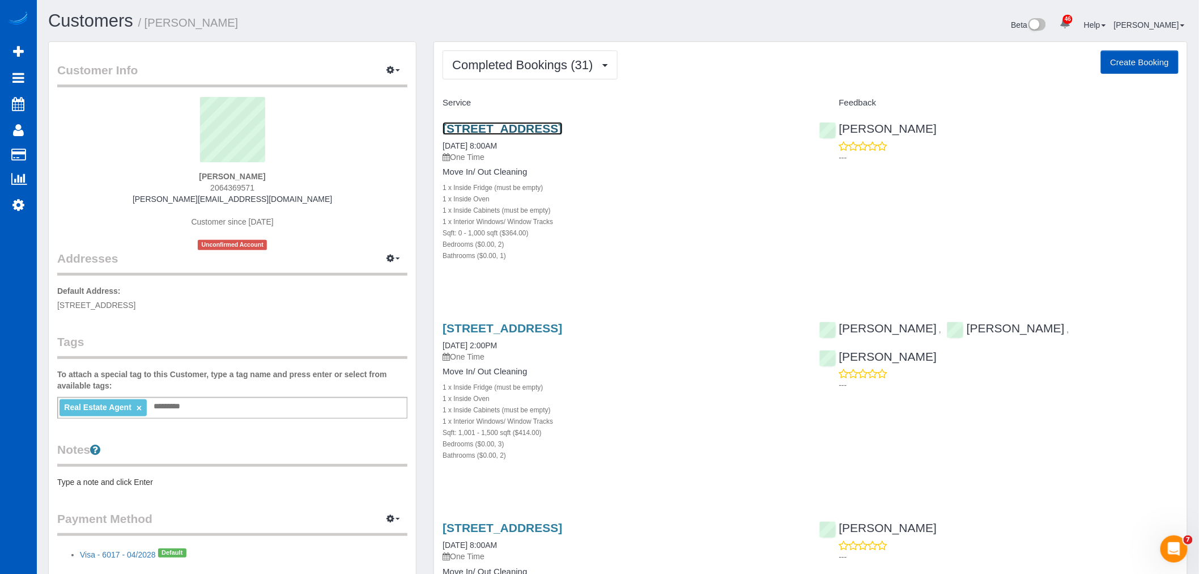
click at [480, 129] on link "[STREET_ADDRESS]" at bounding box center [503, 128] width 120 height 13
click at [509, 132] on link "[STREET_ADDRESS]" at bounding box center [503, 128] width 120 height 13
click at [560, 126] on link "[STREET_ADDRESS]" at bounding box center [503, 128] width 120 height 13
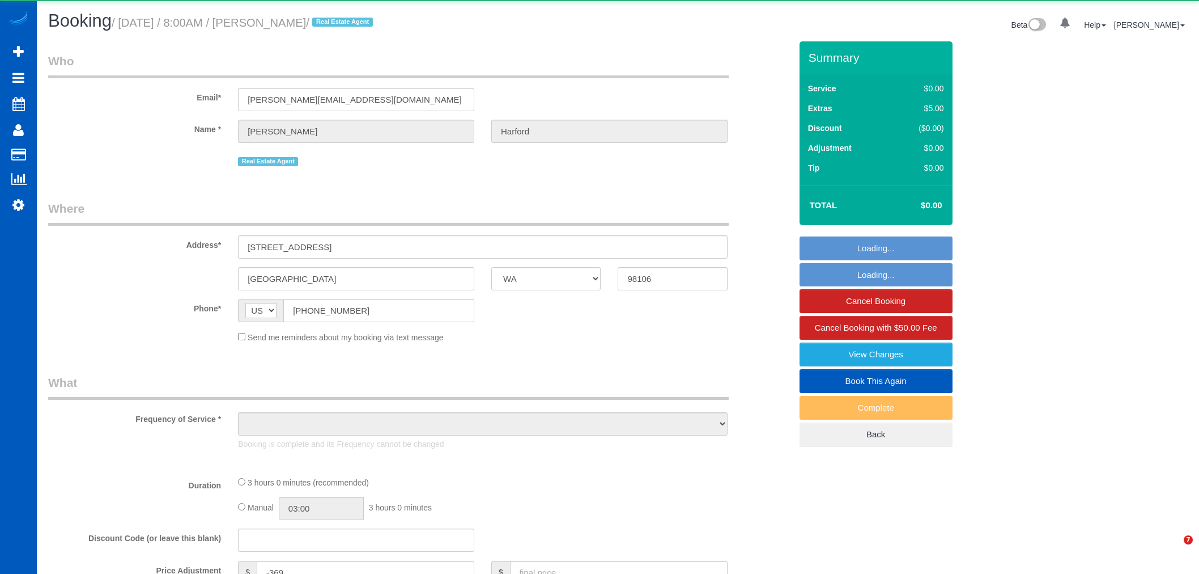
select select "WA"
select select "object:1125"
select select "199"
select select "2"
select select "spot1"
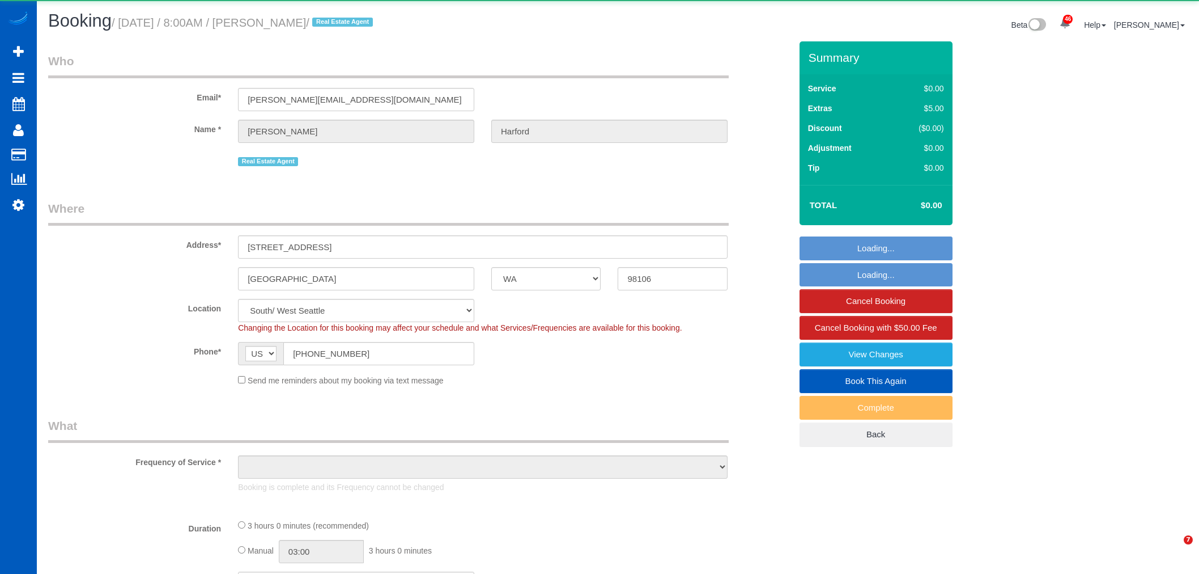
select select "WA"
select select "object:1209"
select select "199"
select select "2"
select select "spot1"
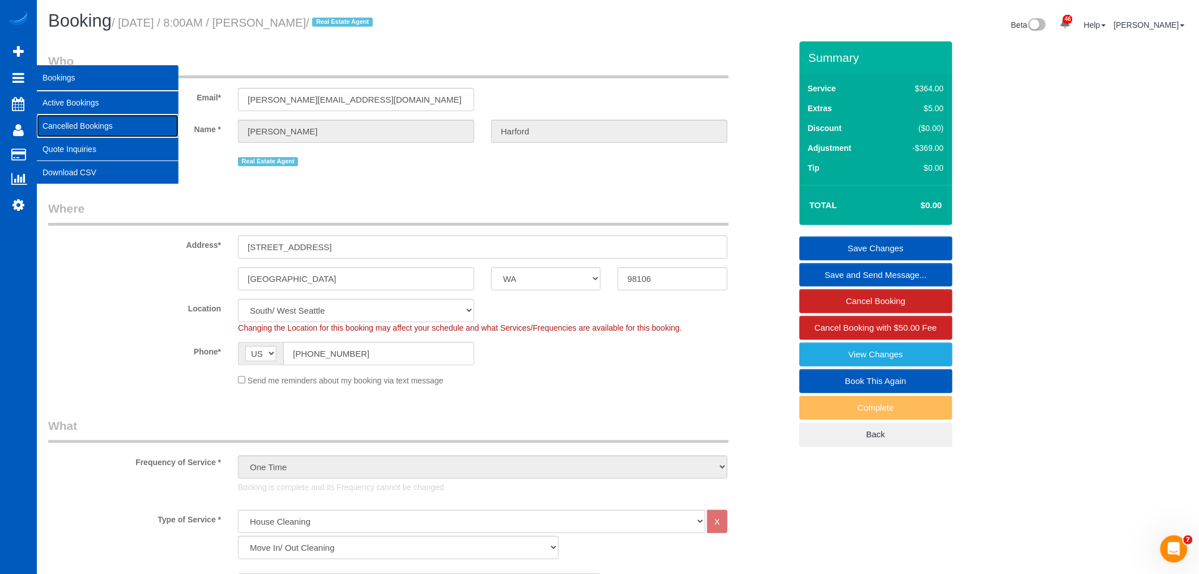
click at [63, 121] on link "Cancelled Bookings" at bounding box center [108, 125] width 142 height 23
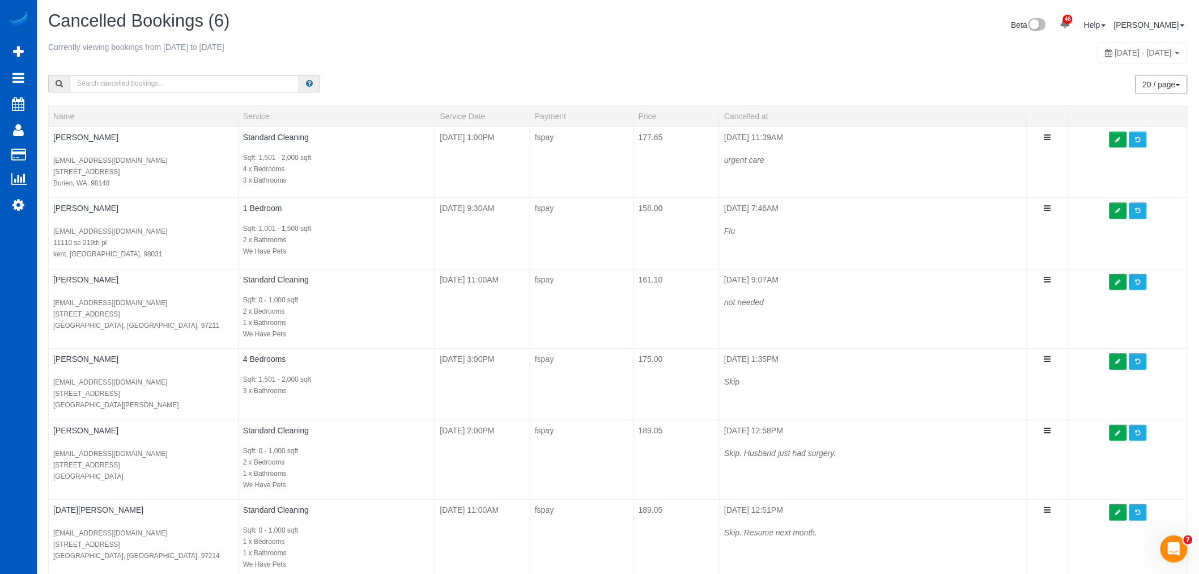
click at [1116, 49] on span "October 07, 2025 - October 07, 2025" at bounding box center [1144, 52] width 57 height 9
type input "**********"
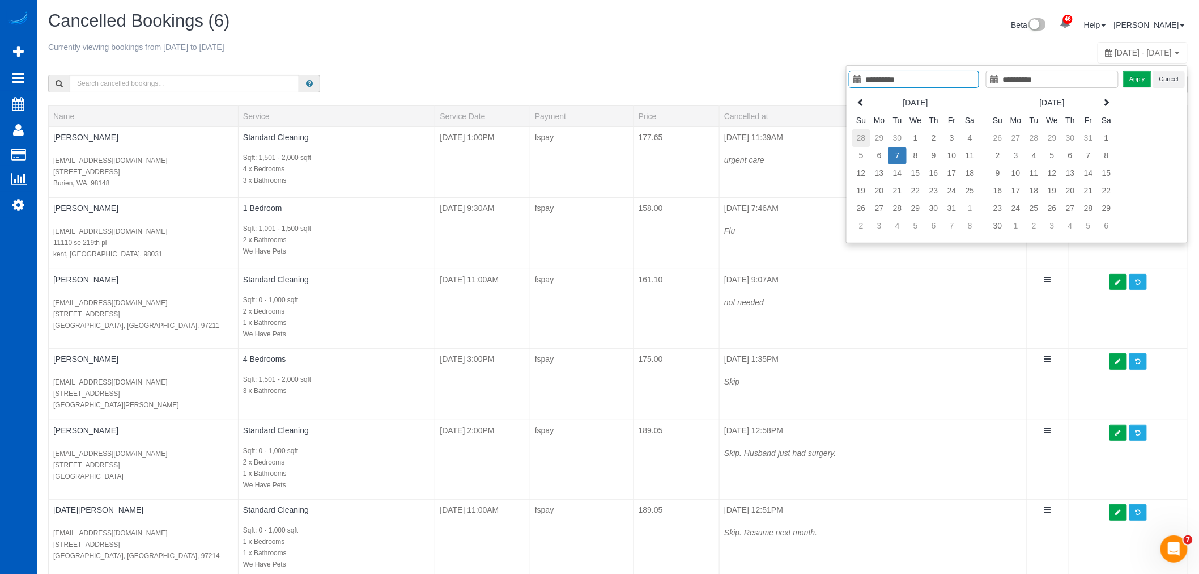
type input "**********"
click at [856, 135] on td "28" at bounding box center [861, 138] width 18 height 18
type input "**********"
click at [969, 210] on td "4" at bounding box center [970, 209] width 18 height 18
type input "**********"
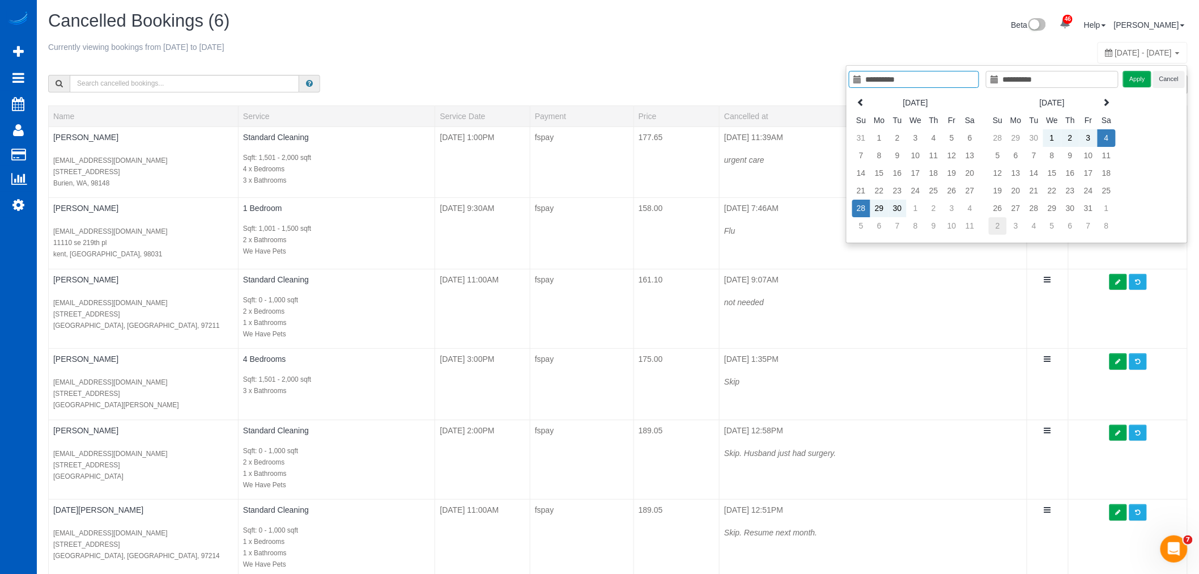
click at [1000, 223] on td "2" at bounding box center [998, 226] width 18 height 18
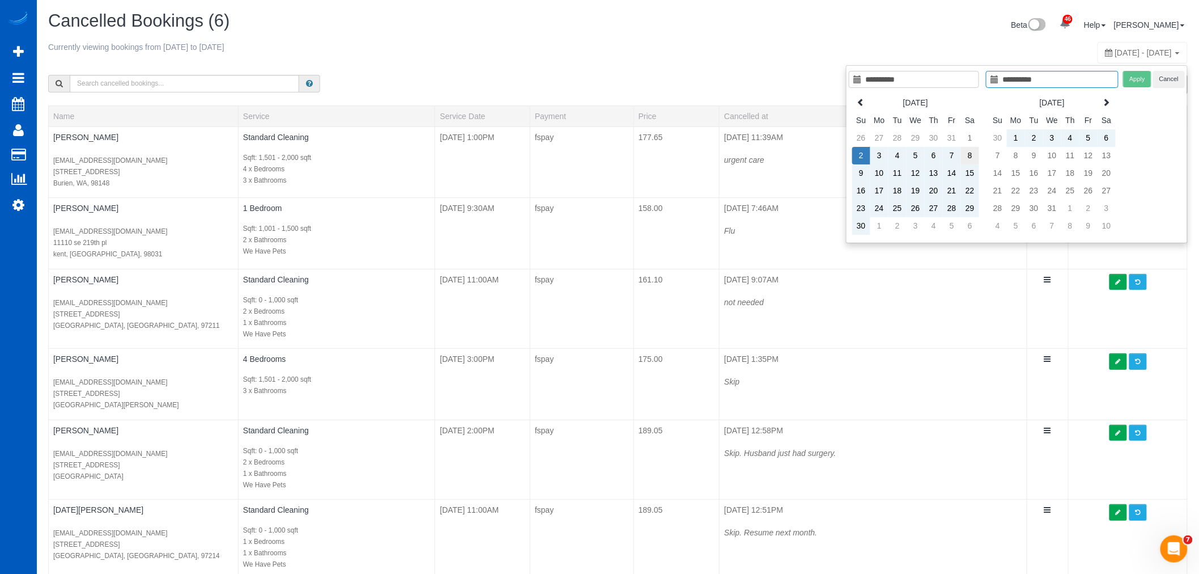
type input "**********"
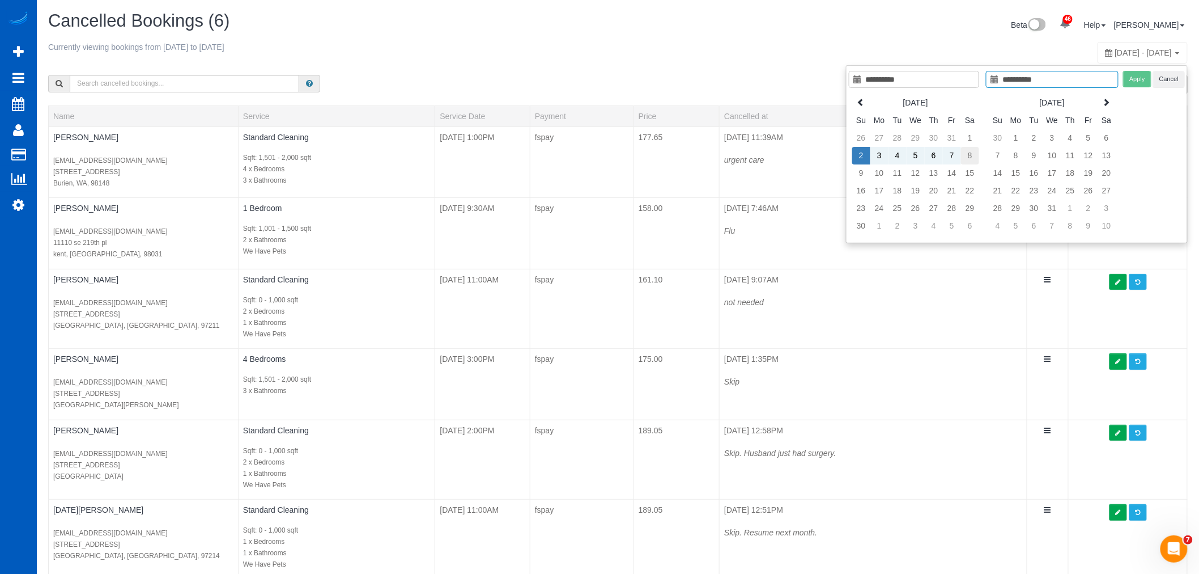
click at [973, 161] on td "8" at bounding box center [970, 156] width 18 height 18
click at [864, 110] on th at bounding box center [861, 103] width 18 height 18
type input "**********"
click at [859, 159] on td "5" at bounding box center [861, 156] width 18 height 18
type input "**********"
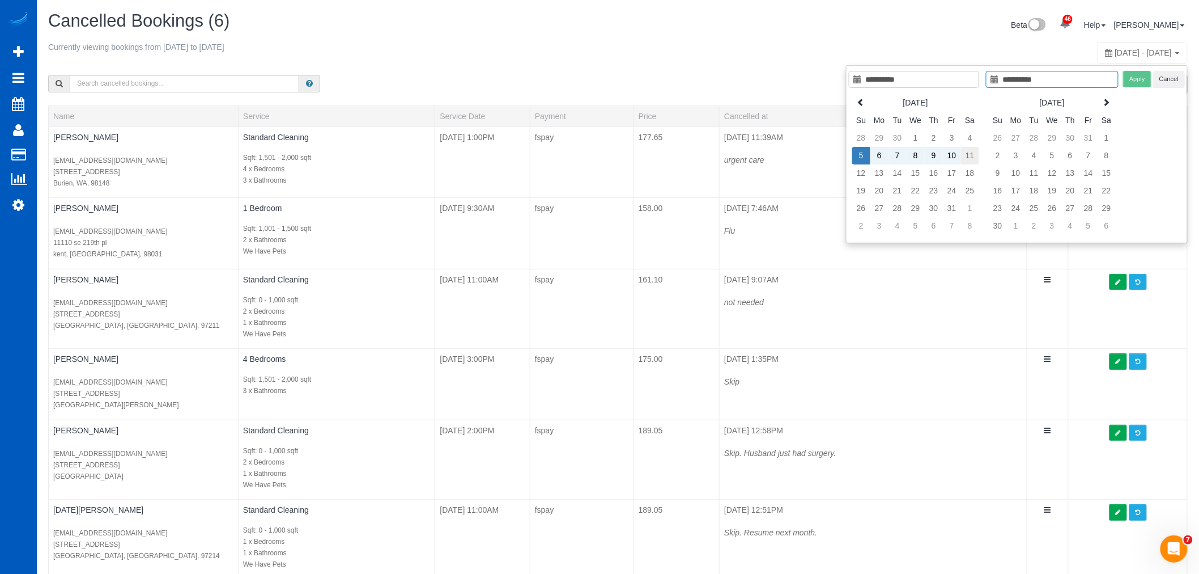
click at [964, 151] on td "11" at bounding box center [970, 156] width 18 height 18
click at [1134, 86] on button "Apply" at bounding box center [1137, 79] width 28 height 16
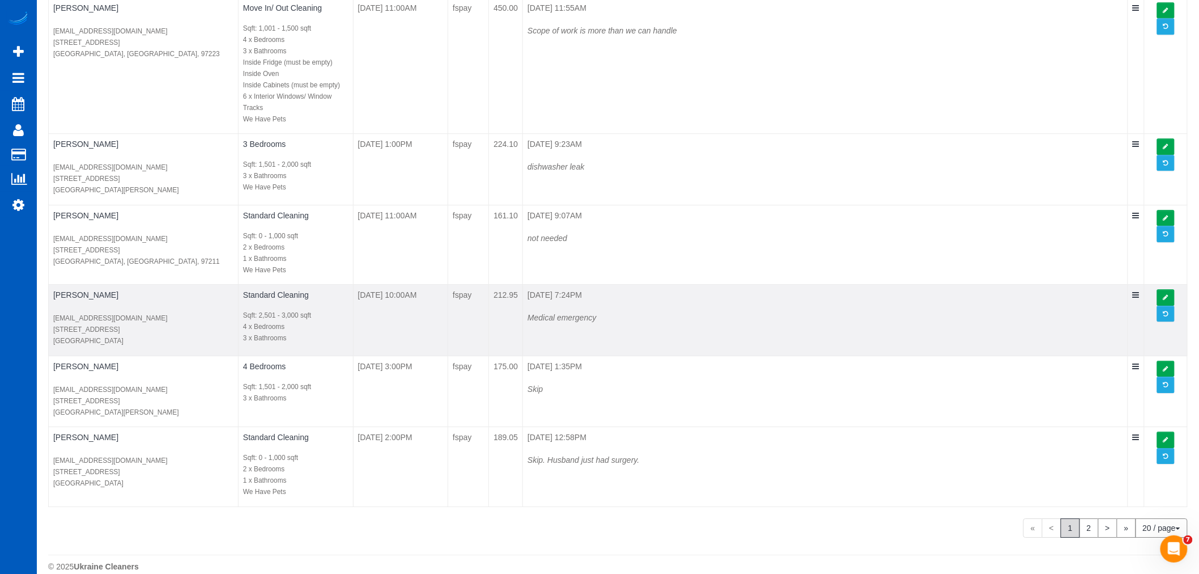
scroll to position [1274, 0]
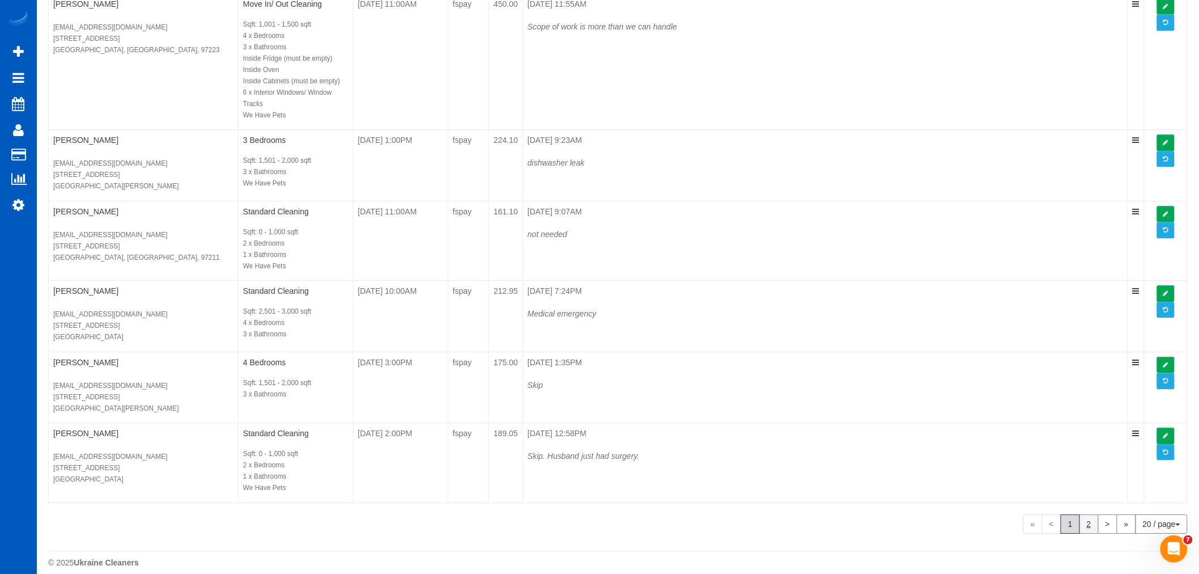
click at [1085, 514] on link "2" at bounding box center [1089, 523] width 19 height 19
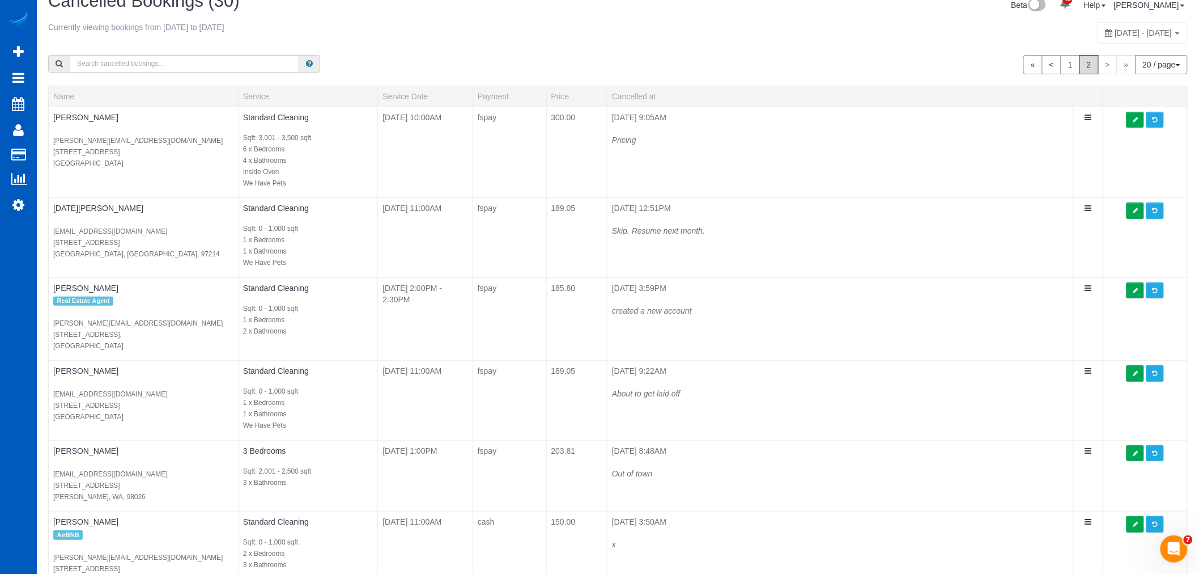
scroll to position [0, 0]
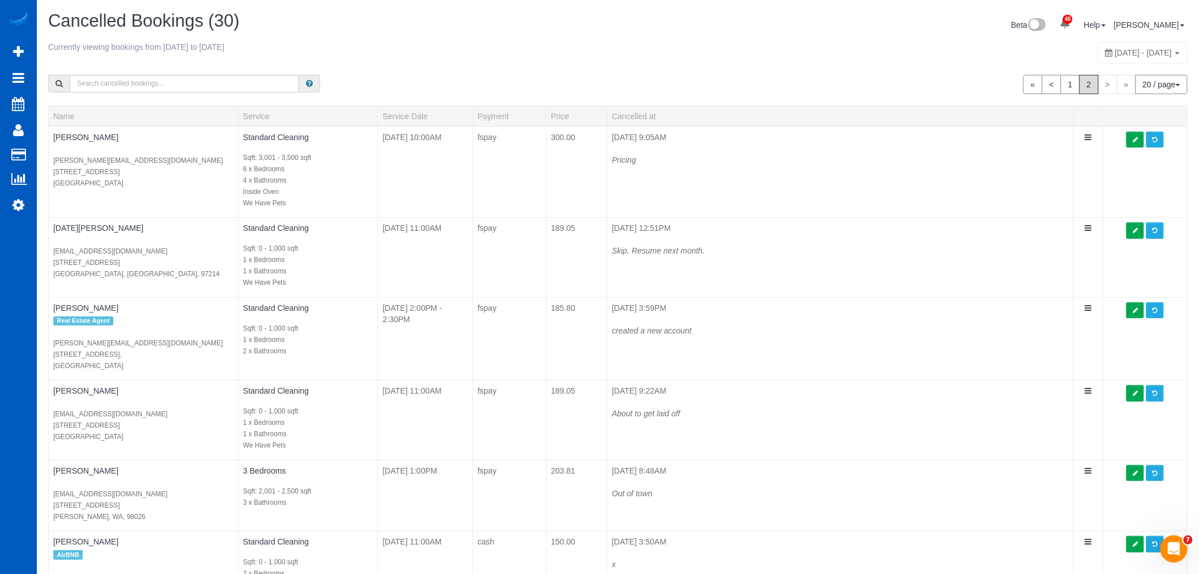
click at [1076, 36] on link "46" at bounding box center [1065, 23] width 22 height 25
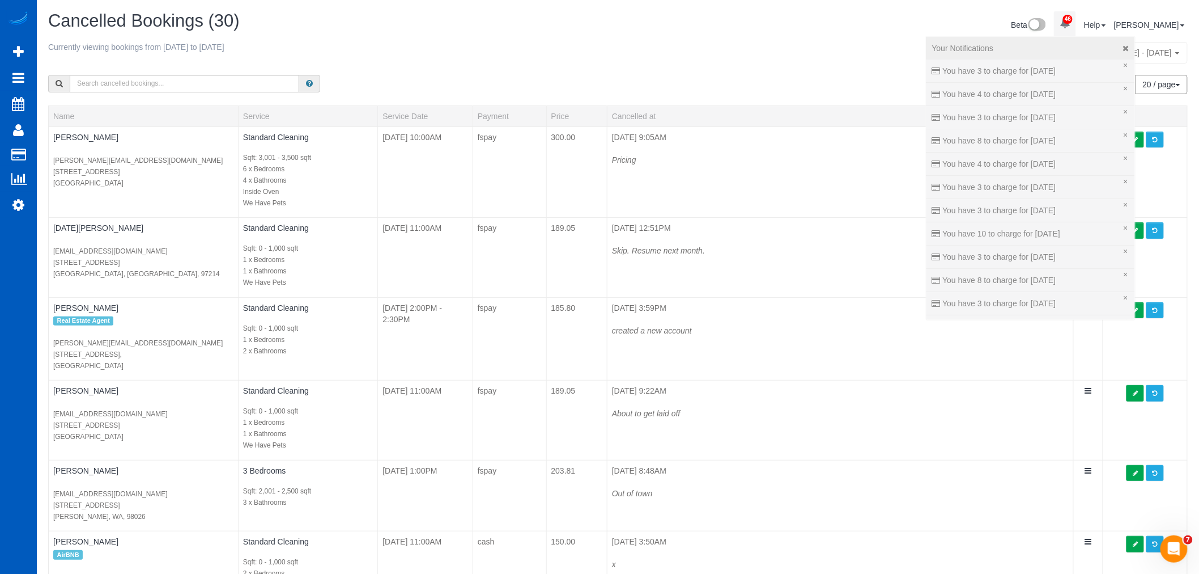
click at [777, 82] on div "« < 1 2 > » 20 / page 10 / page 20 / page 30 / page 40 / page 50 / page 100 / p…" at bounding box center [908, 84] width 562 height 19
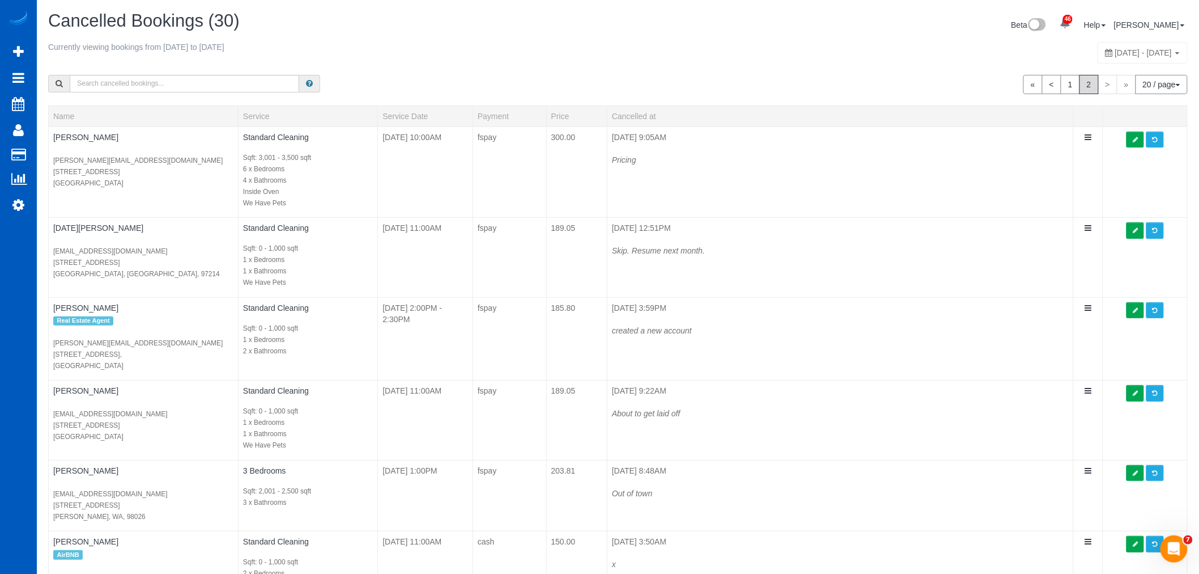
click at [1116, 54] on span "October 05, 2025 - October 11, 2025" at bounding box center [1144, 52] width 57 height 9
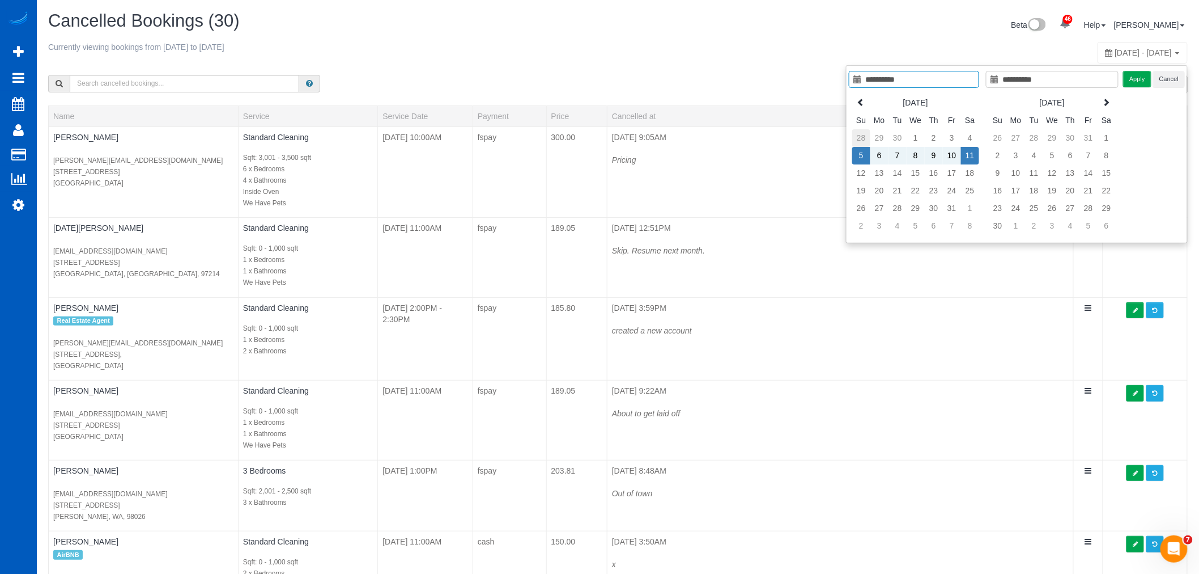
type input "**********"
click at [865, 132] on td "28" at bounding box center [861, 138] width 18 height 18
type input "**********"
click at [966, 203] on td "4" at bounding box center [970, 209] width 18 height 18
type input "**********"
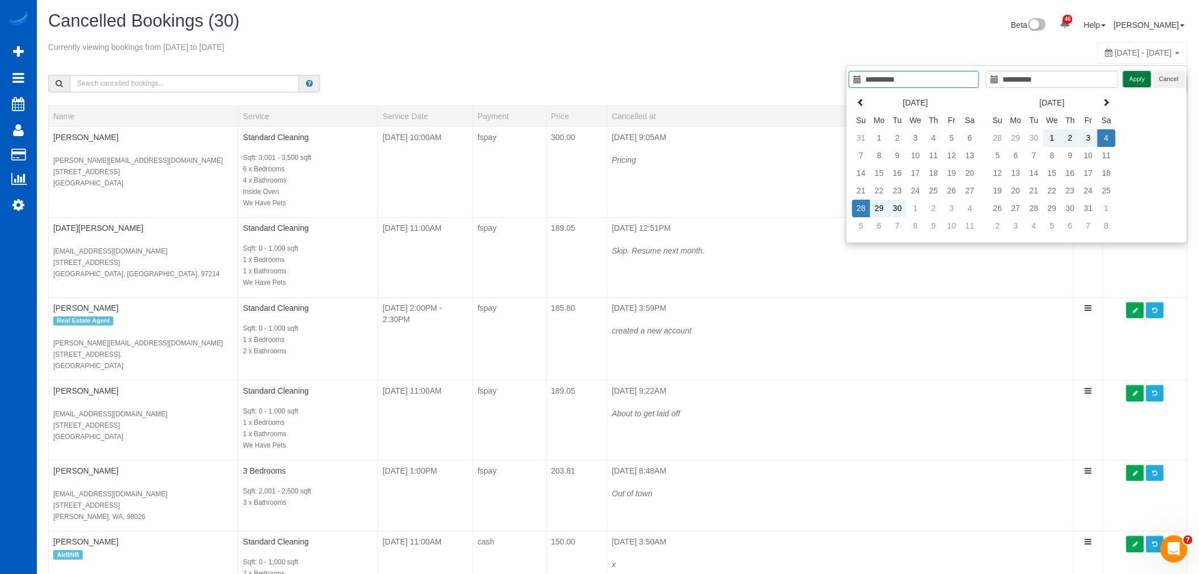
click at [1143, 82] on button "Apply" at bounding box center [1137, 79] width 28 height 16
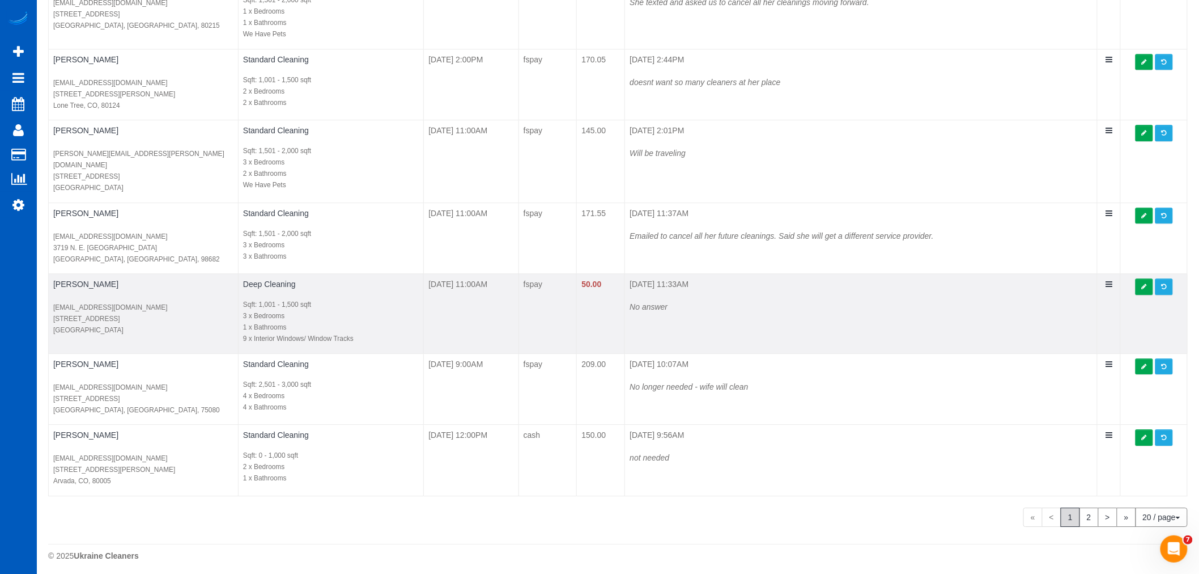
scroll to position [1228, 0]
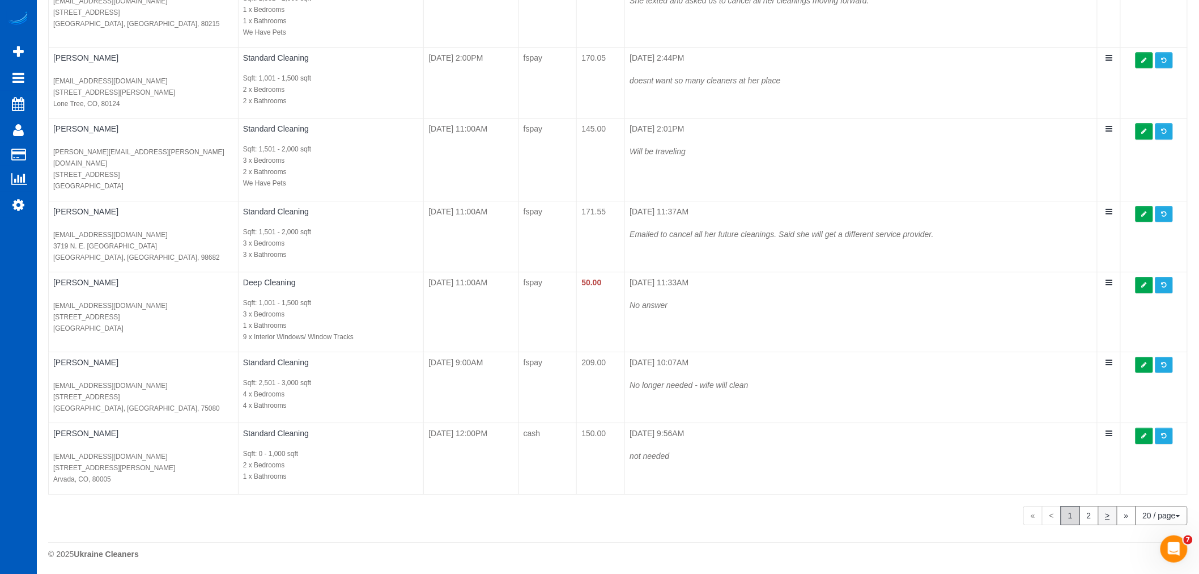
click at [1089, 507] on link "2" at bounding box center [1089, 515] width 19 height 19
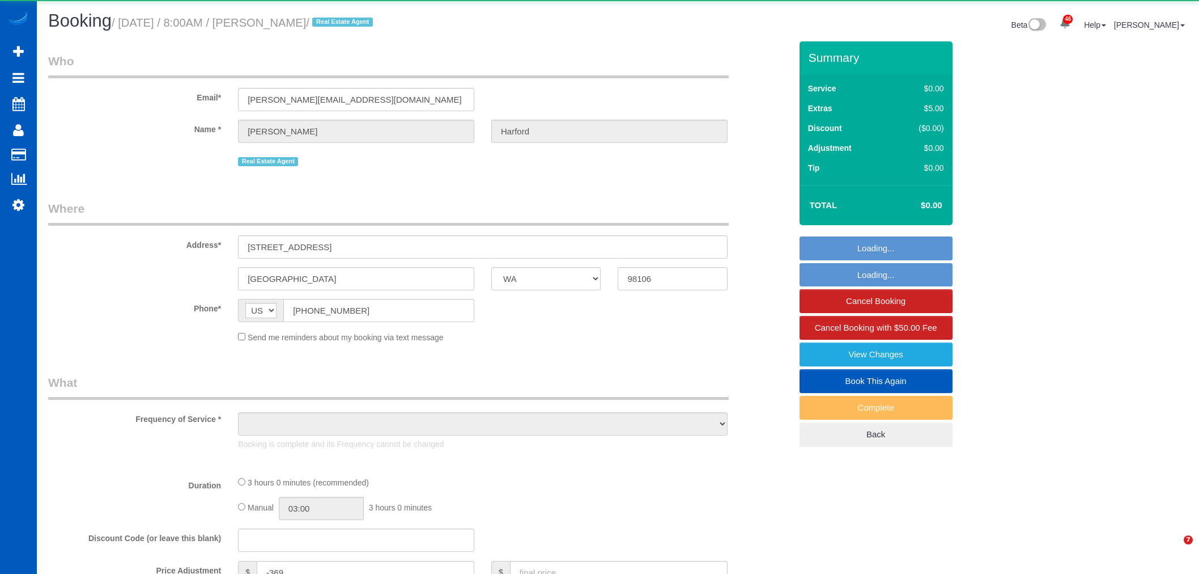
select select "WA"
select select "object:983"
select select "string:fspay-e0366ecf-f802-4967-a000-1bfca719be9a"
select select "199"
select select "2"
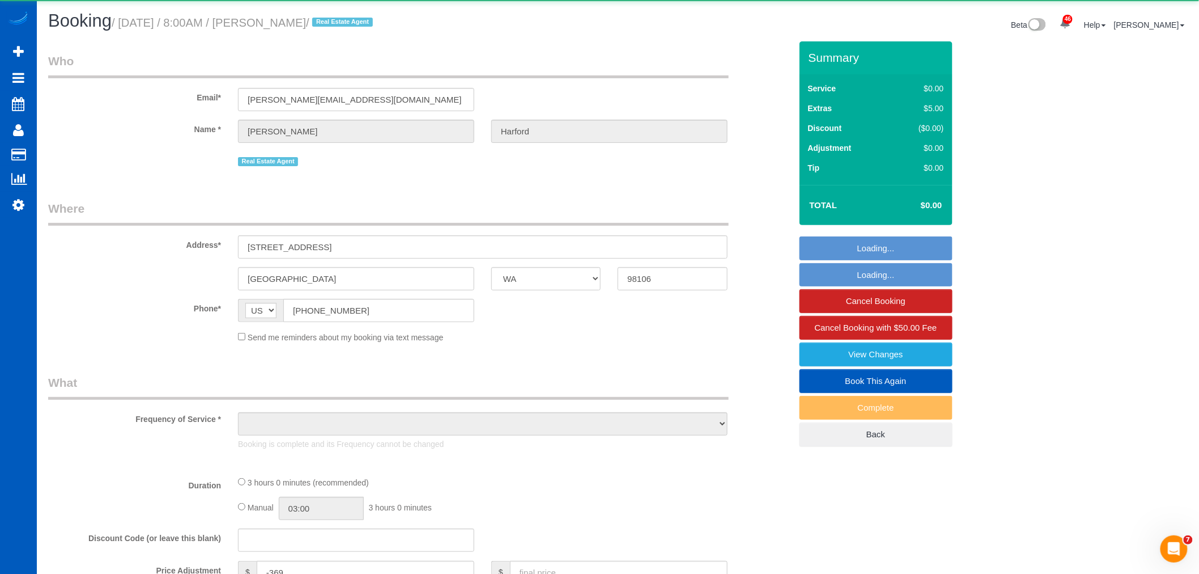
select select "spot1"
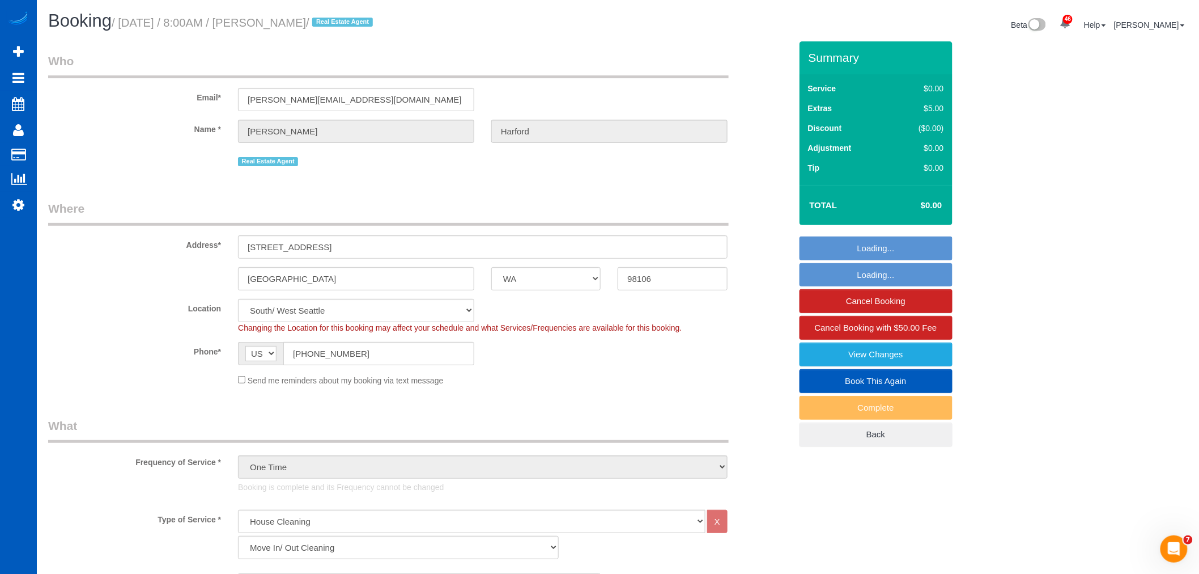
click at [876, 379] on link "Book This Again" at bounding box center [876, 381] width 153 height 24
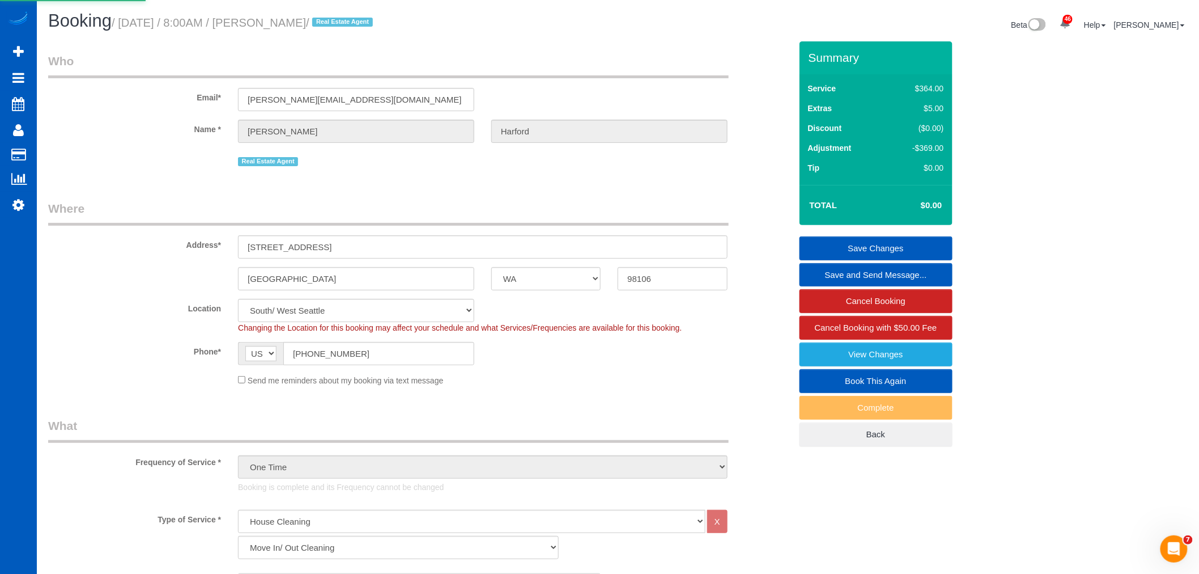
select select "WA"
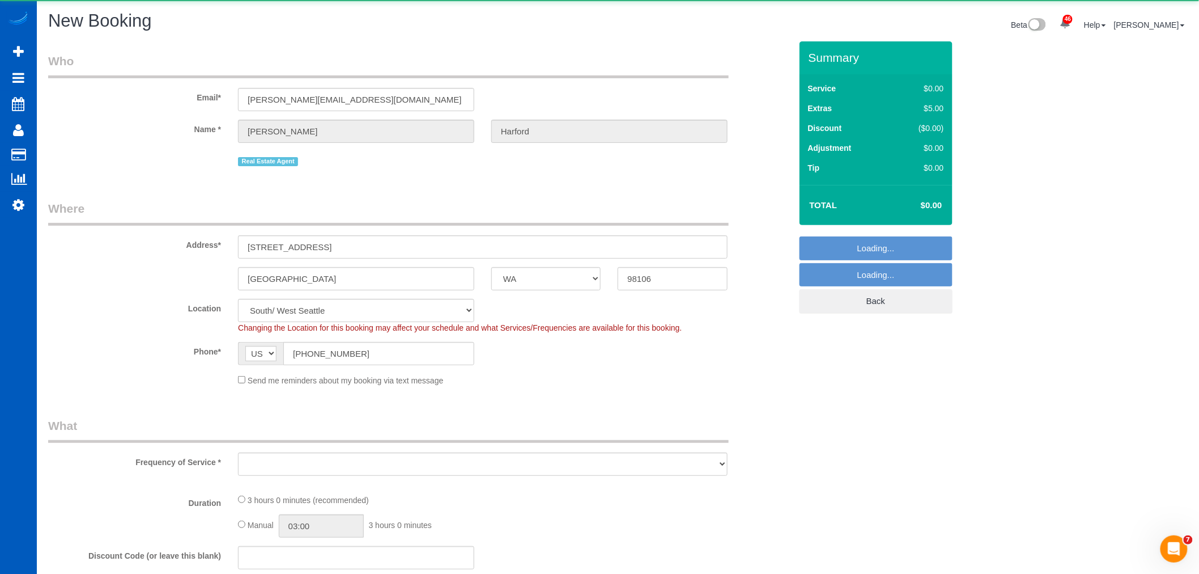
select select "object:1825"
select select "199"
select select "2"
select select "object:1919"
select select "2"
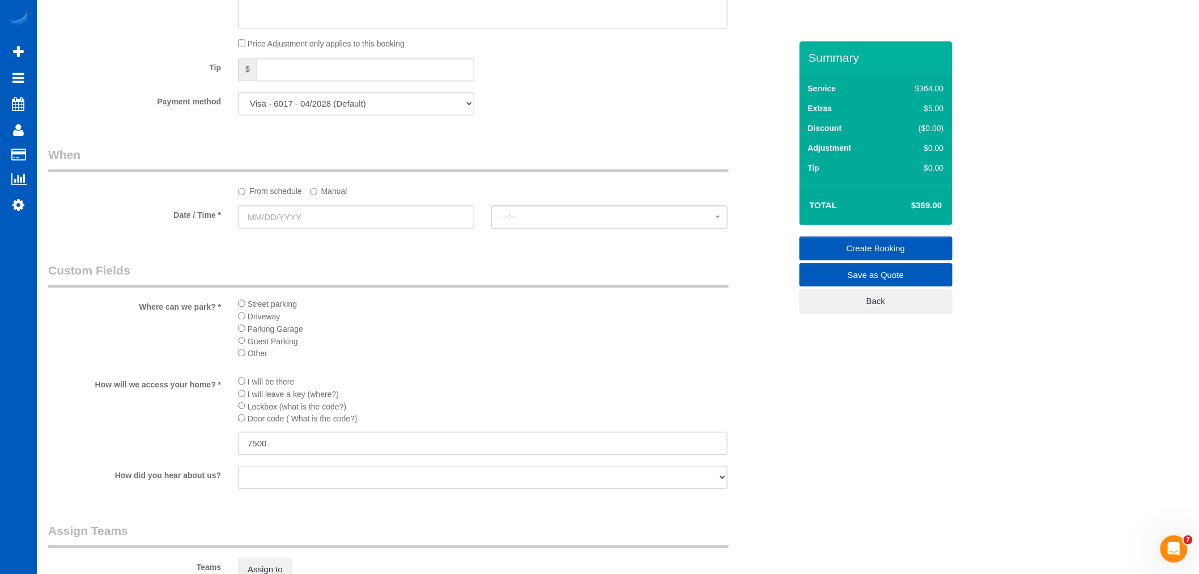
scroll to position [1007, 0]
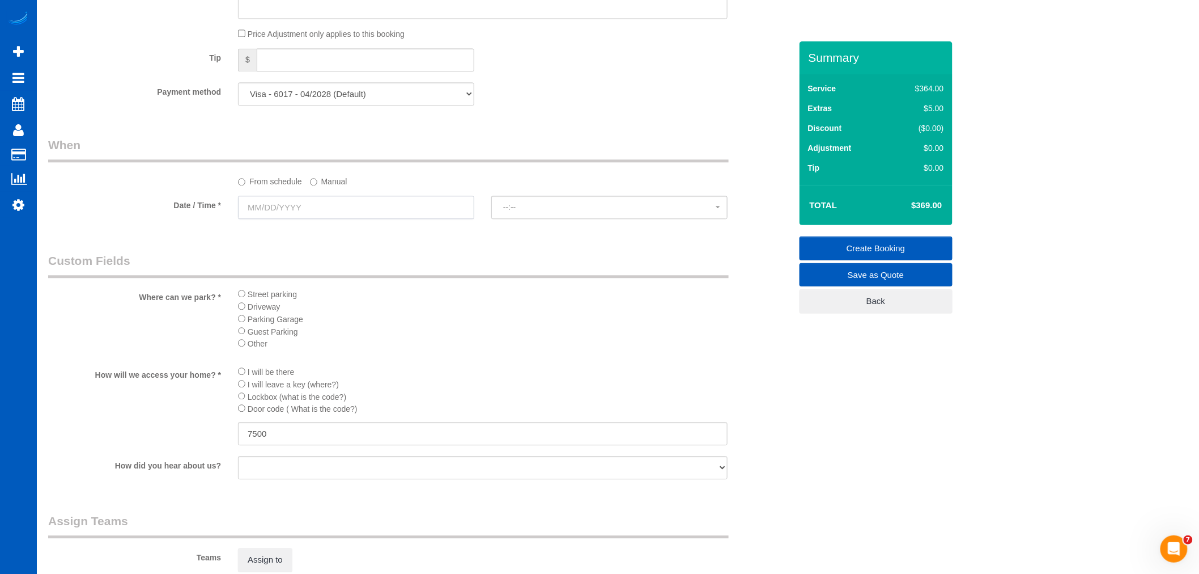
click at [258, 217] on input "text" at bounding box center [356, 207] width 236 height 23
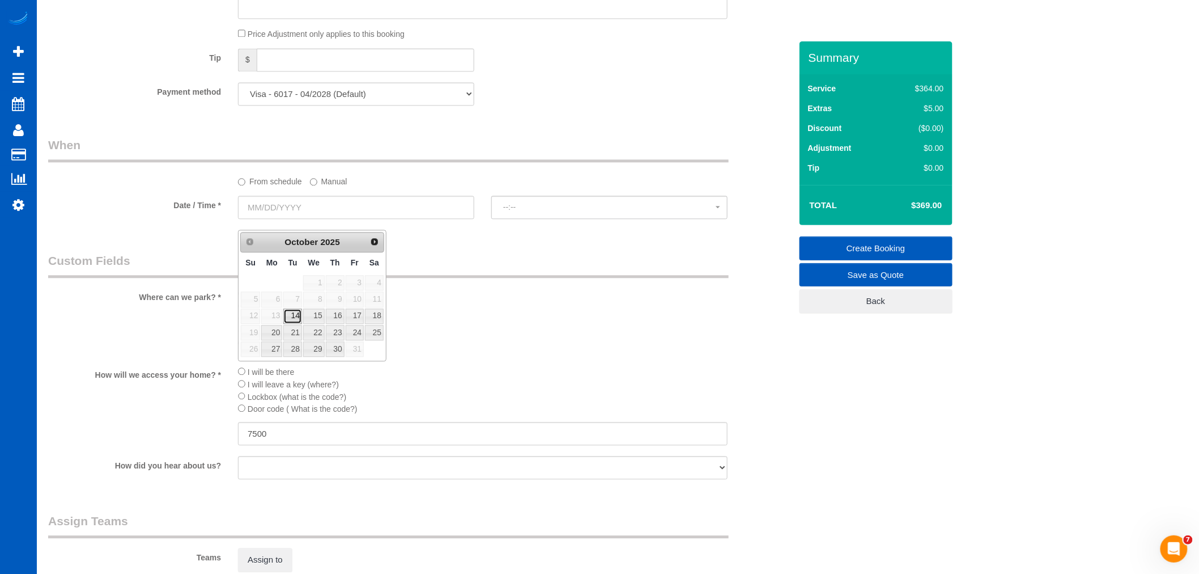
click at [291, 313] on link "14" at bounding box center [292, 315] width 18 height 15
type input "[DATE]"
select select "spot19"
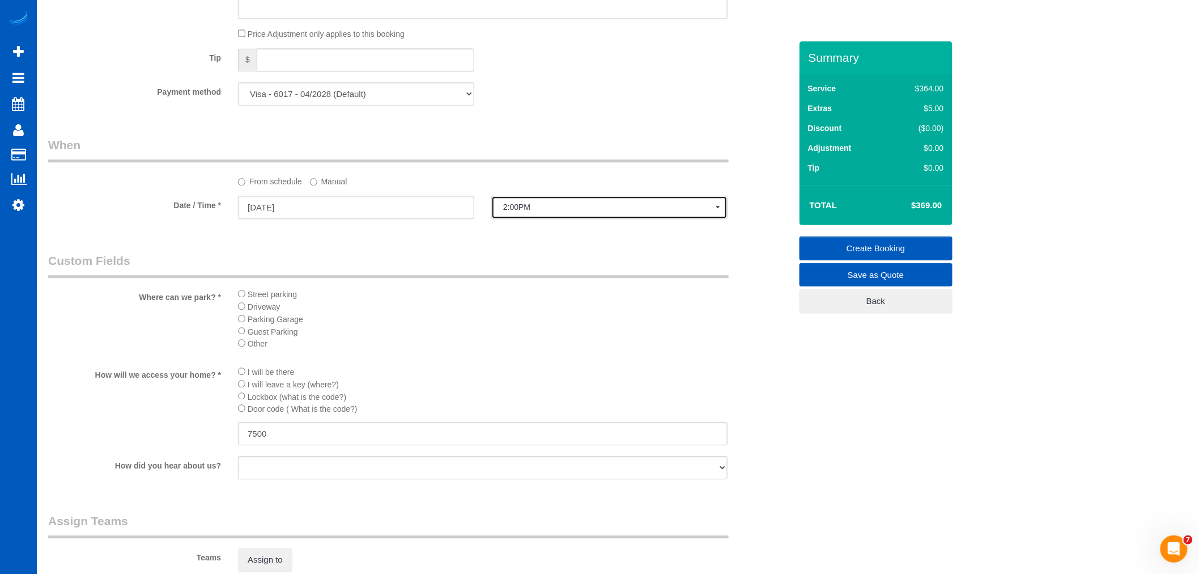
click at [533, 211] on span "2:00PM" at bounding box center [609, 206] width 213 height 9
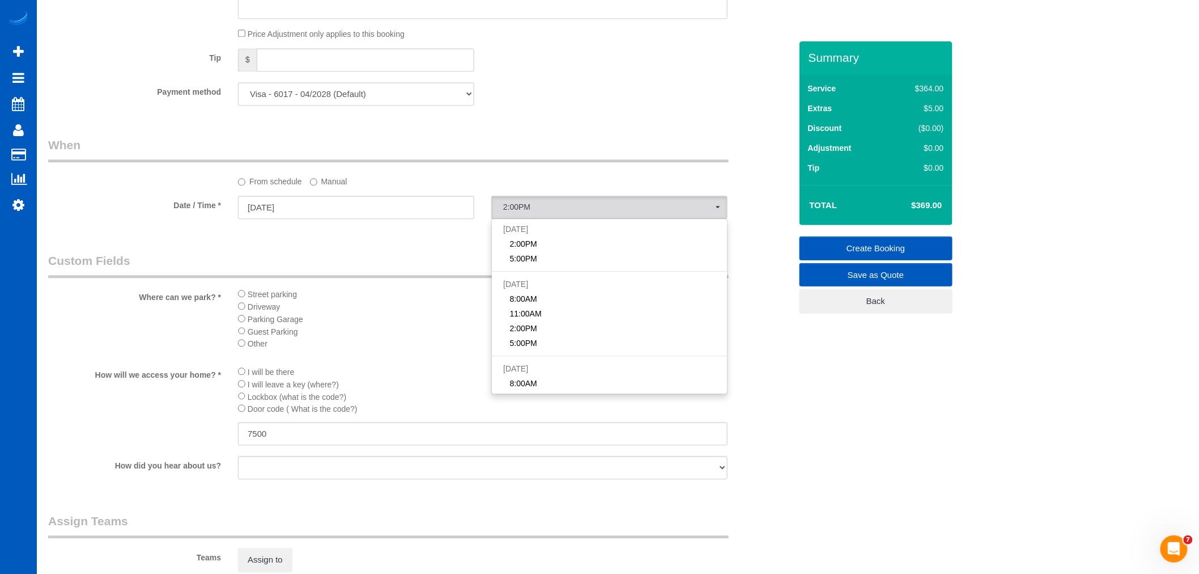
click at [321, 187] on label "Manual" at bounding box center [328, 179] width 37 height 15
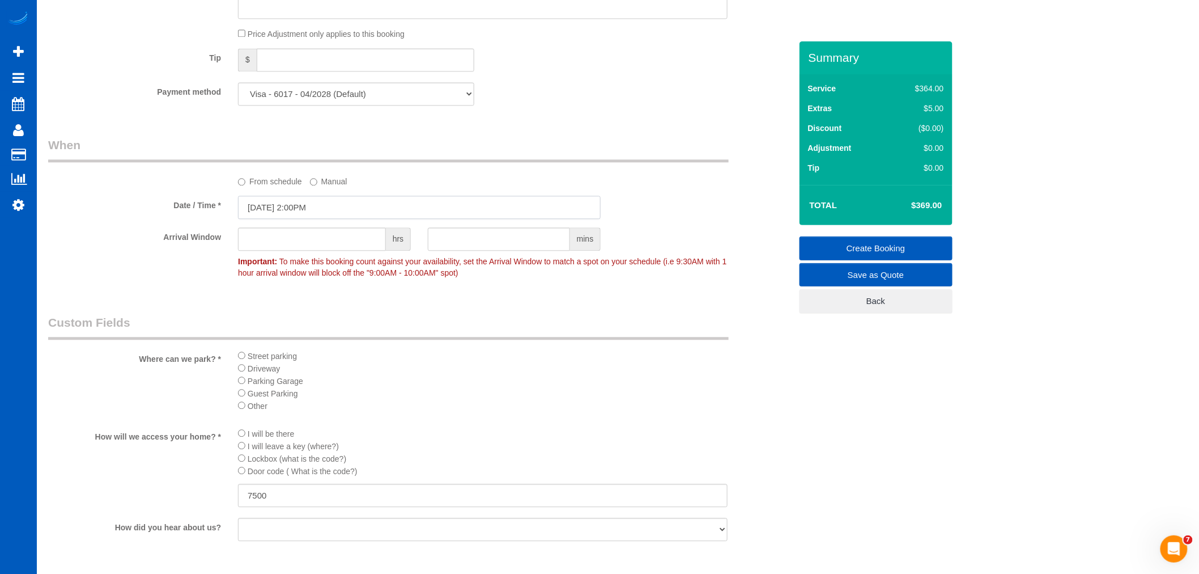
click at [301, 219] on input "10/14/2025 2:00PM" at bounding box center [419, 207] width 363 height 23
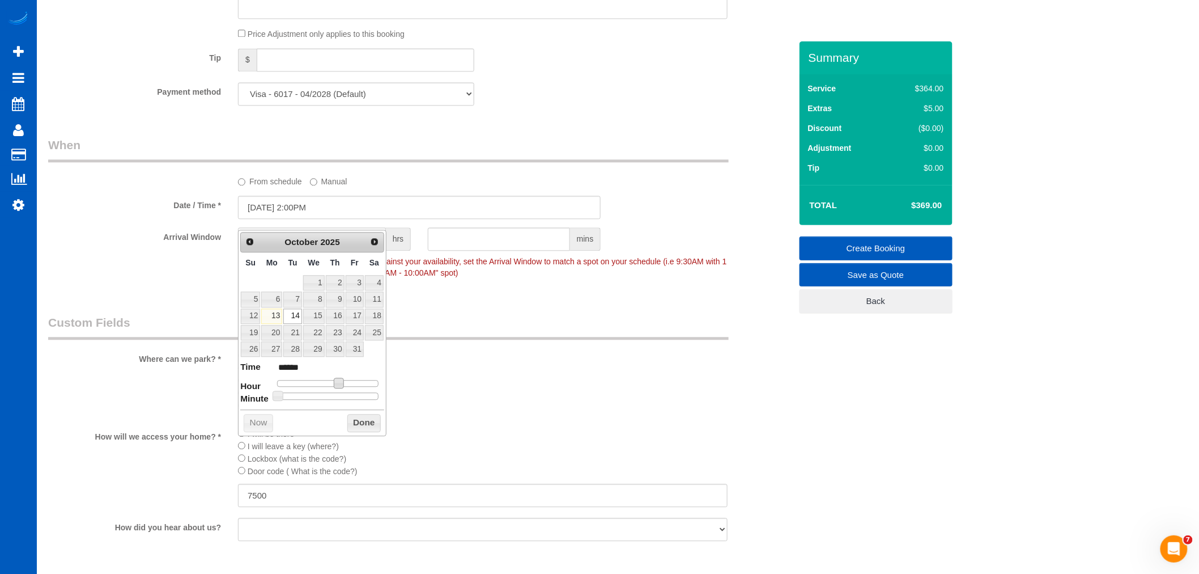
type input "10/14/2025 1:00PM"
type input "******"
type input "10/14/2025 12:00PM"
type input "*******"
type input "10/14/2025 11:00AM"
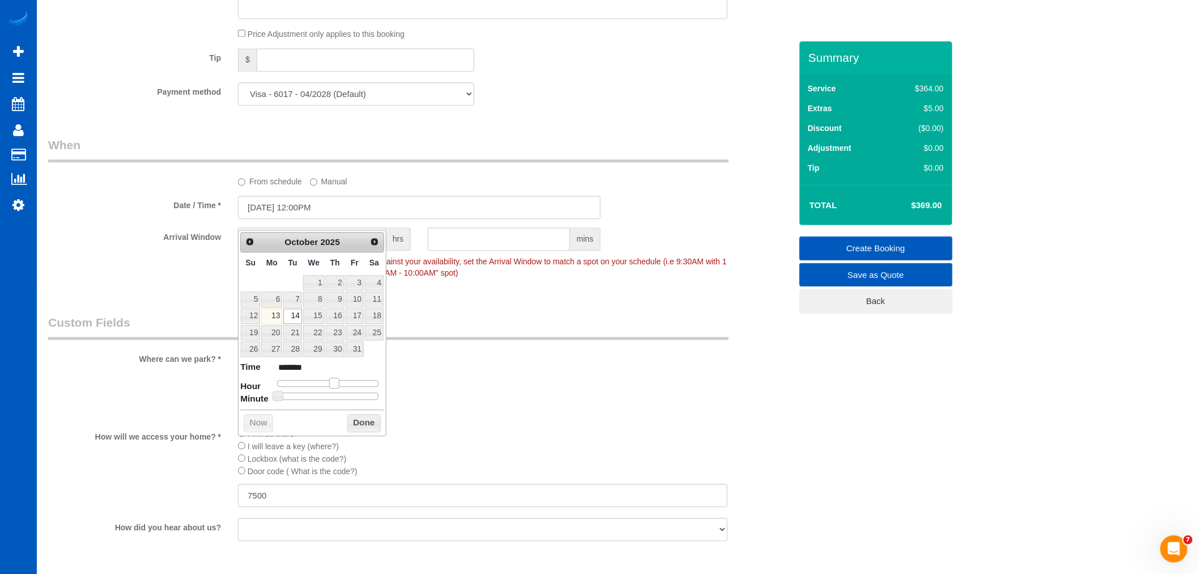
type input "*******"
type input "10/14/2025 10:00AM"
type input "*******"
type input "10/14/2025 9:00AM"
type input "******"
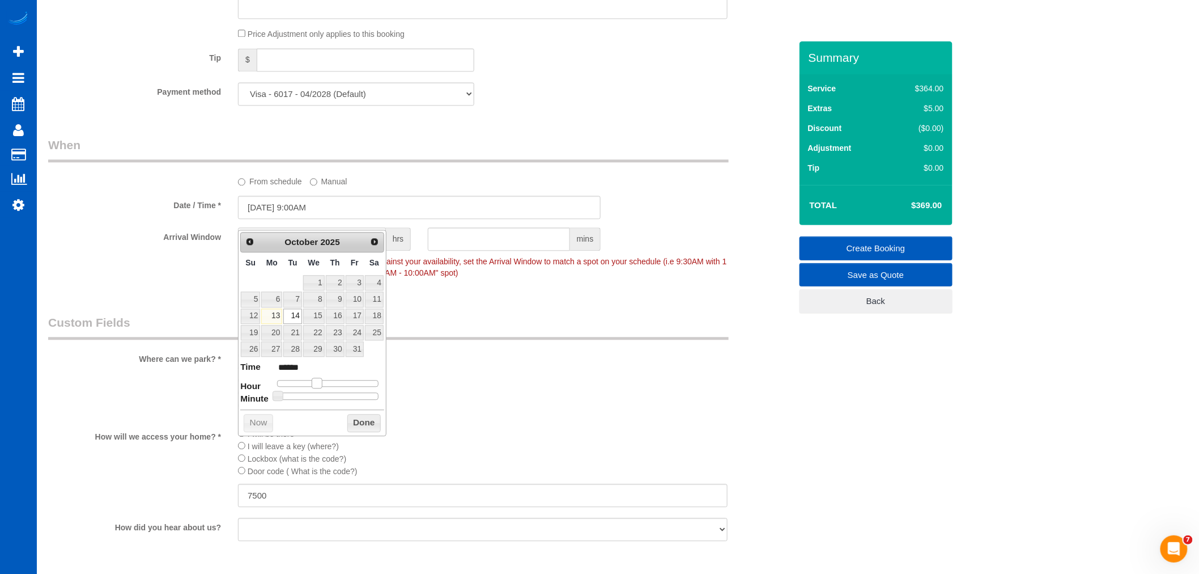
type input "10/14/2025 8:00AM"
type input "******"
drag, startPoint x: 338, startPoint y: 380, endPoint x: 313, endPoint y: 382, distance: 25.6
click at [313, 382] on span at bounding box center [313, 383] width 10 height 10
click at [370, 423] on button "Done" at bounding box center [363, 423] width 33 height 18
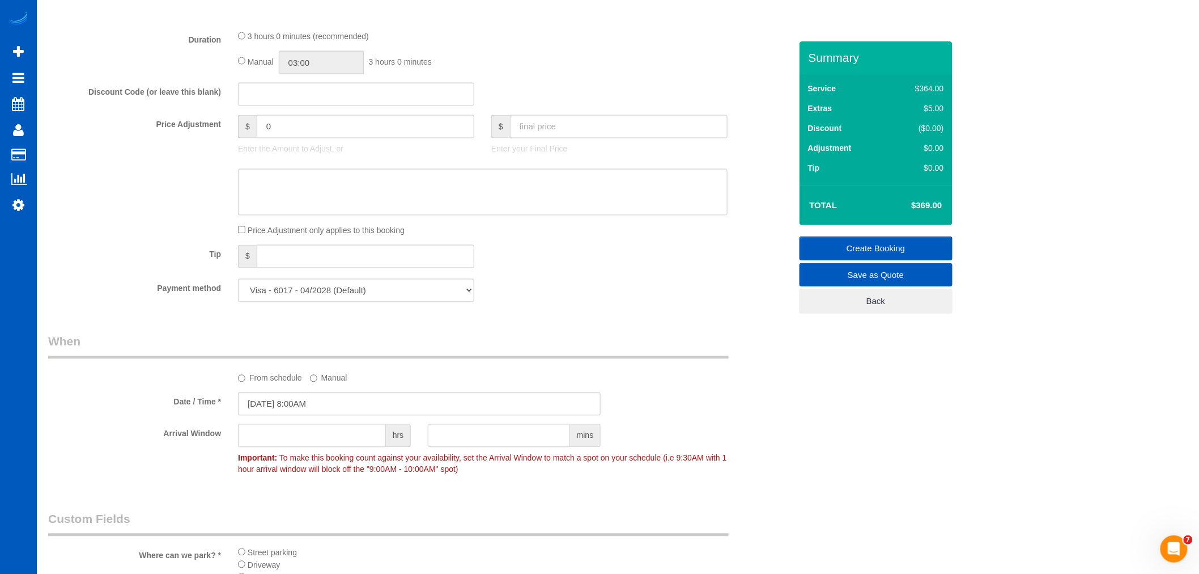
scroll to position [782, 0]
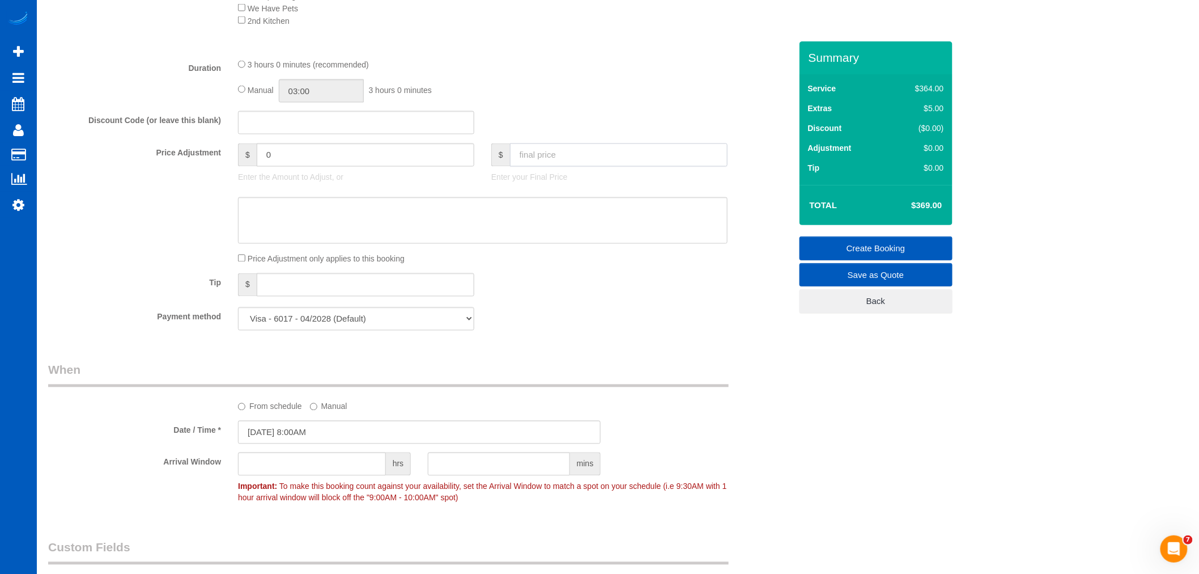
click at [542, 167] on input "text" at bounding box center [619, 154] width 218 height 23
type input "0"
click at [550, 361] on div "Who Email* davis@rpapm.com Name * Davis Harford Real Estate Agent Where Address…" at bounding box center [420, 202] width 760 height 1886
type input "-369"
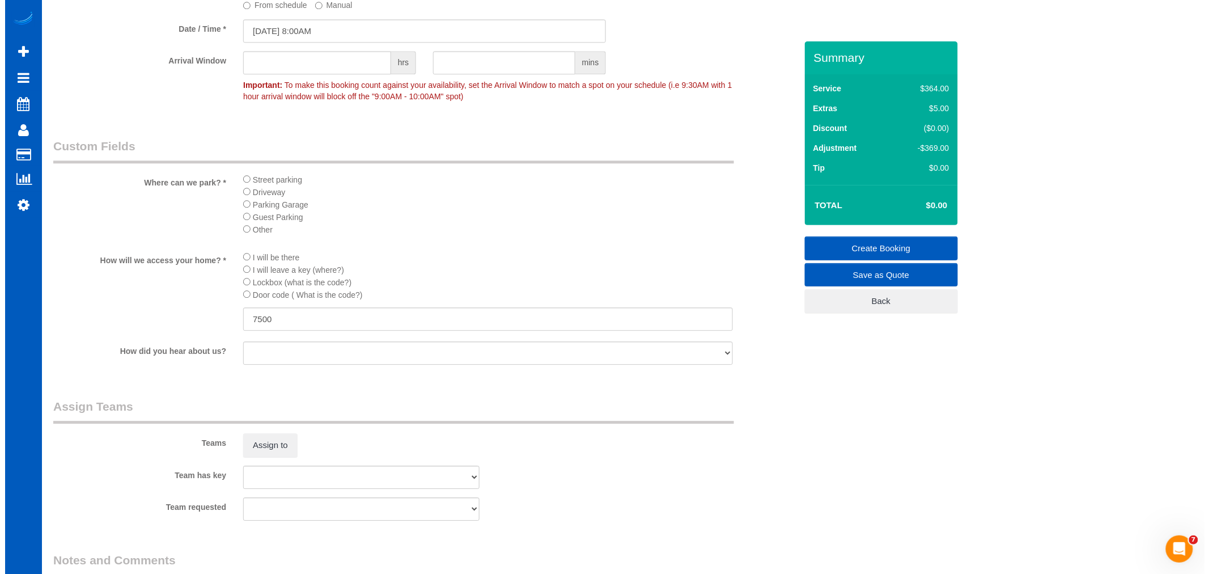
scroll to position [1286, 0]
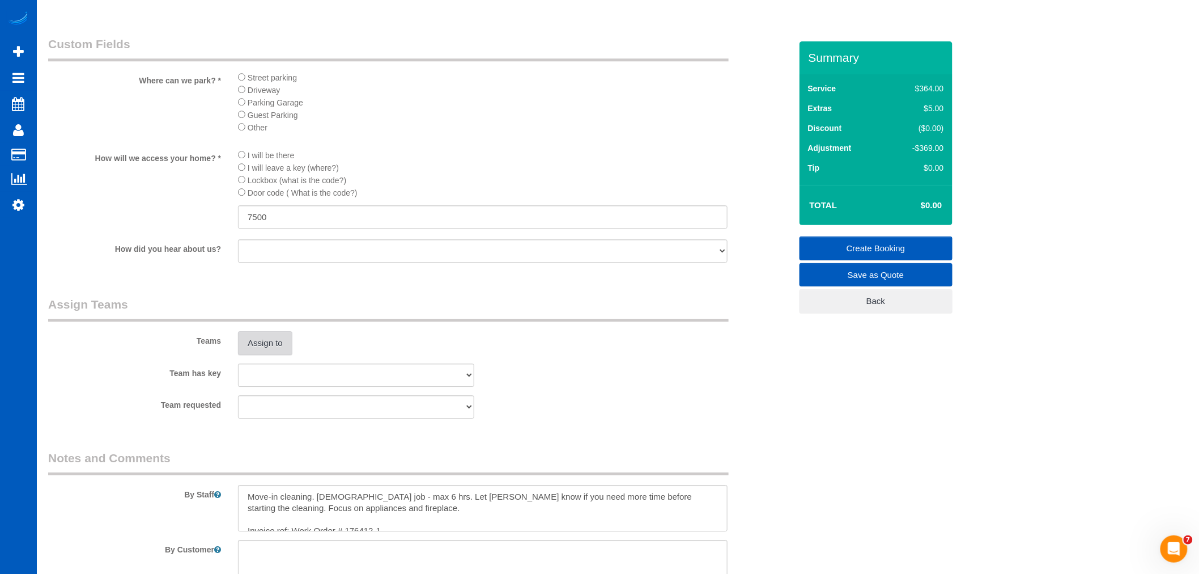
click at [264, 355] on button "Assign to" at bounding box center [265, 343] width 54 height 24
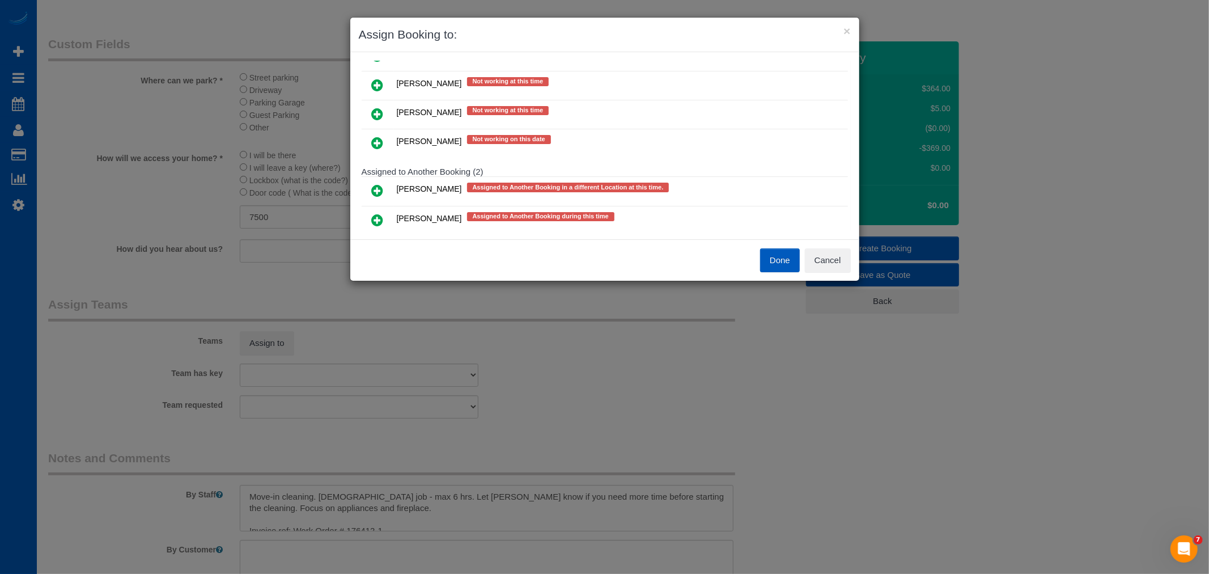
scroll to position [241, 0]
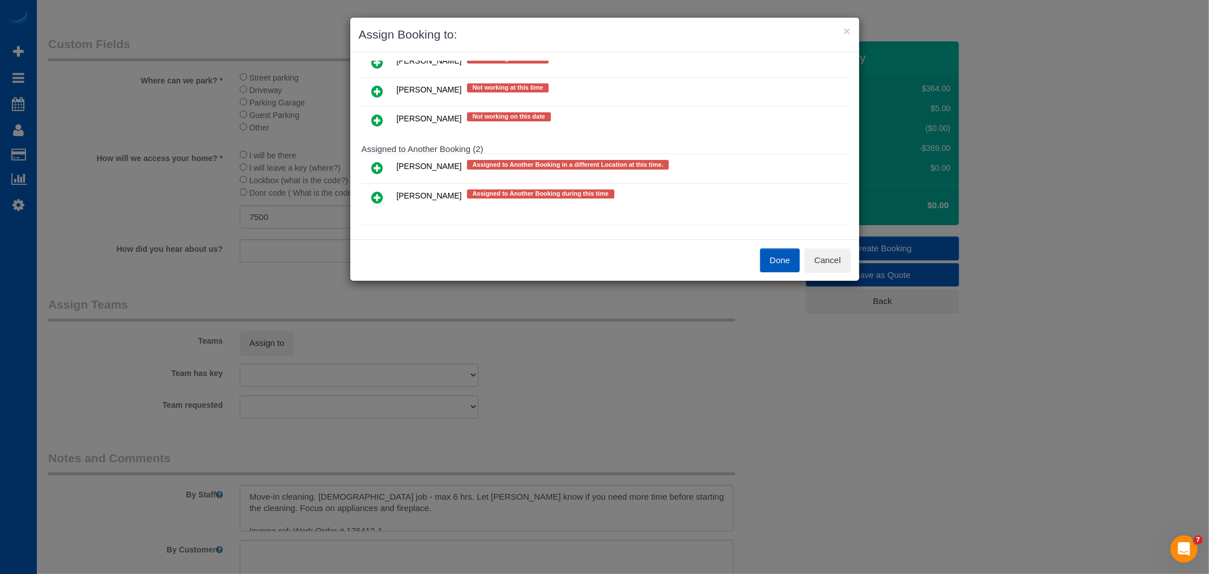
click at [375, 200] on icon at bounding box center [378, 197] width 12 height 14
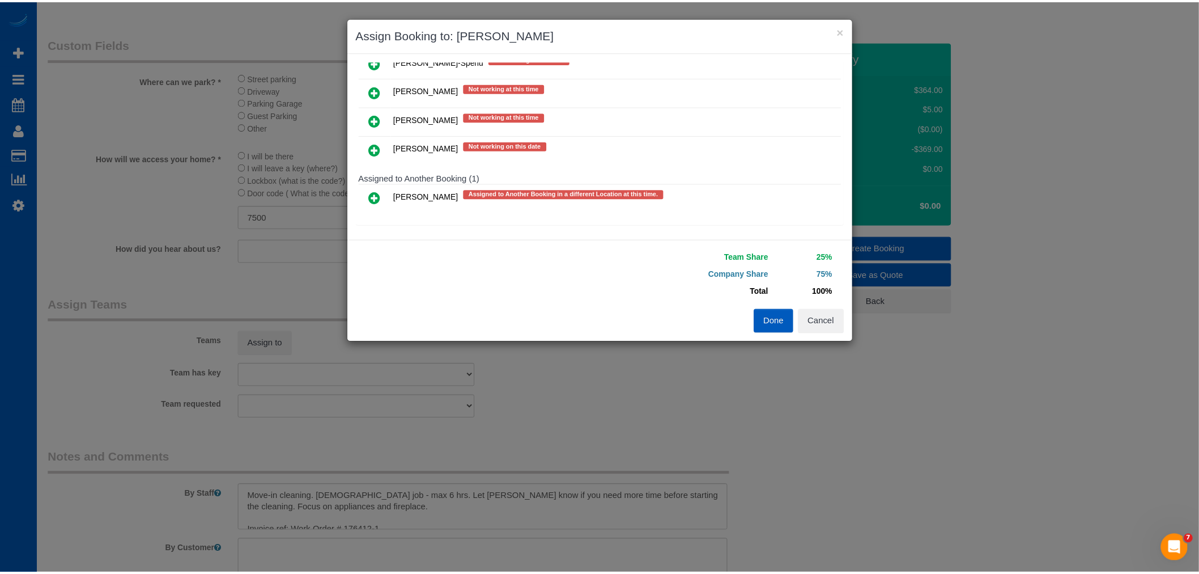
scroll to position [0, 0]
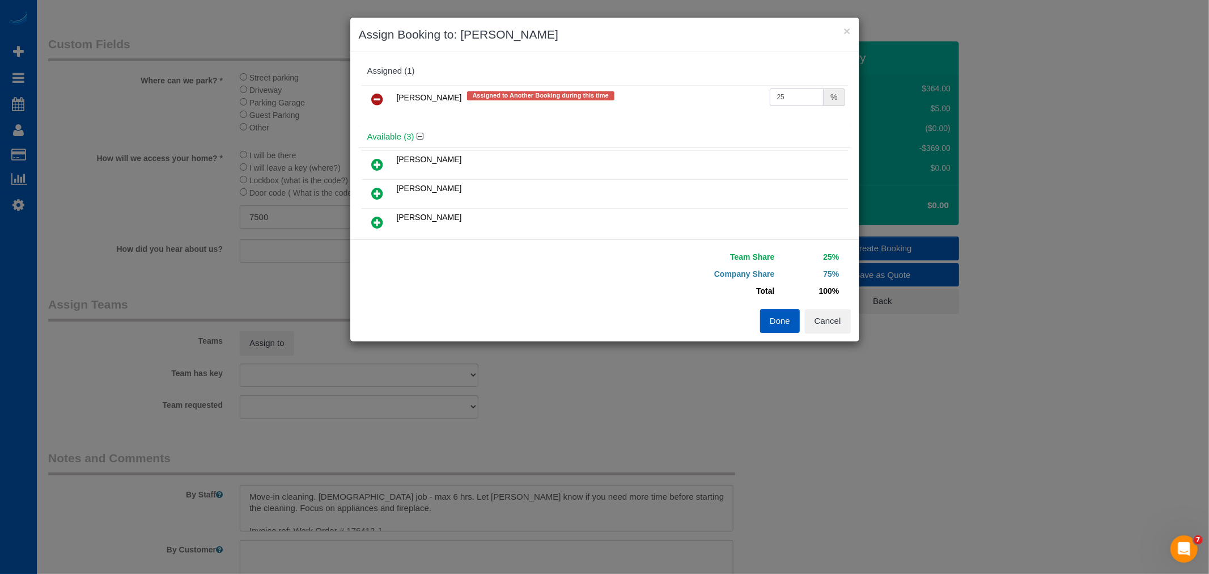
drag, startPoint x: 775, startPoint y: 96, endPoint x: 721, endPoint y: 106, distance: 54.7
click at [721, 106] on tr "Olena Datsyk Assigned to Another Booking during this time 25 %" at bounding box center [605, 99] width 486 height 29
type input "55"
click at [786, 327] on button "Done" at bounding box center [780, 321] width 40 height 24
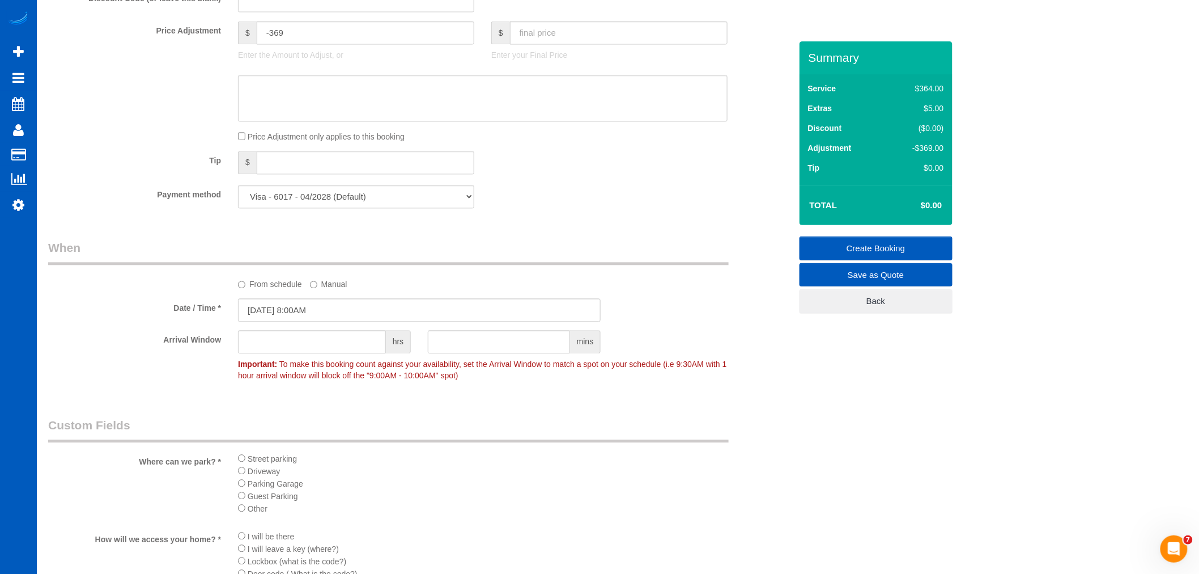
scroll to position [719, 0]
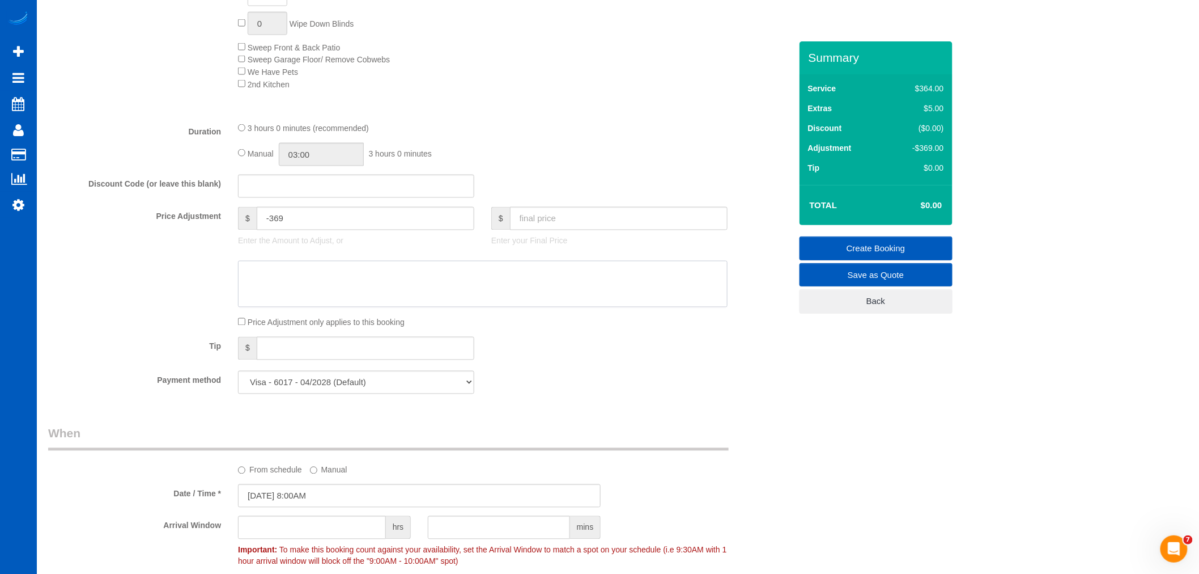
click at [331, 282] on textarea at bounding box center [483, 284] width 490 height 46
type textarea "n"
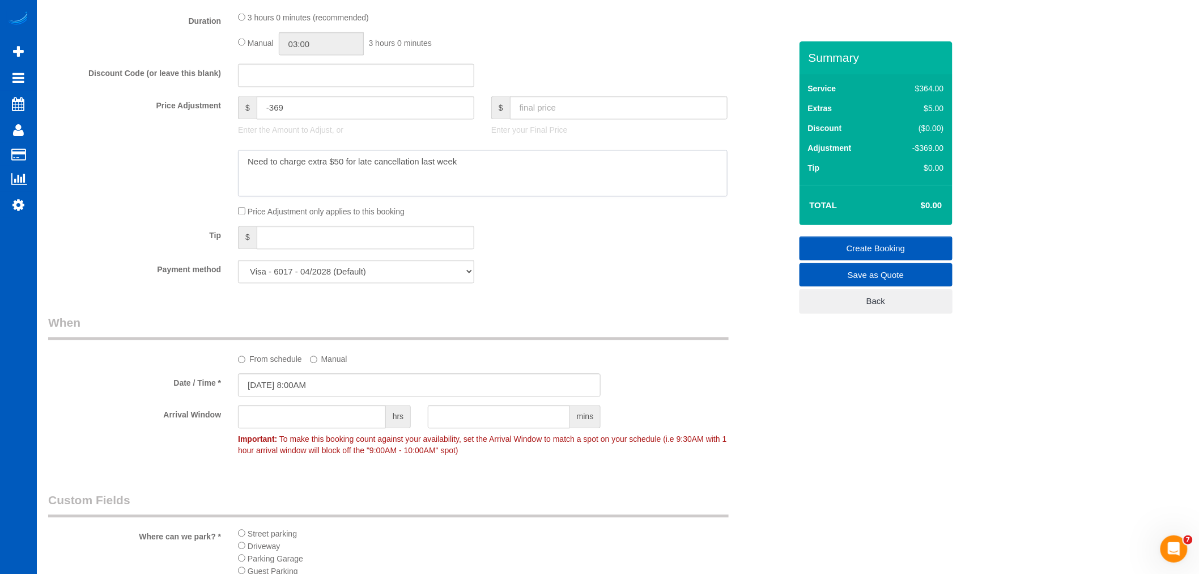
scroll to position [782, 0]
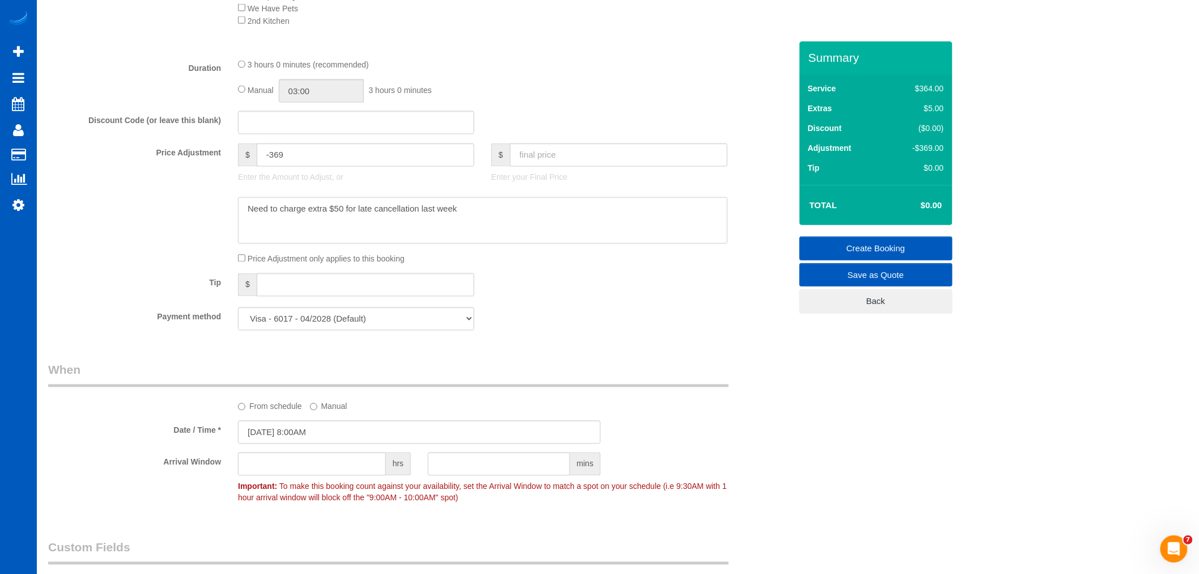
type textarea "Need to charge extra $50 for late cancellation last week"
click at [846, 249] on link "Create Booking" at bounding box center [876, 248] width 153 height 24
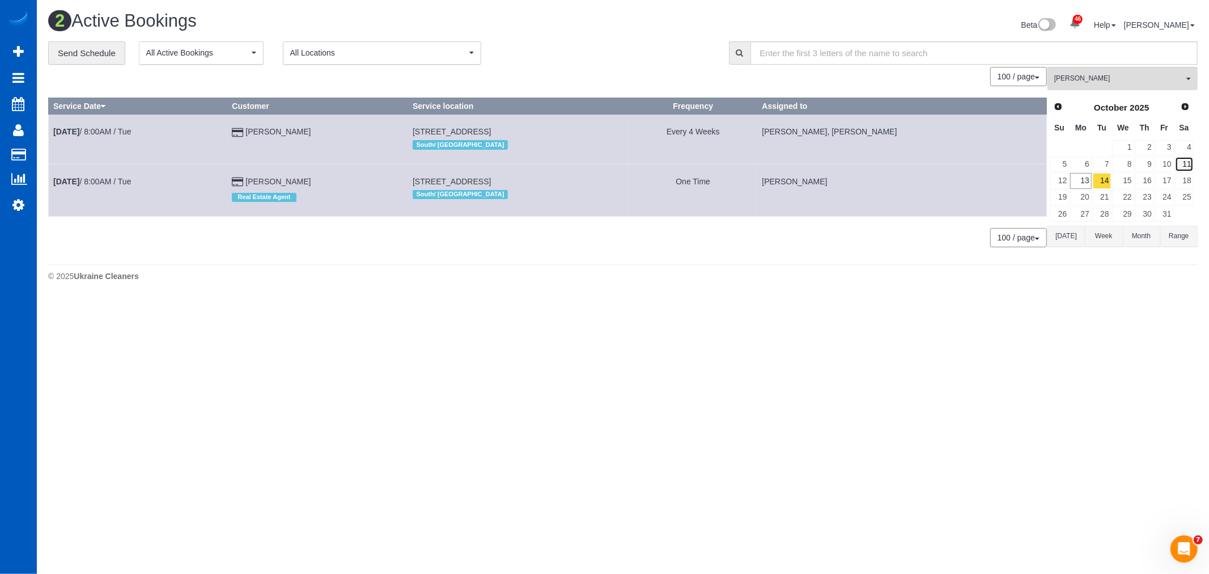
click at [1191, 169] on link "11" at bounding box center [1184, 163] width 19 height 15
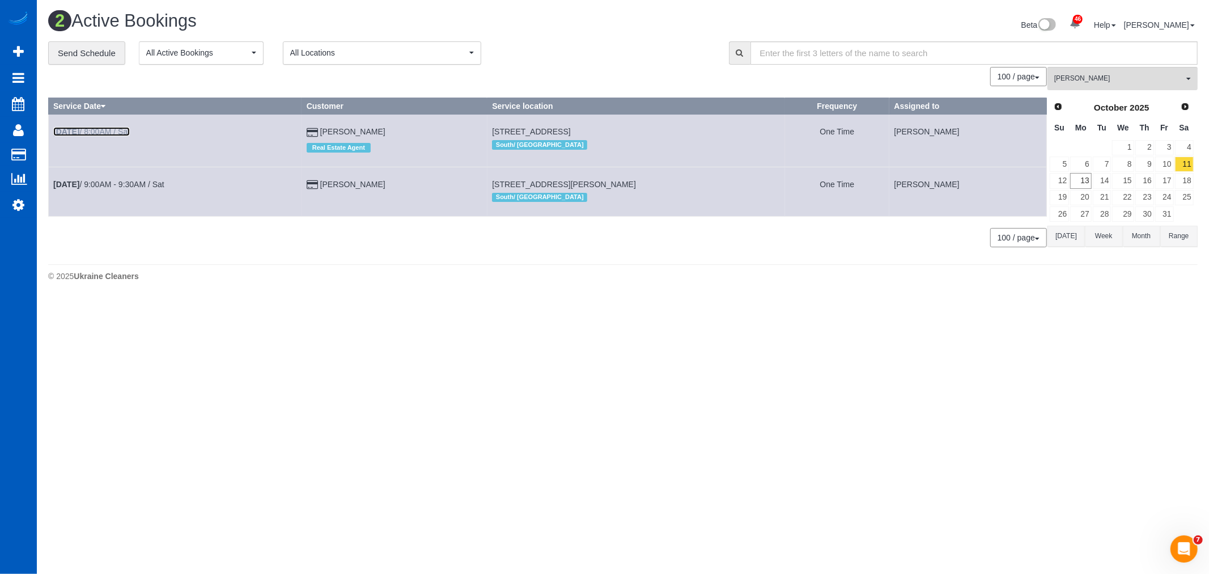
click at [113, 133] on link "Oct 11th / 8:00AM / Sat" at bounding box center [91, 131] width 77 height 9
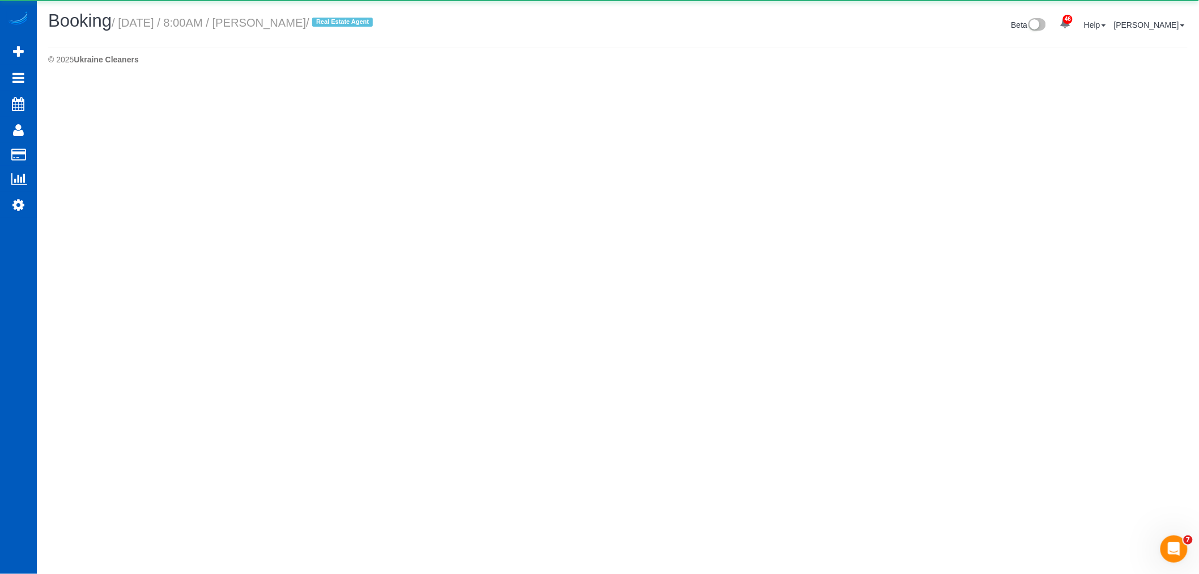
select select "WA"
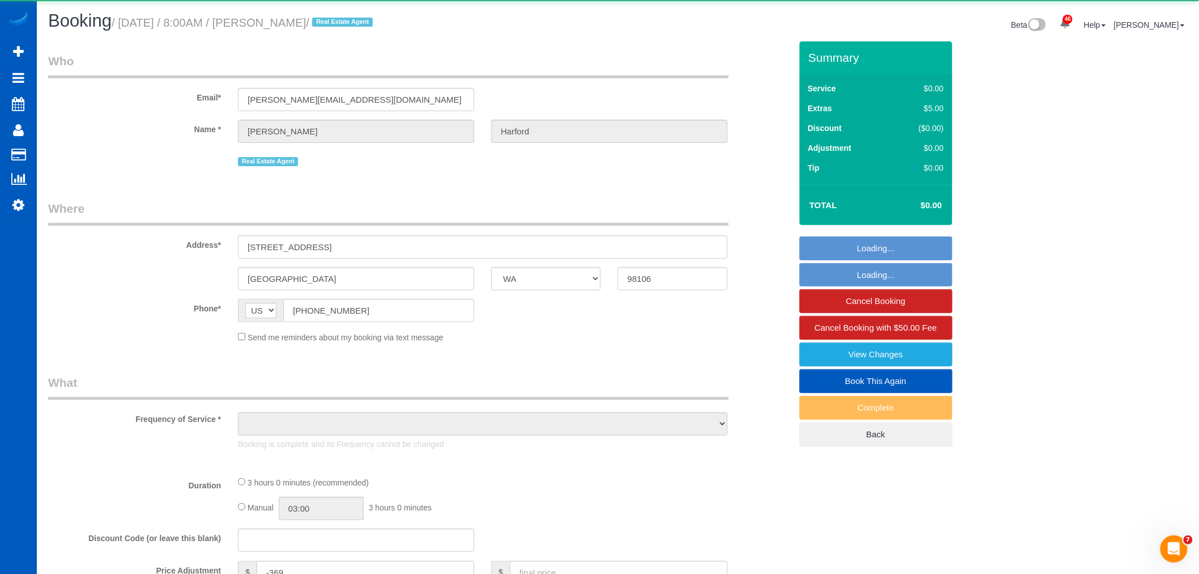
select select "object:3301"
select select "199"
select select "2"
select select "spot35"
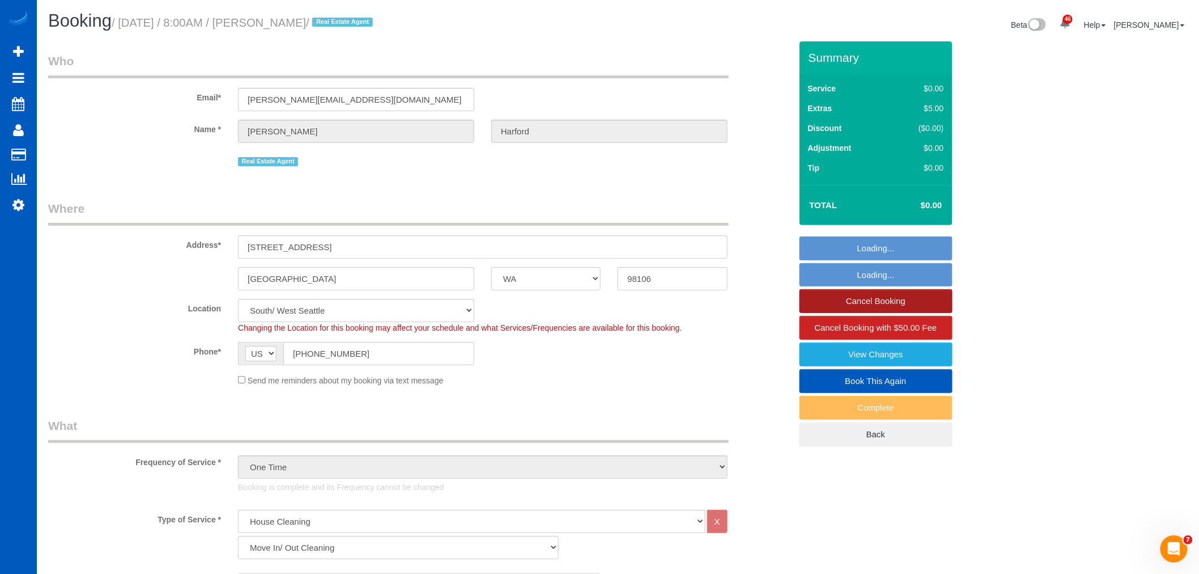
click at [877, 311] on link "Cancel Booking" at bounding box center [876, 301] width 153 height 24
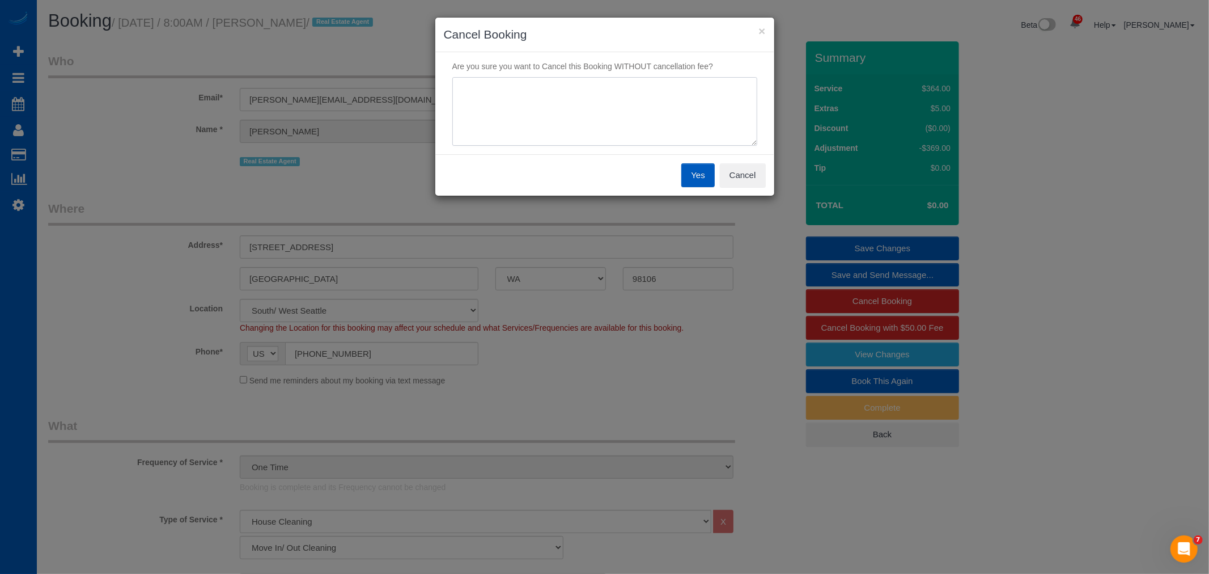
click at [574, 129] on textarea at bounding box center [604, 111] width 305 height 69
type textarea "not ready"
click at [690, 174] on button "Yes" at bounding box center [697, 175] width 33 height 24
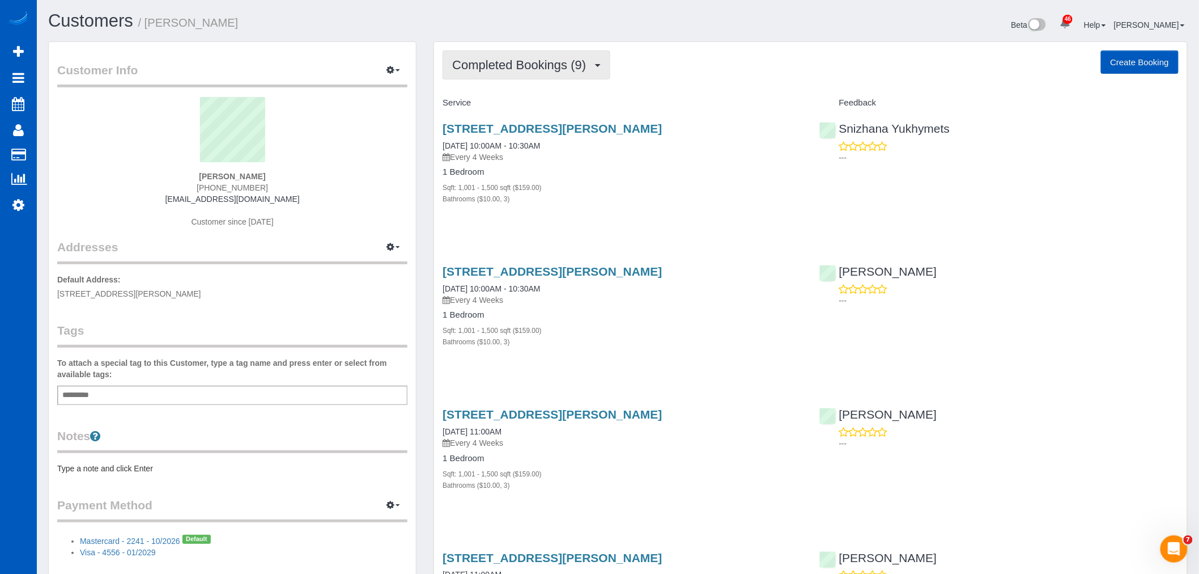
click at [554, 74] on button "Completed Bookings (9)" at bounding box center [527, 64] width 168 height 29
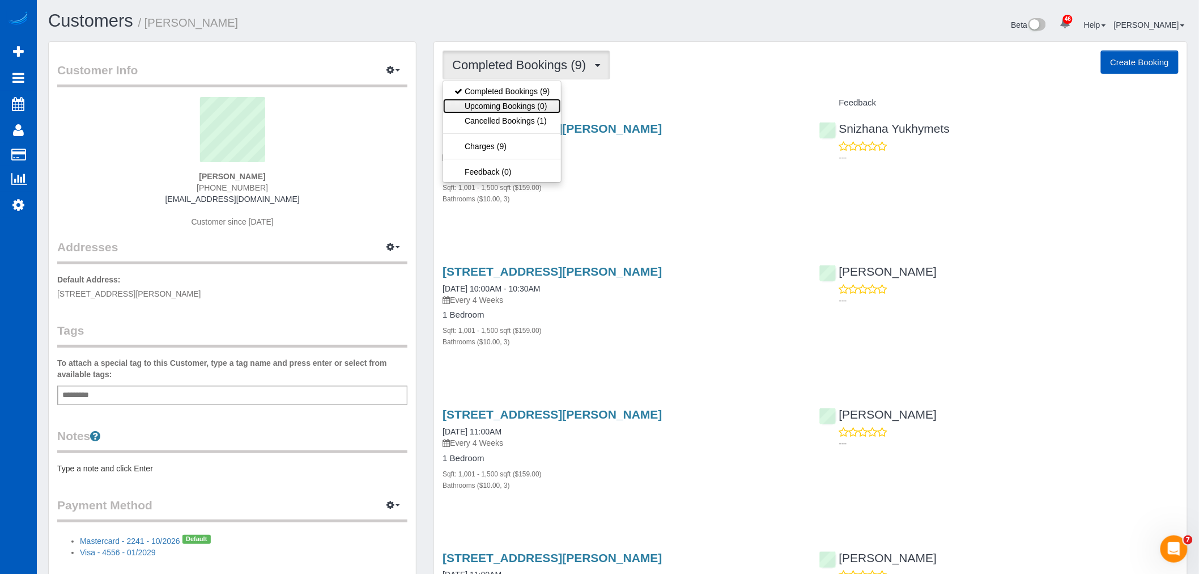
click at [537, 106] on link "Upcoming Bookings (0)" at bounding box center [502, 106] width 118 height 15
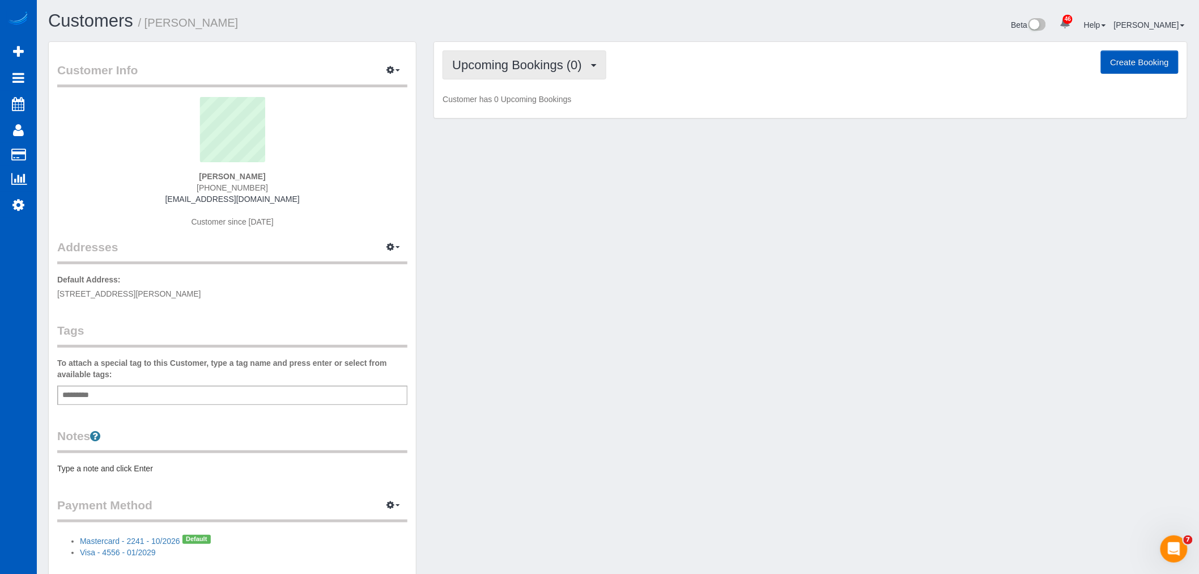
click at [533, 77] on button "Upcoming Bookings (0)" at bounding box center [525, 64] width 164 height 29
click at [541, 119] on link "Cancelled Bookings (1)" at bounding box center [502, 120] width 118 height 15
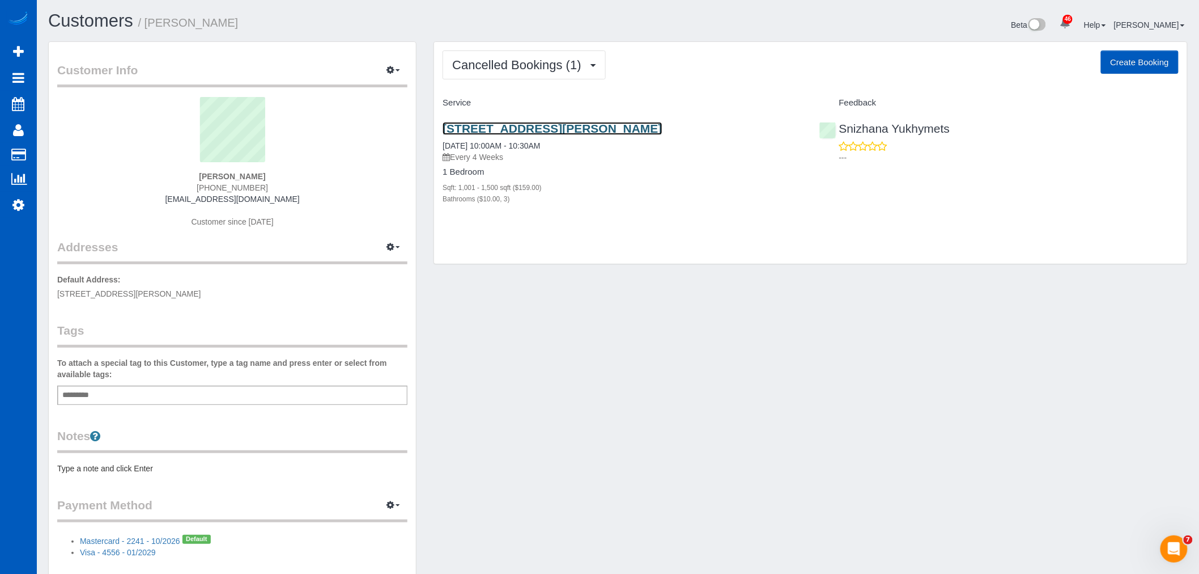
click at [516, 128] on link "[STREET_ADDRESS][PERSON_NAME]" at bounding box center [552, 128] width 219 height 13
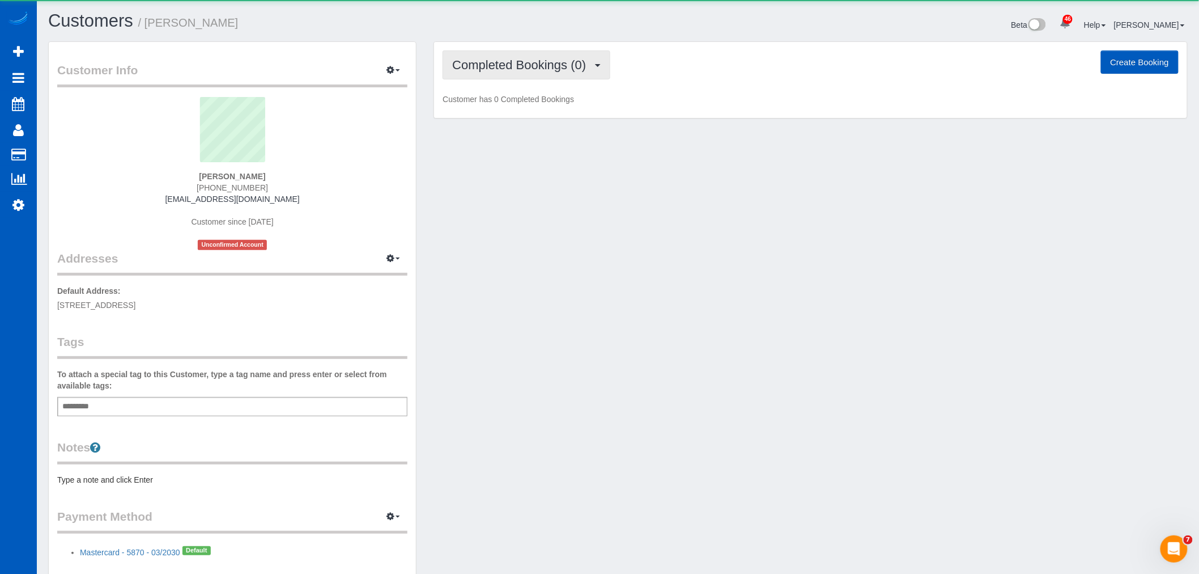
click at [584, 54] on button "Completed Bookings (0)" at bounding box center [527, 64] width 168 height 29
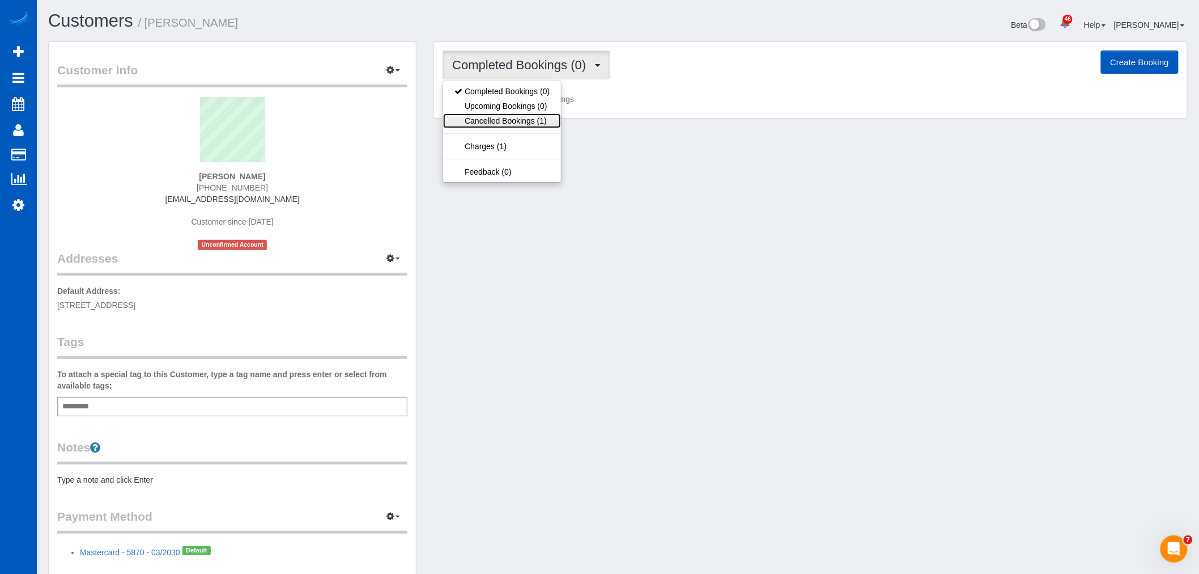
click at [536, 120] on link "Cancelled Bookings (1)" at bounding box center [502, 120] width 118 height 15
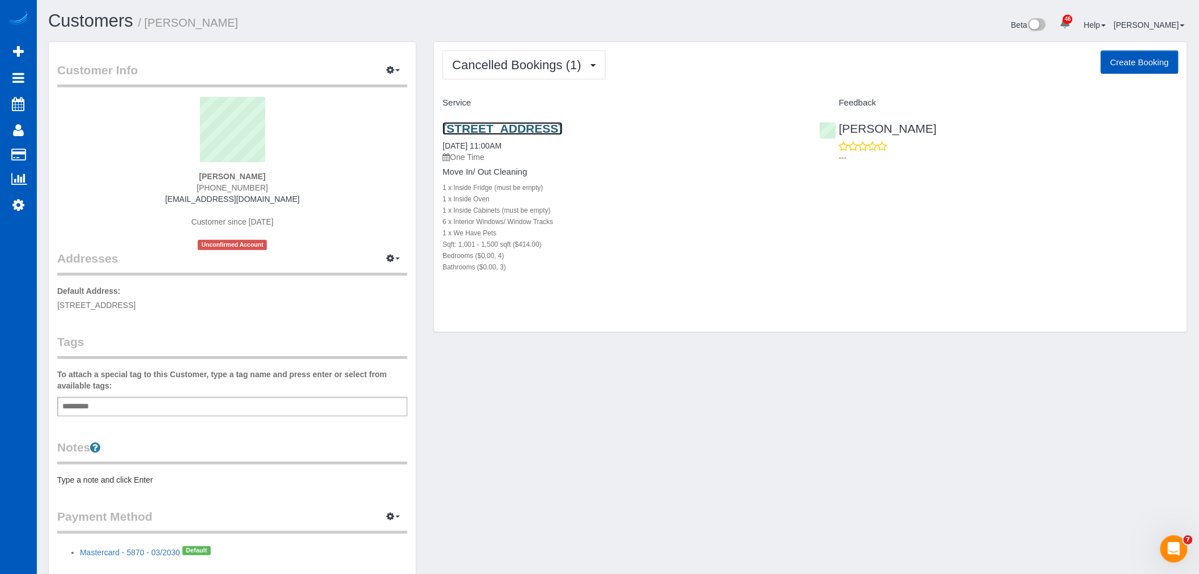
click at [509, 131] on link "[STREET_ADDRESS]" at bounding box center [503, 128] width 120 height 13
